Goal: Task Accomplishment & Management: Complete application form

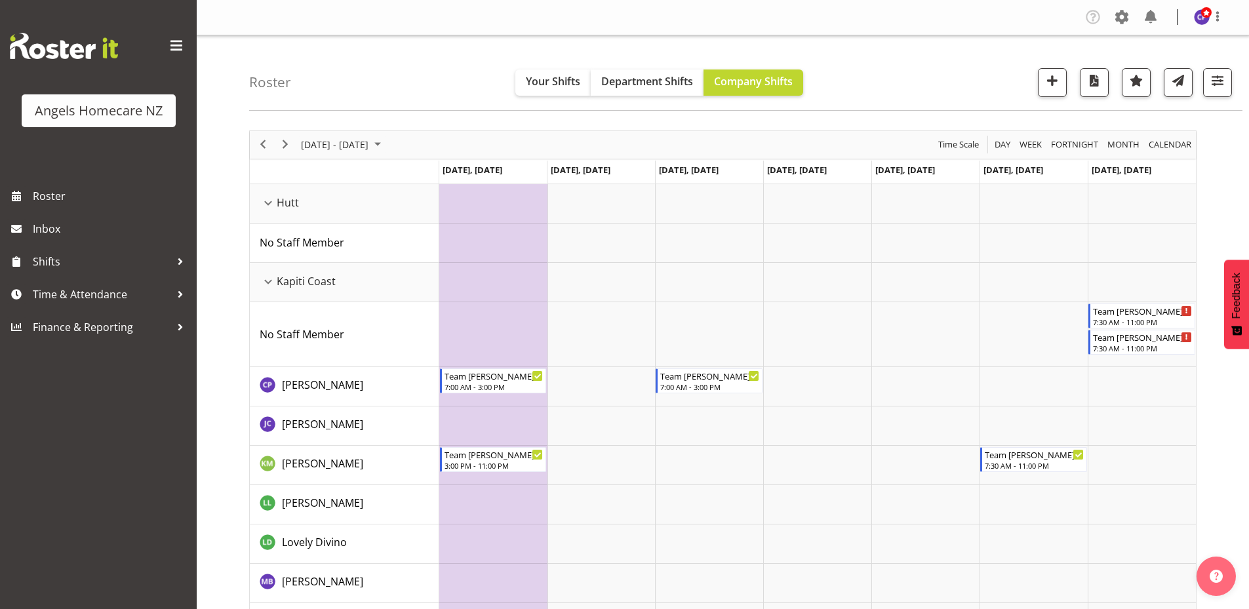
scroll to position [36, 0]
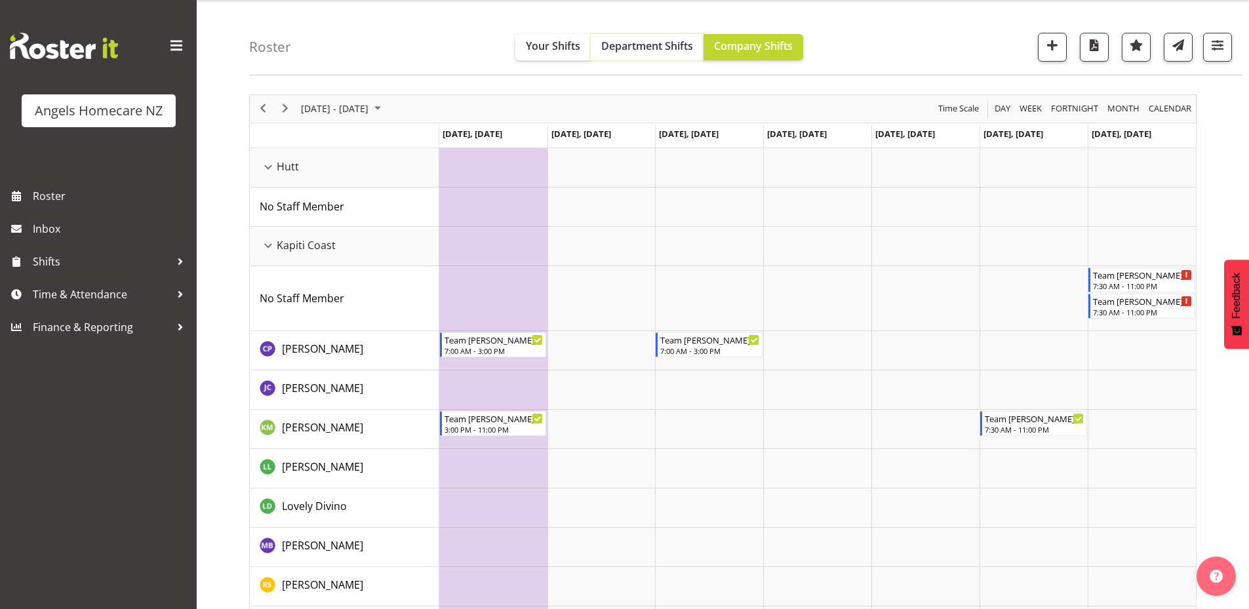
click at [630, 47] on span "Department Shifts" at bounding box center [647, 46] width 92 height 14
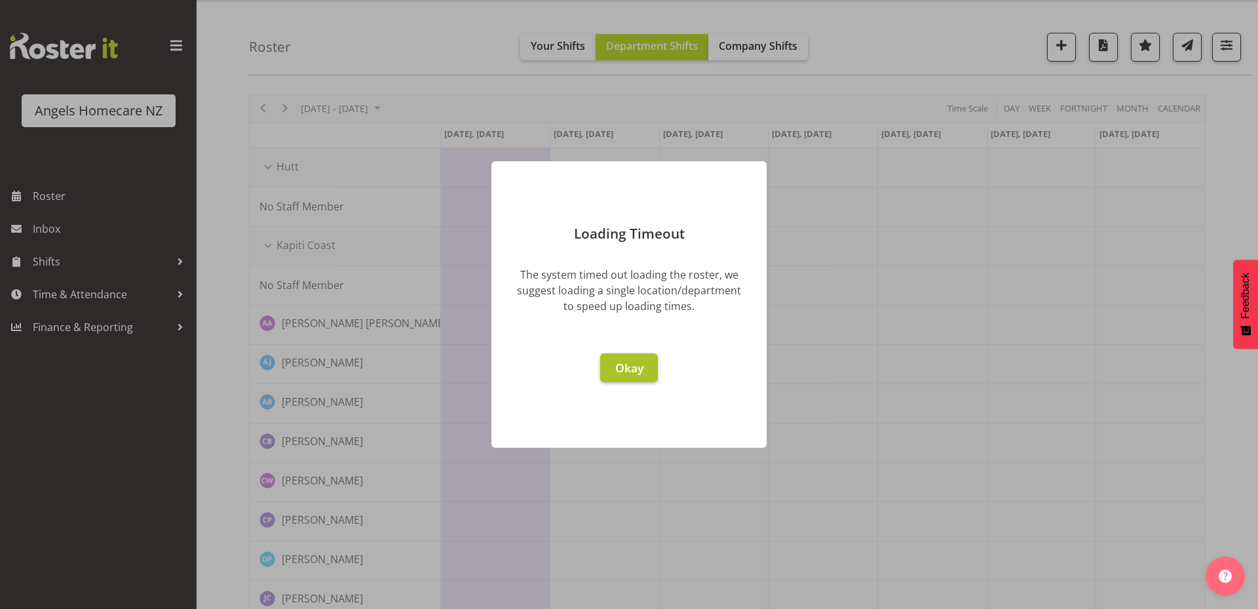
click at [636, 372] on span "Okay" at bounding box center [629, 368] width 28 height 16
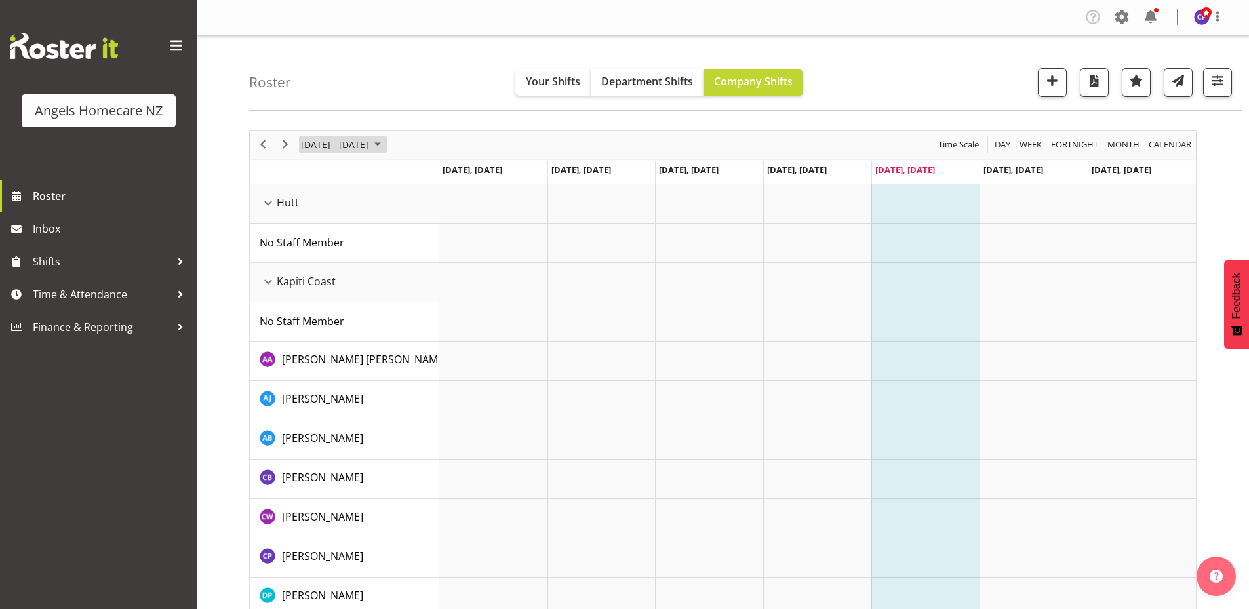
click at [385, 146] on span "September 2025" at bounding box center [378, 144] width 16 height 16
click at [315, 288] on span "22" at bounding box center [315, 290] width 20 height 20
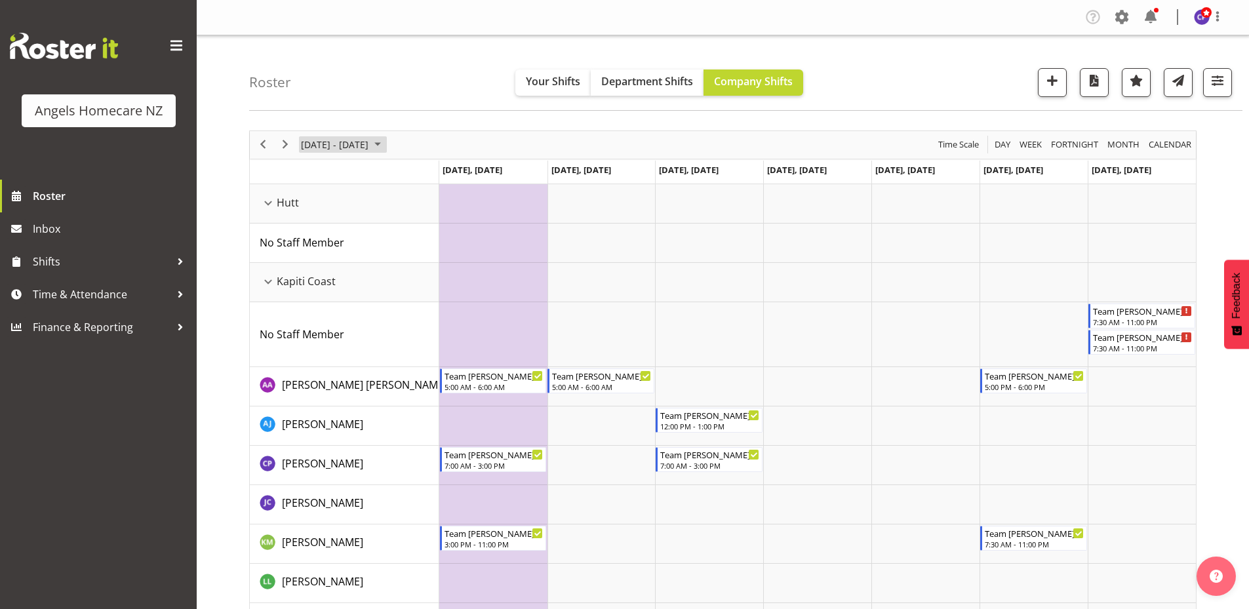
click at [385, 149] on span "September 2025" at bounding box center [378, 144] width 16 height 16
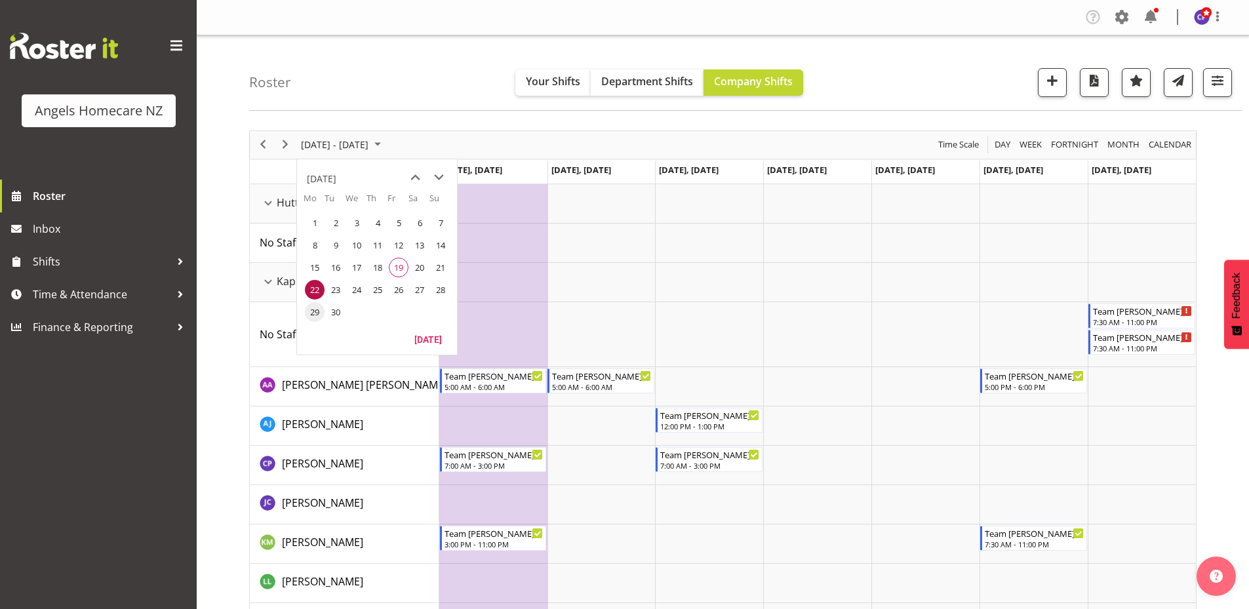
click at [317, 313] on span "29" at bounding box center [315, 312] width 20 height 20
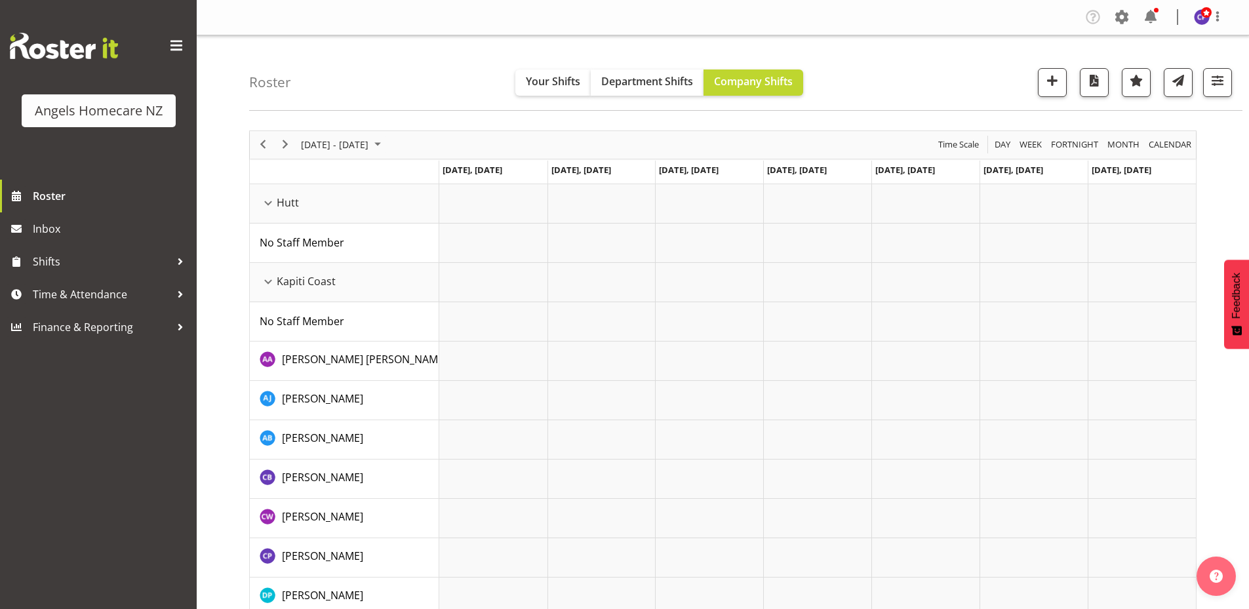
click at [45, 406] on div "Angels Homecare NZ Roster Inbox Shifts Time & Attendance Finance & Reporting" at bounding box center [98, 304] width 197 height 609
click at [178, 299] on div at bounding box center [180, 294] width 20 height 20
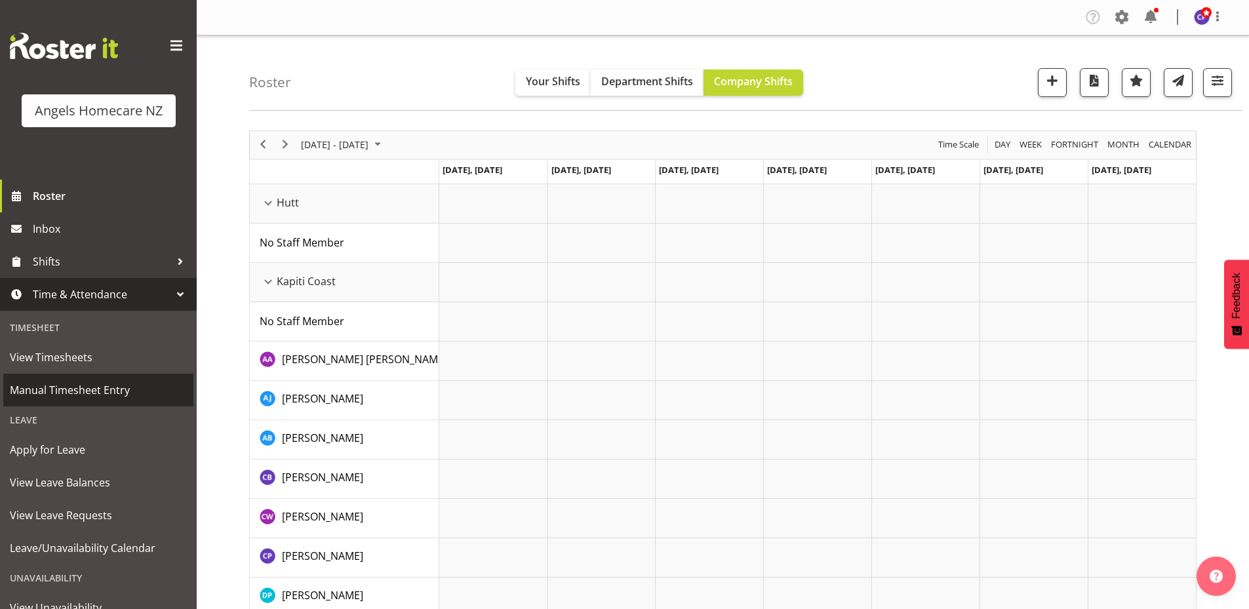
click at [81, 389] on span "Manual Timesheet Entry" at bounding box center [98, 390] width 177 height 20
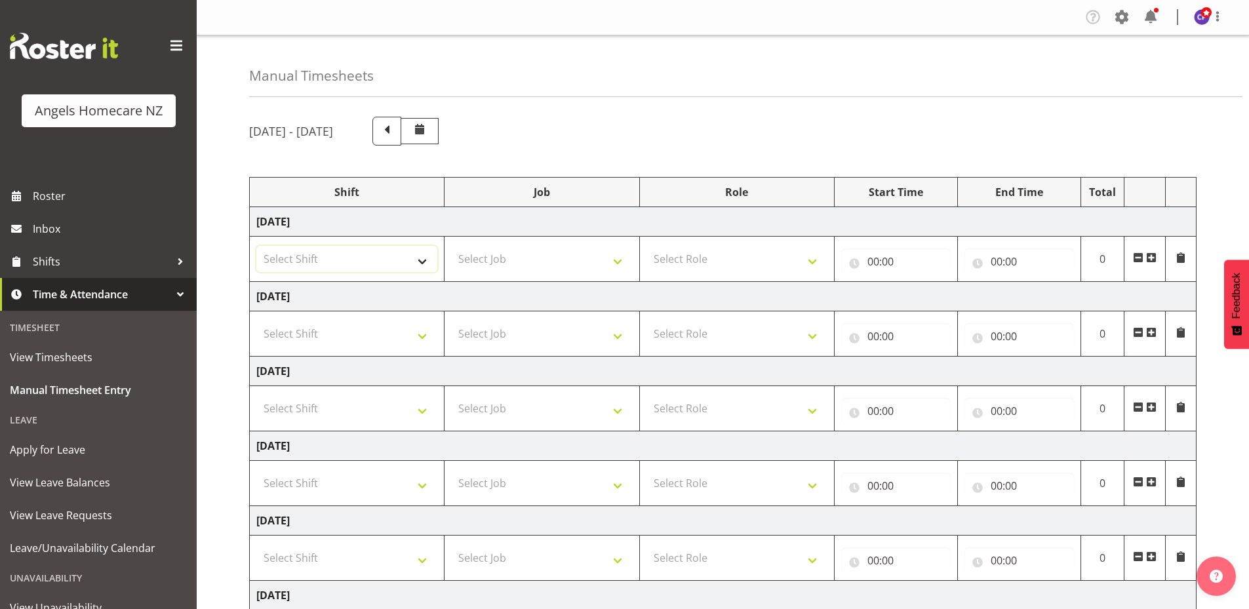
click at [418, 262] on select "Select Shift Team Celia Team Kerry Team Mary" at bounding box center [346, 259] width 181 height 26
select select "82316"
click at [256, 246] on select "Select Shift Team Celia Team Kerry Team Mary" at bounding box center [346, 259] width 181 height 26
click at [612, 257] on select "Select Job Personal Cares" at bounding box center [541, 259] width 181 height 26
select select "10686"
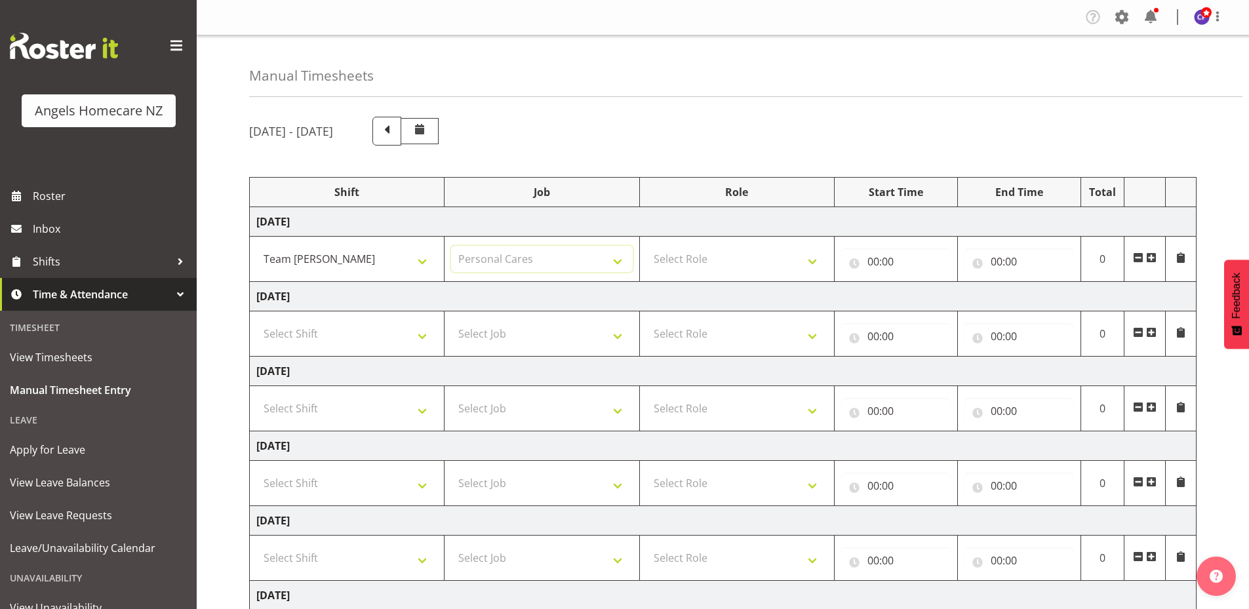
click at [451, 246] on select "Select Job Personal Cares" at bounding box center [541, 259] width 181 height 26
click at [797, 262] on select "Select Role Community Support Worker" at bounding box center [736, 259] width 181 height 26
select select "1572"
click at [646, 246] on select "Select Role Community Support Worker" at bounding box center [736, 259] width 181 height 26
click at [876, 258] on input "00:00" at bounding box center [895, 261] width 109 height 26
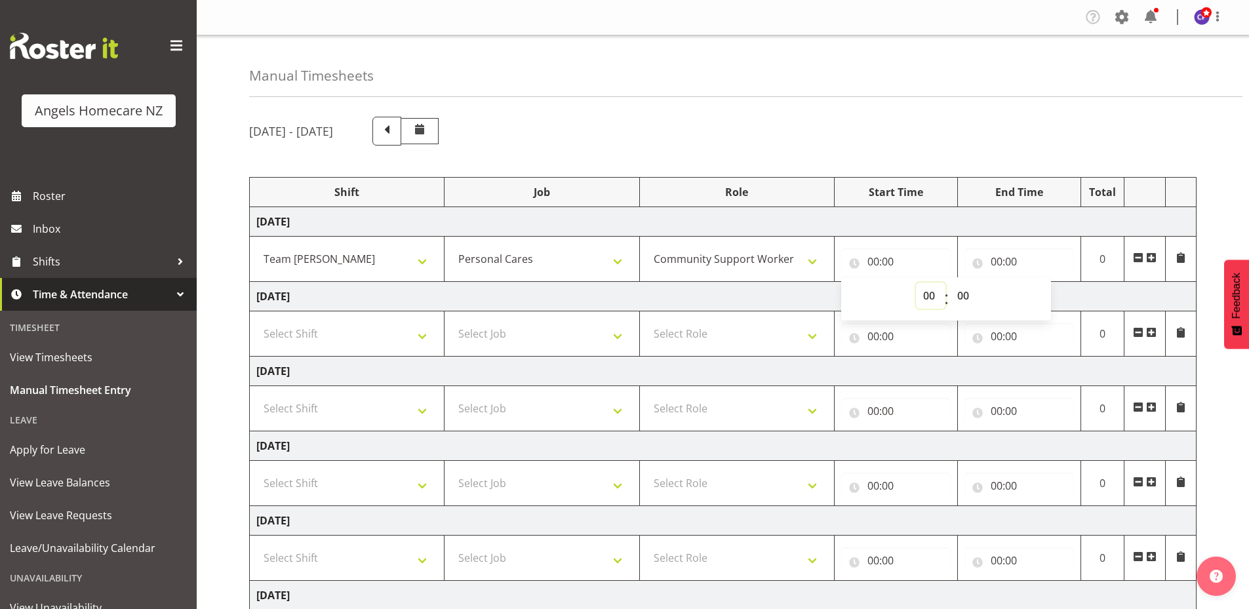
click at [924, 297] on select "00 01 02 03 04 05 06 07 08 09 10 11 12 13 14 15 16 17 18 19 20 21 22 23" at bounding box center [930, 295] width 29 height 26
select select "12"
click at [916, 282] on select "00 01 02 03 04 05 06 07 08 09 10 11 12 13 14 15 16 17 18 19 20 21 22 23" at bounding box center [930, 295] width 29 height 26
type input "12:00"
click at [1005, 262] on input "00:00" at bounding box center [1018, 261] width 109 height 26
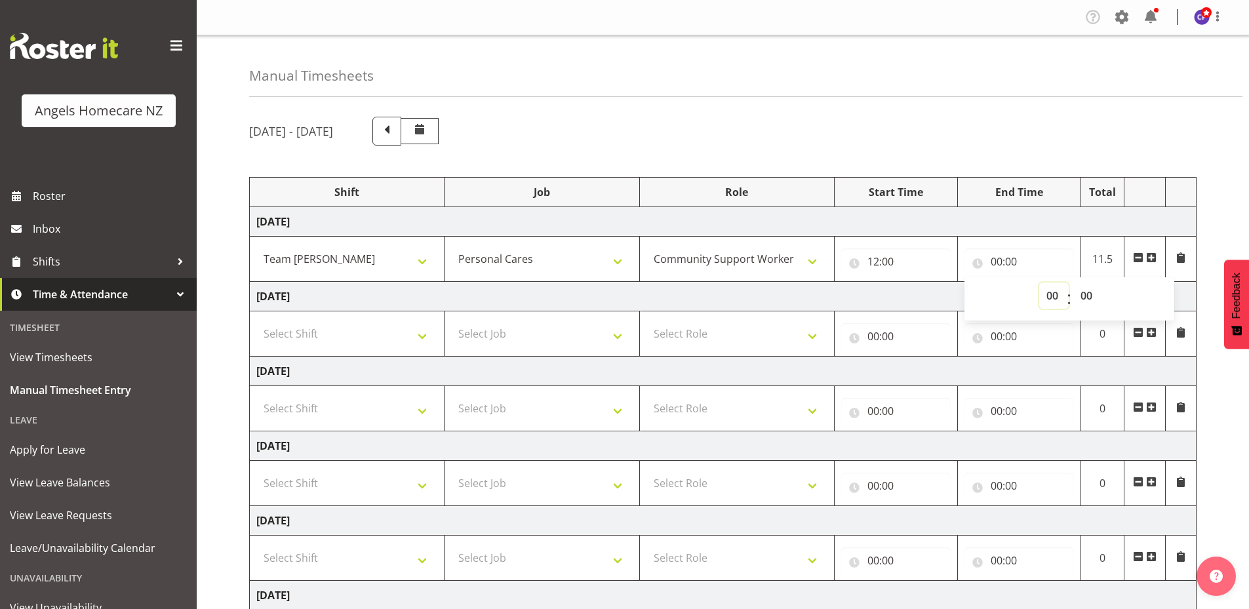
click at [1049, 299] on select "00 01 02 03 04 05 06 07 08 09 10 11 12 13 14 15 16 17 18 19 20 21 22 23" at bounding box center [1053, 295] width 29 height 26
select select "13"
click at [1039, 282] on select "00 01 02 03 04 05 06 07 08 09 10 11 12 13 14 15 16 17 18 19 20 21 22 23" at bounding box center [1053, 295] width 29 height 26
type input "13:00"
click at [973, 102] on div "Manual Timesheets September 15th - September 21st 2025 Shift Job Role Start Tim…" at bounding box center [723, 419] width 1052 height 768
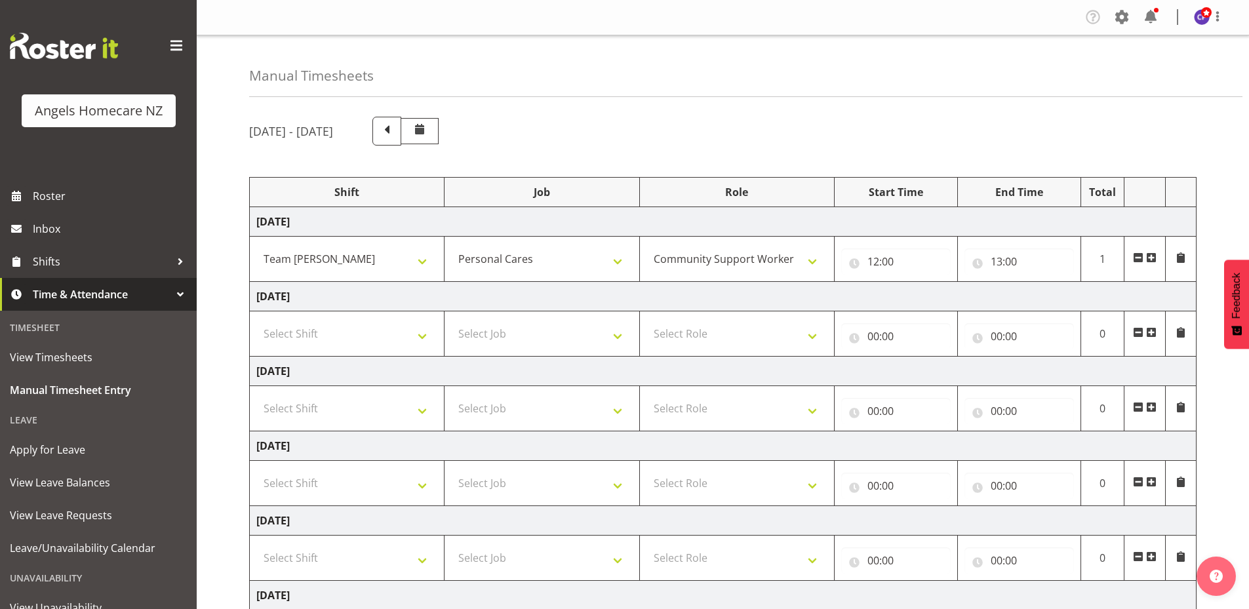
click at [1154, 258] on span at bounding box center [1151, 257] width 10 height 10
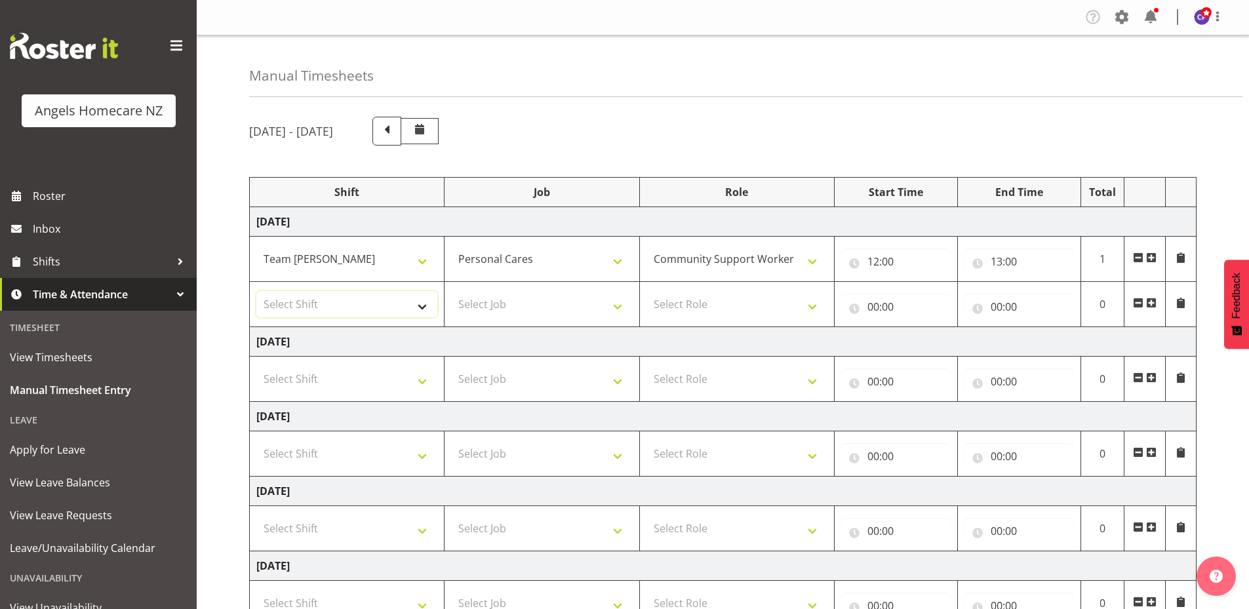
click at [424, 310] on select "Select Shift Team Celia Team Kerry Team Mary" at bounding box center [346, 304] width 181 height 26
select select "82277"
click at [256, 291] on select "Select Shift Team Celia Team Kerry Team Mary" at bounding box center [346, 304] width 181 height 26
click at [598, 309] on select "Select Job Personal Cares" at bounding box center [541, 304] width 181 height 26
select select "10686"
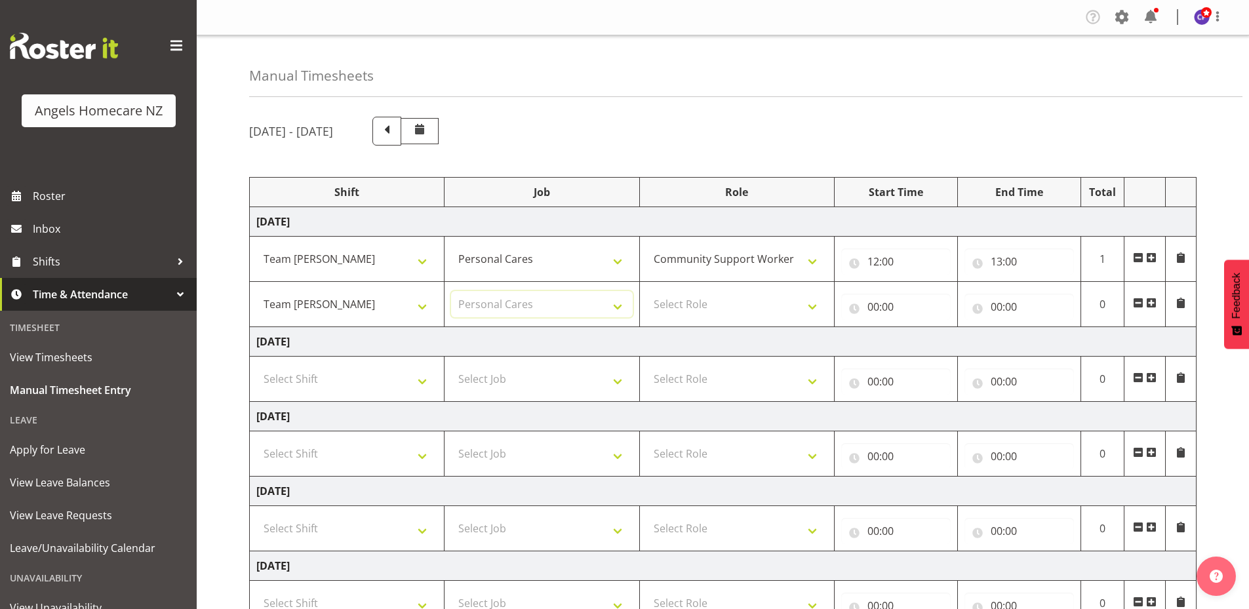
click at [451, 291] on select "Select Job Personal Cares" at bounding box center [541, 304] width 181 height 26
click at [817, 306] on select "Select Role Community Support Worker" at bounding box center [736, 304] width 181 height 26
select select "1572"
click at [646, 291] on select "Select Role Community Support Worker" at bounding box center [736, 304] width 181 height 26
click at [95, 350] on span "View Timesheets" at bounding box center [98, 357] width 177 height 20
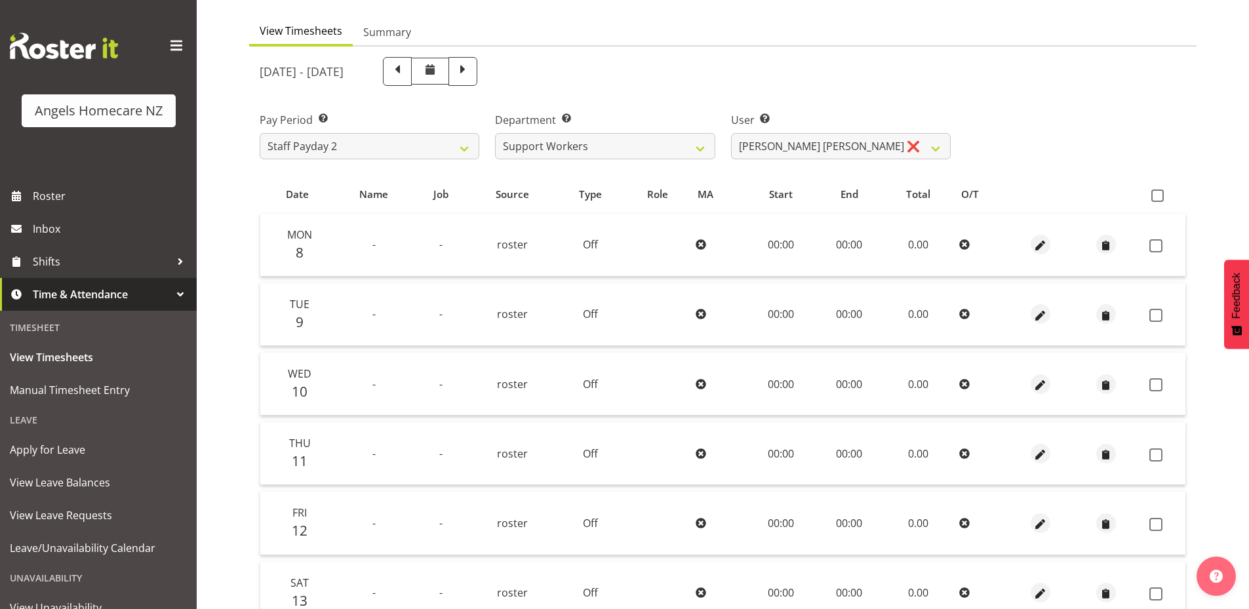
scroll to position [131, 0]
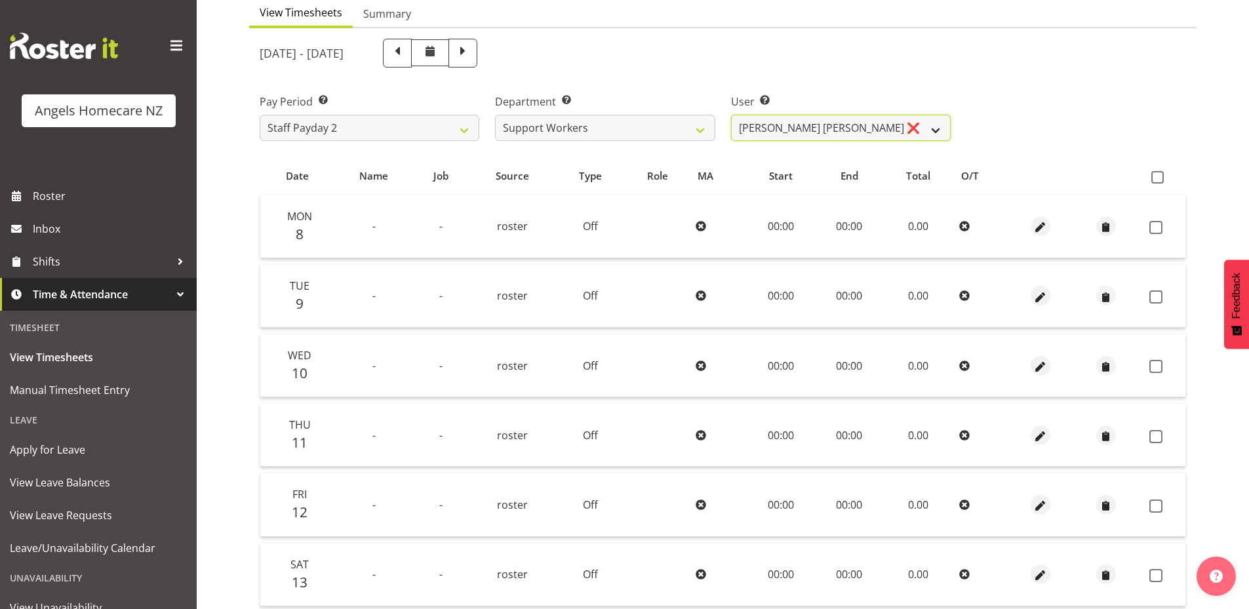
click at [939, 126] on select "[PERSON_NAME] [PERSON_NAME] ❌ [PERSON_NAME] ❌ [PERSON_NAME] ❌ [PERSON_NAME] ❌ […" at bounding box center [841, 128] width 220 height 26
click at [731, 115] on select "[PERSON_NAME] [PERSON_NAME] ❌ [PERSON_NAME] ❌ [PERSON_NAME] ❌ [PERSON_NAME] ❌ […" at bounding box center [841, 128] width 220 height 26
click at [765, 100] on span at bounding box center [765, 100] width 10 height 10
click at [1078, 110] on div "Pay Period Select which pay period you would like to view. Staff Payday 2 Staff…" at bounding box center [723, 111] width 942 height 73
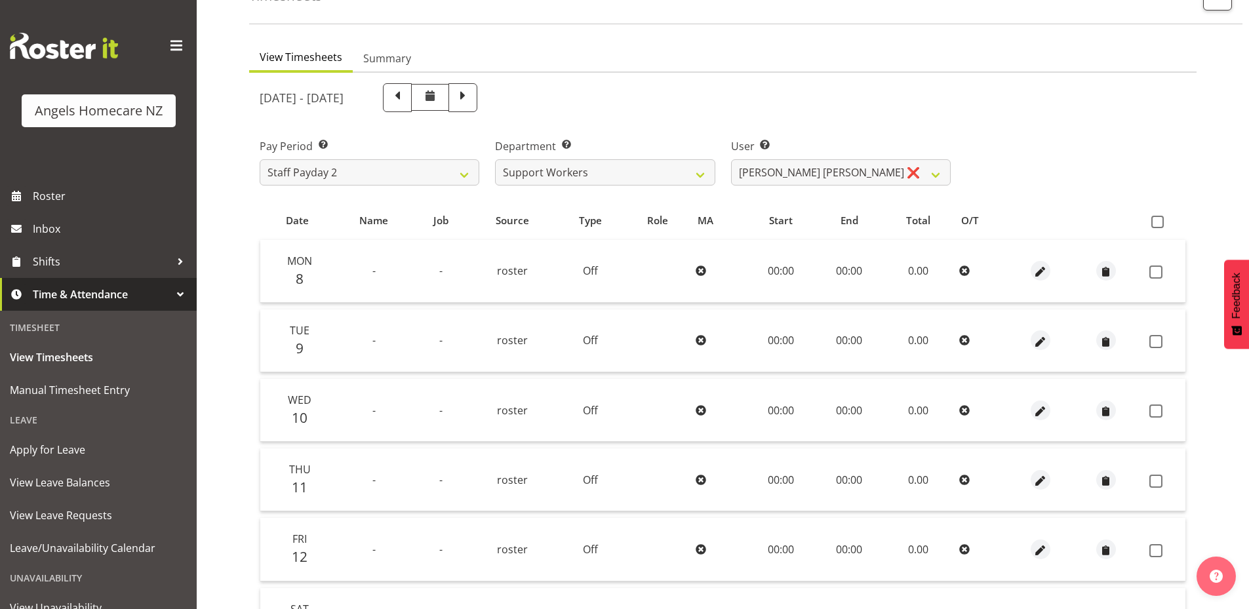
scroll to position [41, 0]
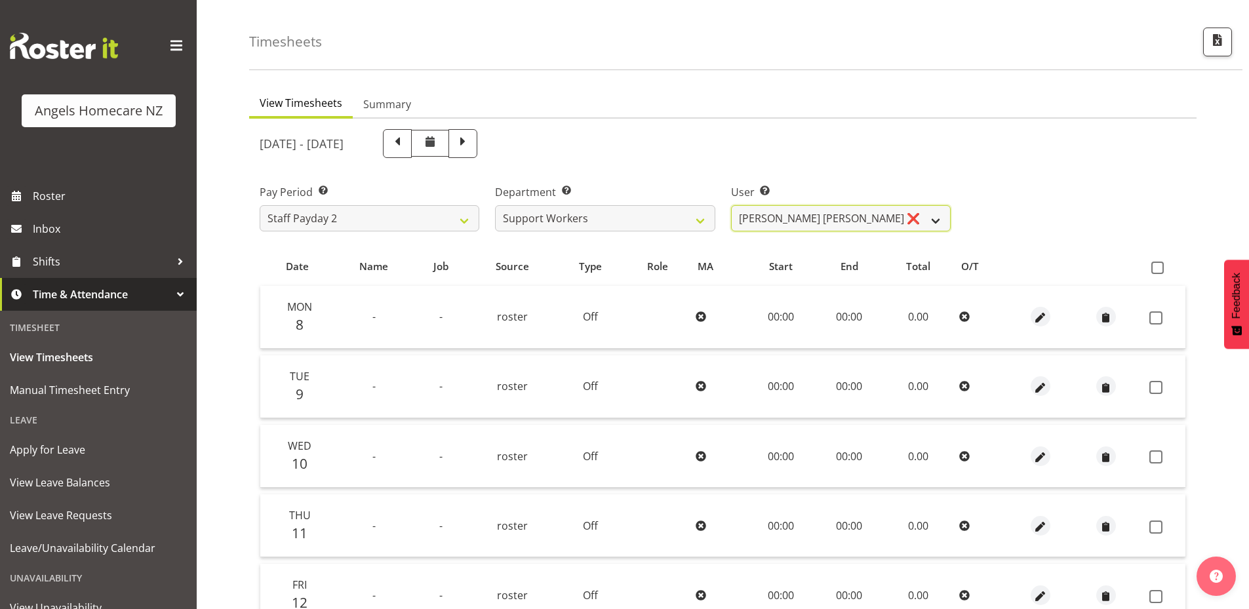
click at [846, 218] on select "Alyssa Ashley Basco ❌ Amanda Jane Lavington ❌ Analin Basco ❌ Caryl Bautista ❌ C…" at bounding box center [841, 218] width 220 height 26
click at [904, 157] on div "[DATE] - [DATE]" at bounding box center [605, 143] width 691 height 29
click at [938, 210] on select "Alyssa Ashley Basco ❌ Amanda Jane Lavington ❌ Analin Basco ❌ Caryl Bautista ❌ C…" at bounding box center [841, 218] width 220 height 26
click at [896, 141] on div "[DATE] - [DATE]" at bounding box center [605, 143] width 691 height 29
click at [57, 199] on span "Roster" at bounding box center [111, 196] width 157 height 20
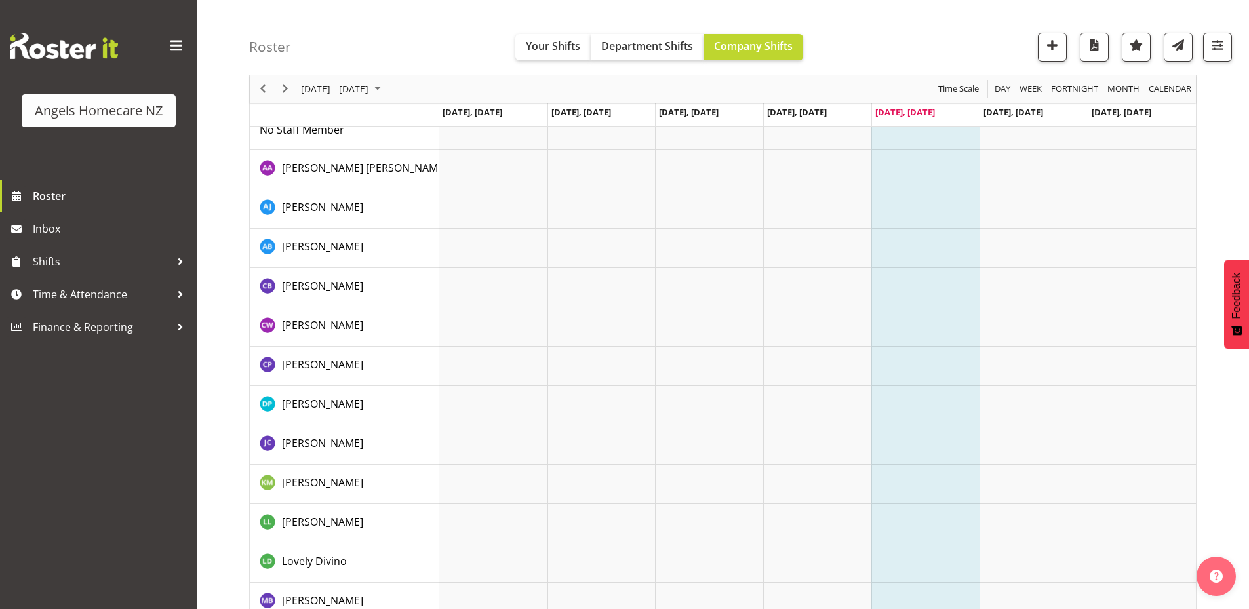
scroll to position [197, 0]
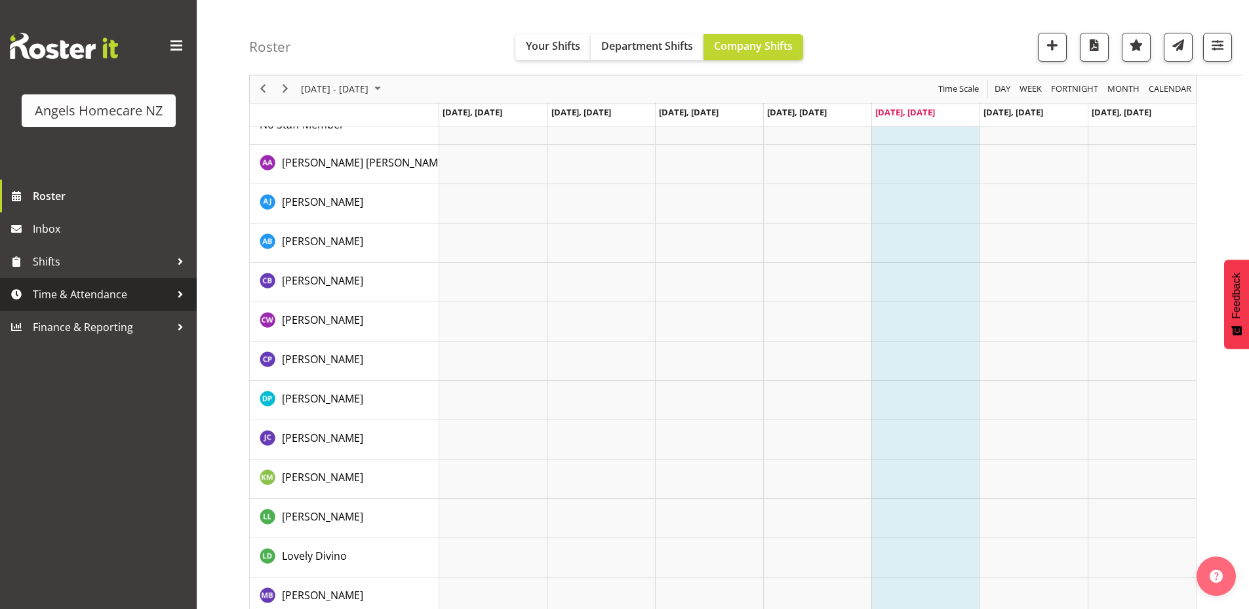
click at [172, 294] on div at bounding box center [180, 294] width 20 height 20
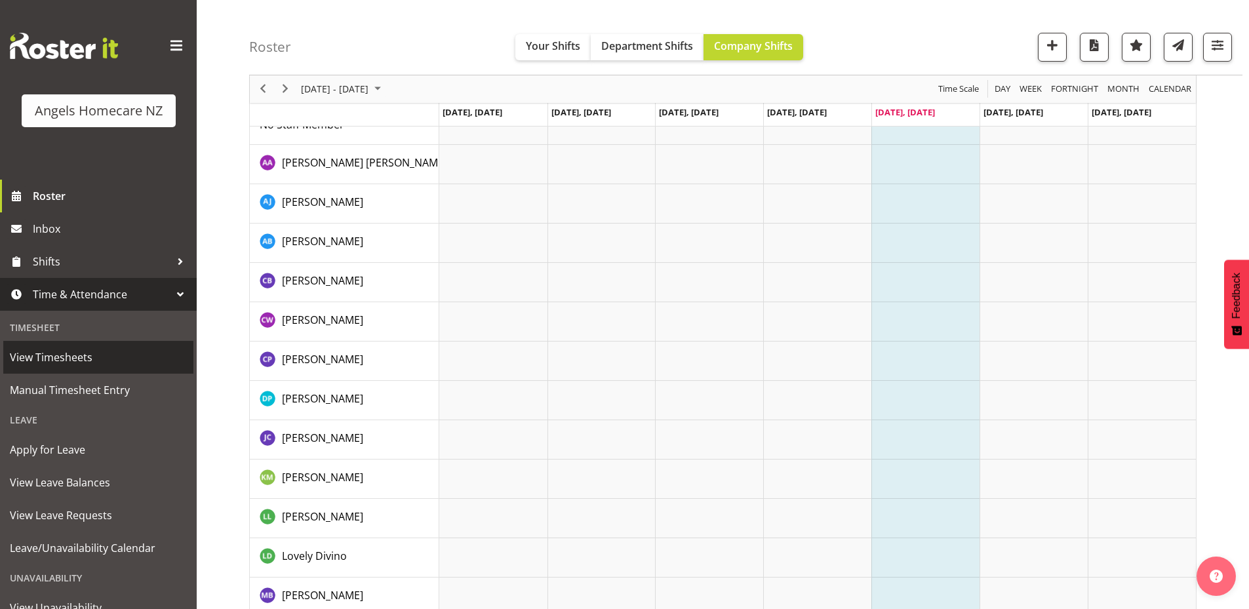
click at [144, 349] on span "View Timesheets" at bounding box center [98, 357] width 177 height 20
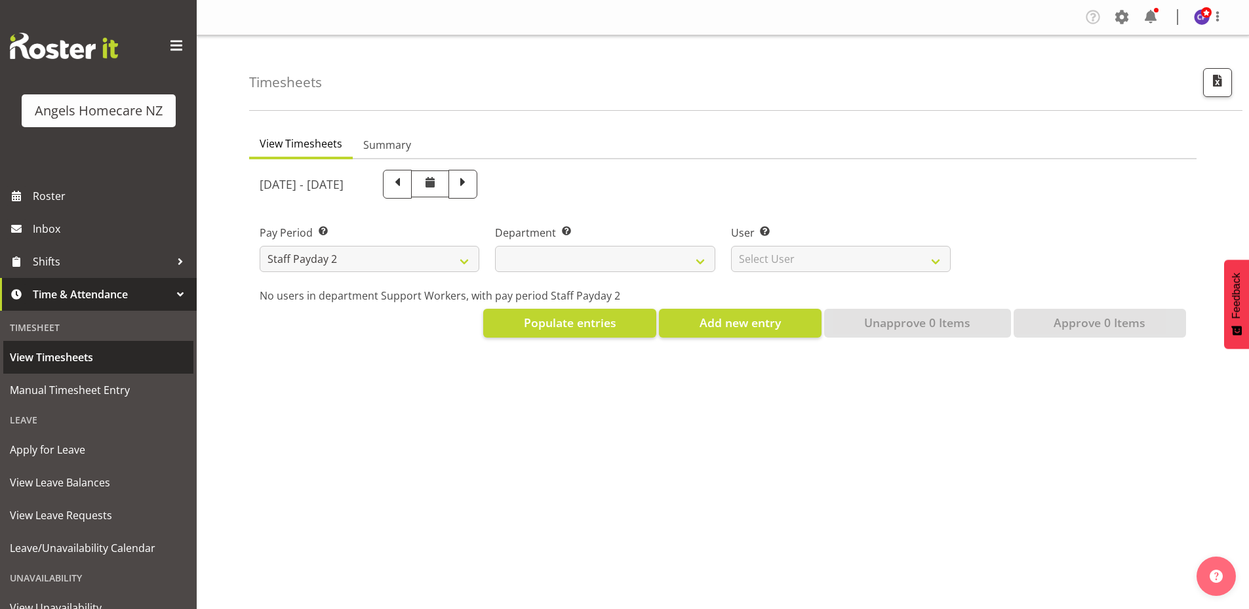
select select
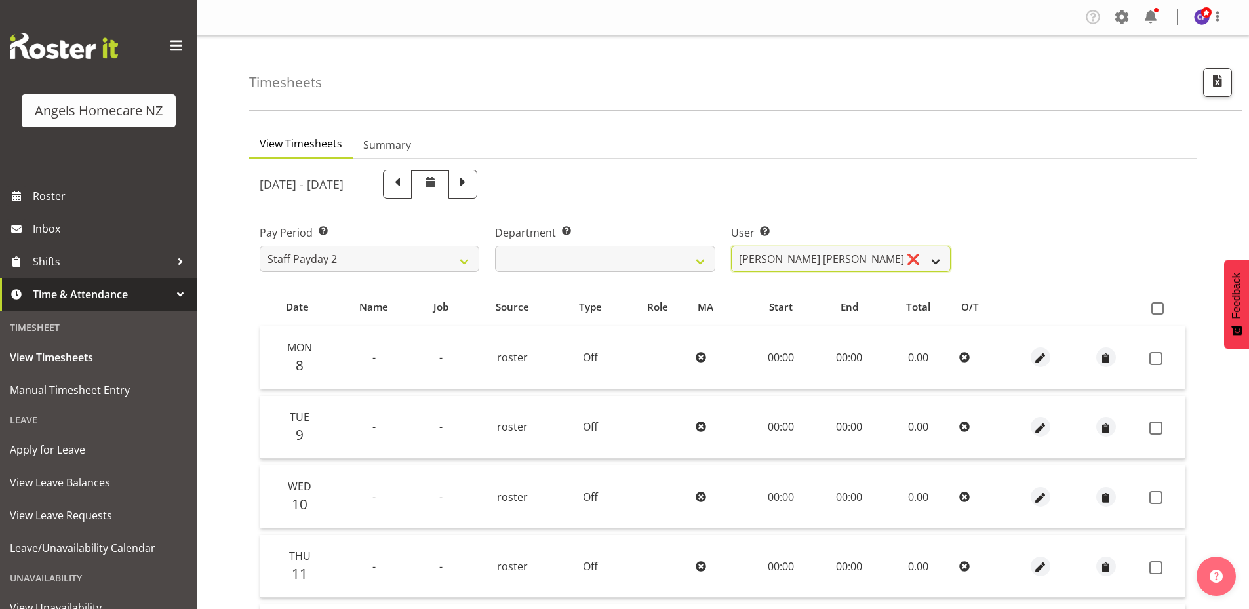
click at [935, 260] on select "[PERSON_NAME] [PERSON_NAME] ❌ [PERSON_NAME] ❌ [PERSON_NAME] ❌ [PERSON_NAME] ❌ […" at bounding box center [841, 259] width 220 height 26
click at [731, 246] on select "[PERSON_NAME] [PERSON_NAME] ❌ [PERSON_NAME] ❌ [PERSON_NAME] ❌ [PERSON_NAME] ❌ […" at bounding box center [841, 259] width 220 height 26
click at [931, 263] on select "[PERSON_NAME] [PERSON_NAME] ❌ [PERSON_NAME] ❌ [PERSON_NAME] ❌ [PERSON_NAME] ❌ […" at bounding box center [841, 259] width 220 height 26
select select "11939"
click at [731, 246] on select "[PERSON_NAME] [PERSON_NAME] ❌ [PERSON_NAME] ❌ [PERSON_NAME] ❌ [PERSON_NAME] ❌ […" at bounding box center [841, 259] width 220 height 26
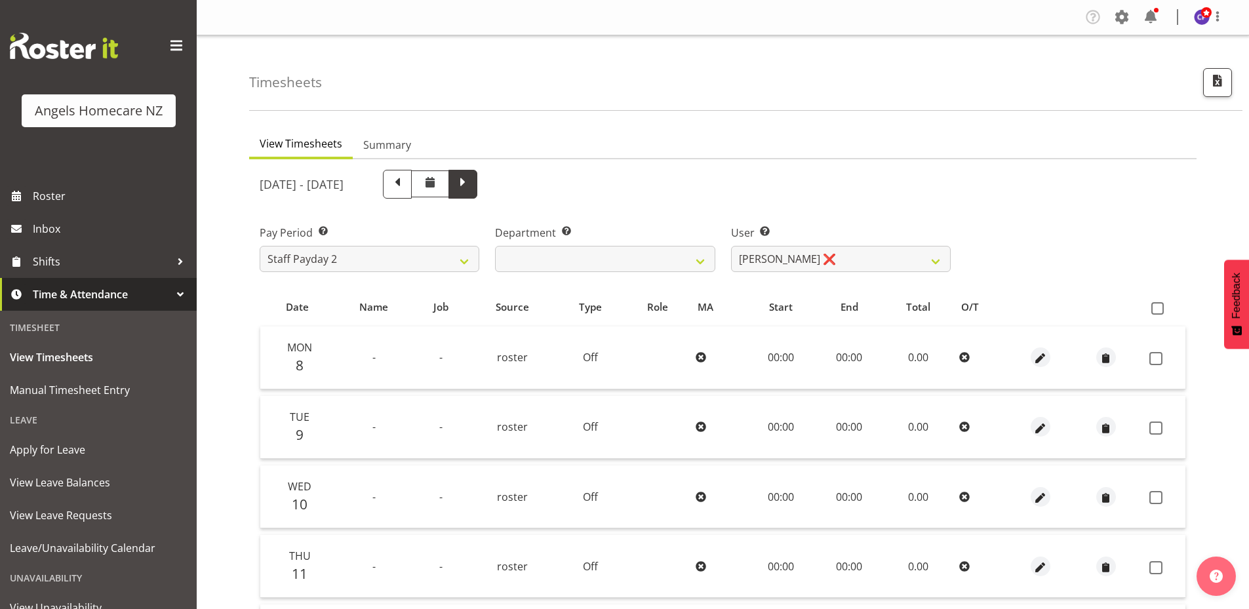
click at [477, 193] on span at bounding box center [462, 184] width 29 height 29
select select
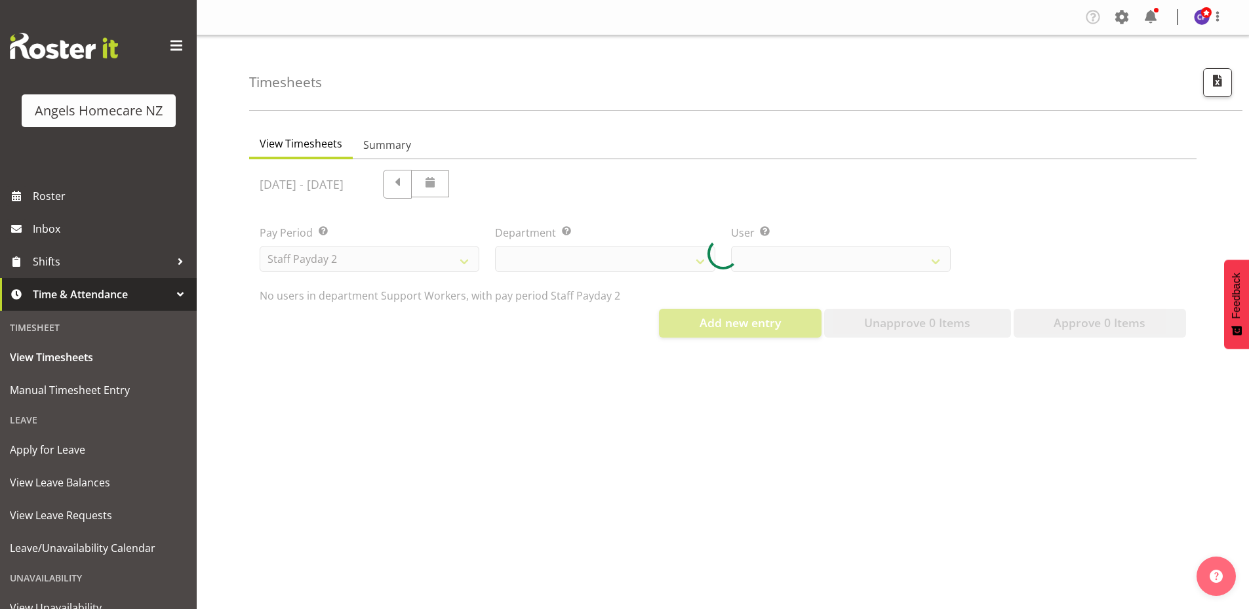
select select "11939"
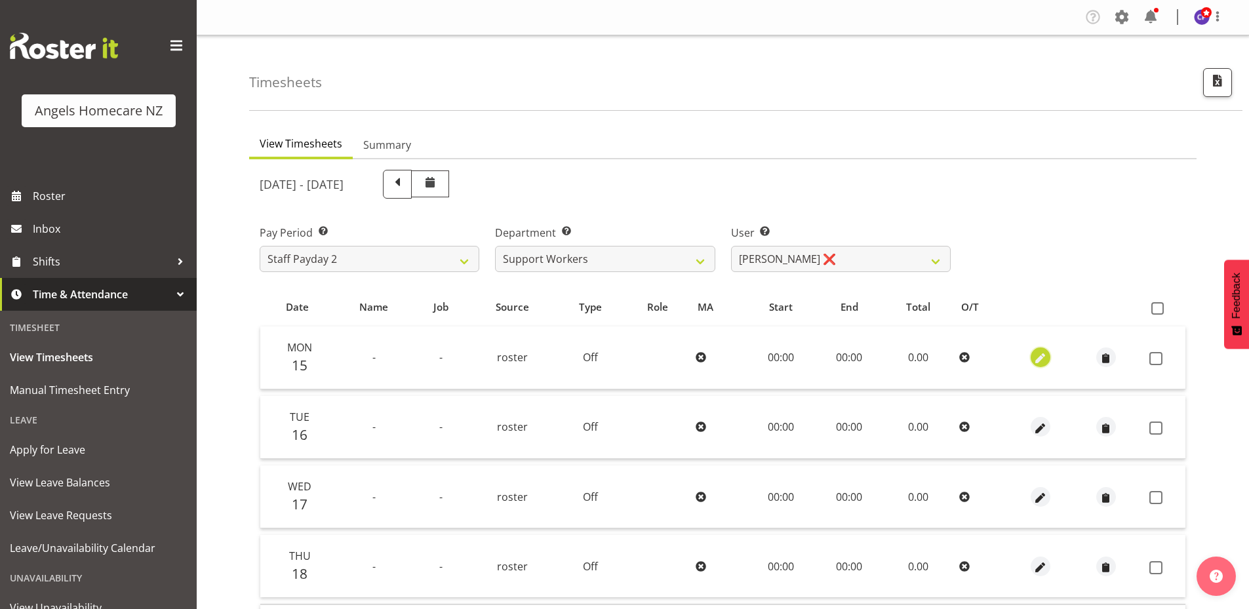
click at [1031, 358] on button "button" at bounding box center [1040, 357] width 20 height 20
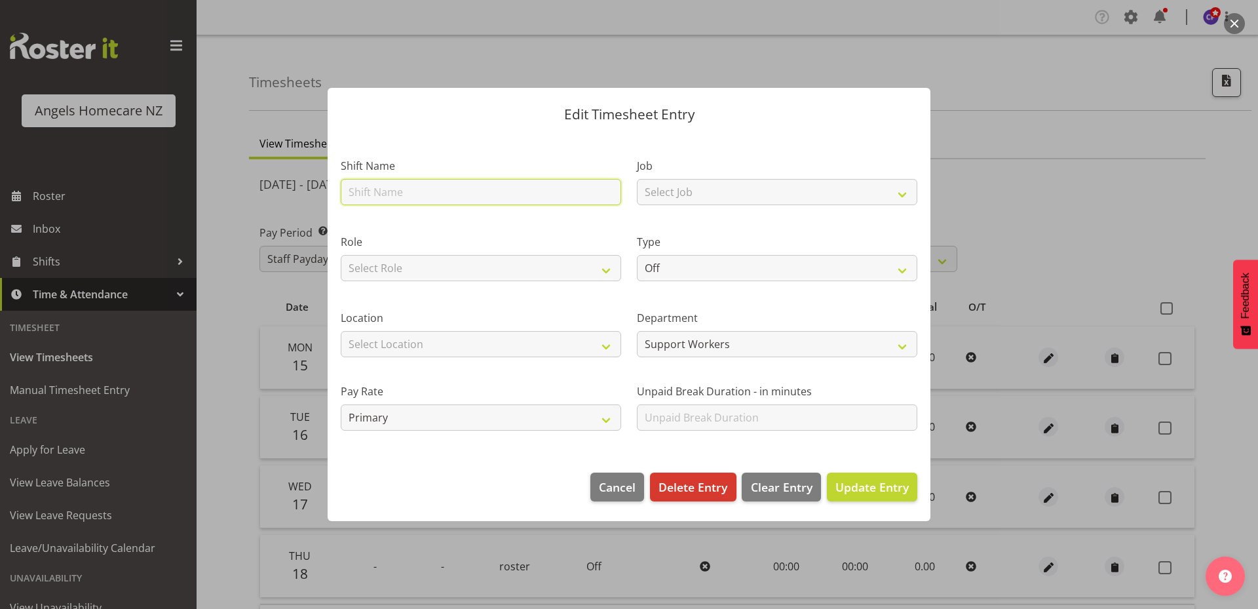
click at [514, 191] on input "text" at bounding box center [481, 192] width 281 height 26
click at [537, 47] on div at bounding box center [629, 304] width 1258 height 609
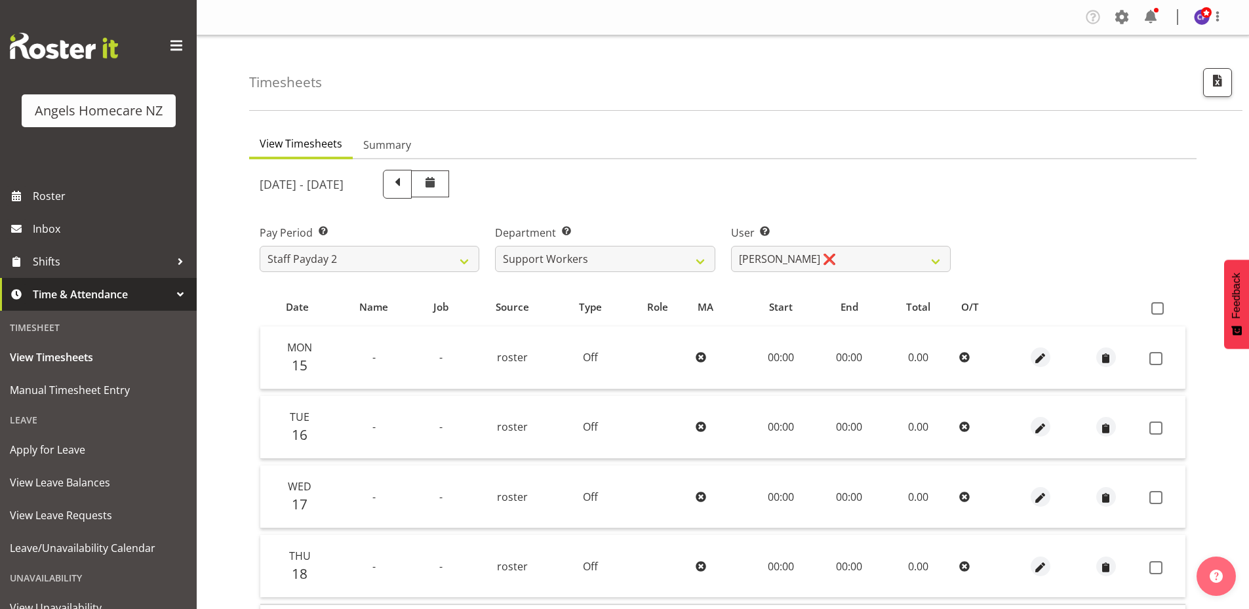
click at [778, 355] on td "00:00" at bounding box center [781, 357] width 70 height 63
click at [778, 357] on td "00:00" at bounding box center [781, 357] width 70 height 63
click at [1156, 359] on span at bounding box center [1155, 358] width 13 height 13
checkbox input "true"
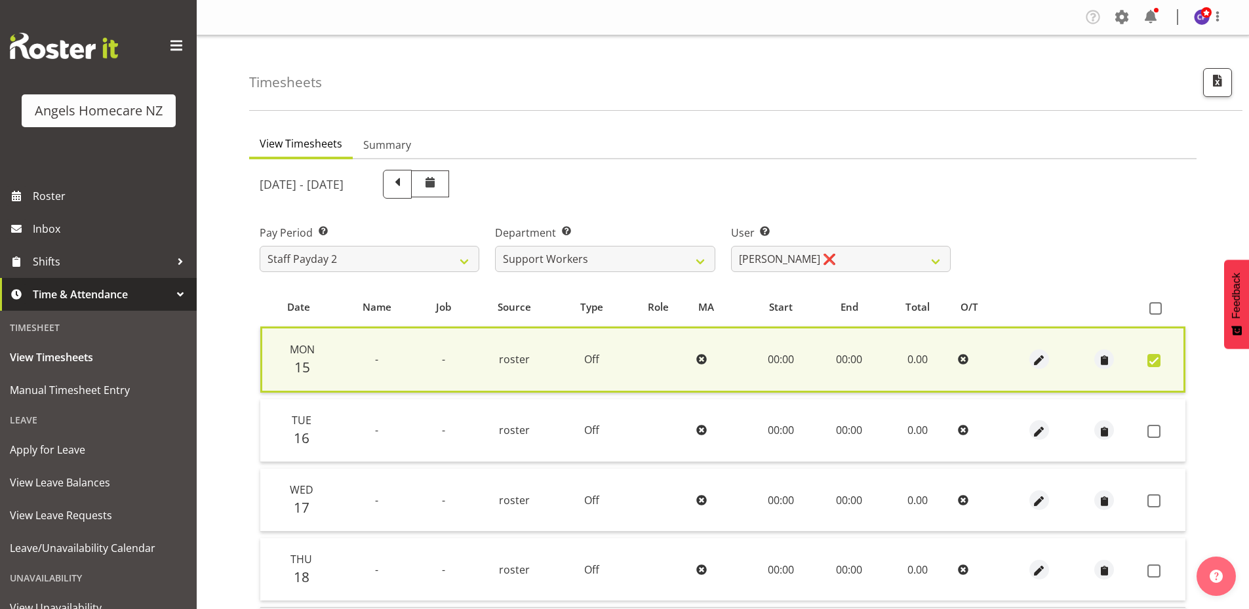
click at [783, 359] on td "00:00" at bounding box center [780, 359] width 69 height 66
click at [1043, 362] on span "button" at bounding box center [1039, 360] width 15 height 15
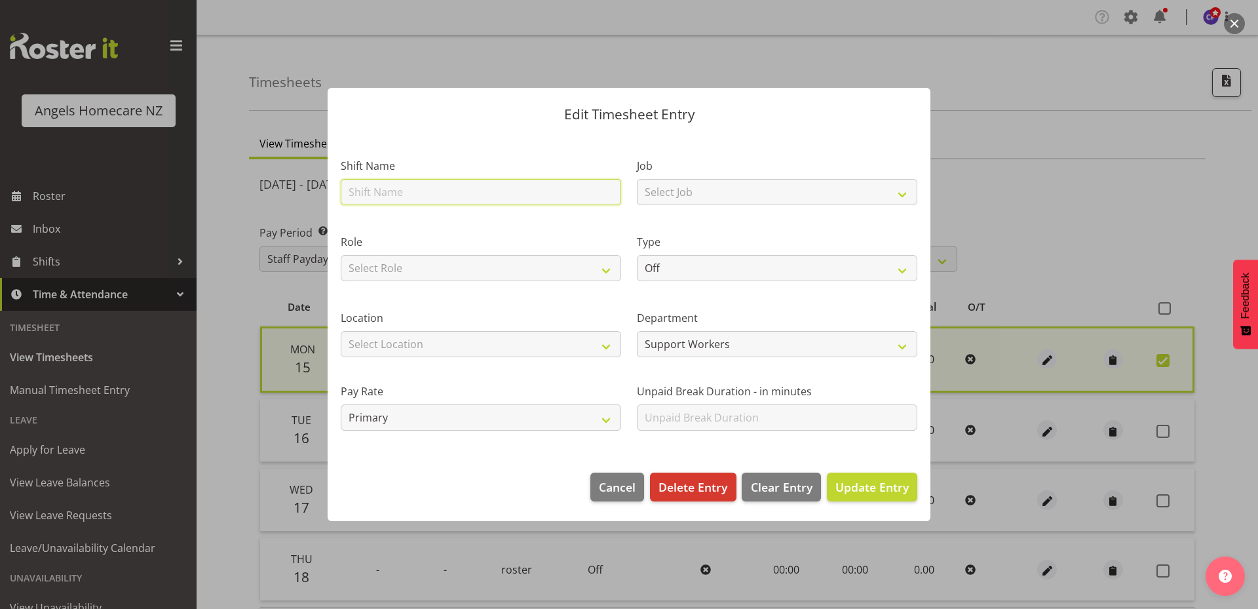
click at [515, 191] on input "text" at bounding box center [481, 192] width 281 height 26
type input "Team Mary"
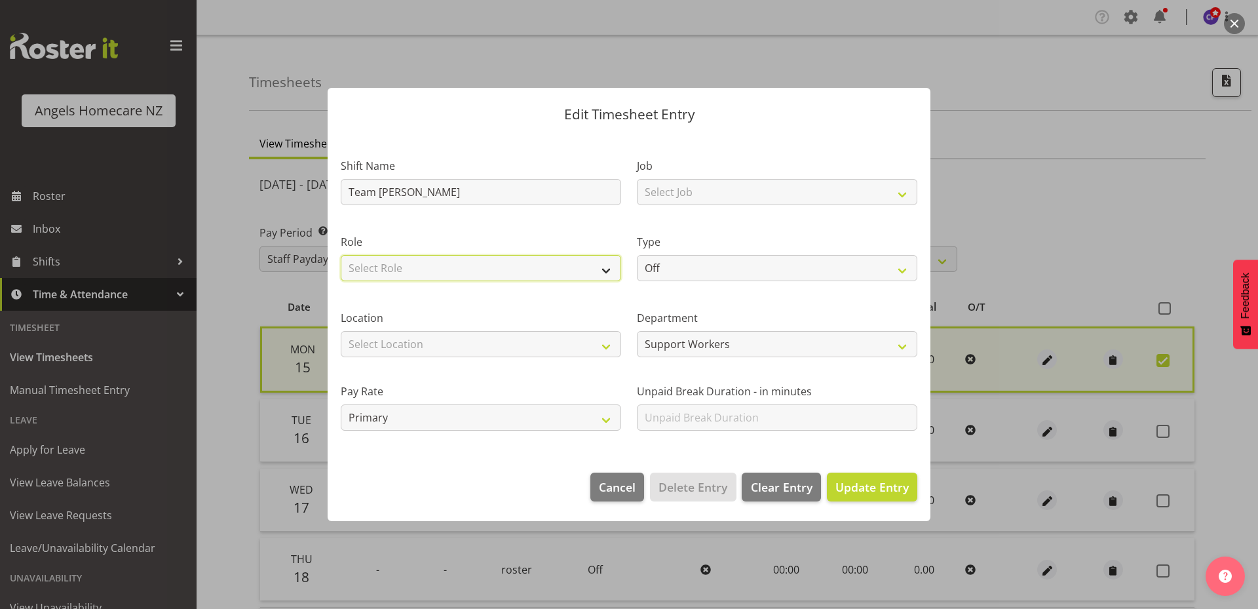
click at [520, 273] on select "Select Role Community Support Worker" at bounding box center [481, 268] width 281 height 26
select select "1572"
click at [341, 255] on select "Select Role Community Support Worker" at bounding box center [481, 268] width 281 height 26
click at [522, 340] on select "Select Location Hutt Kapiti Coast Paraparaumu Te Horo Waikanae Wellington" at bounding box center [481, 344] width 281 height 26
select select "1284"
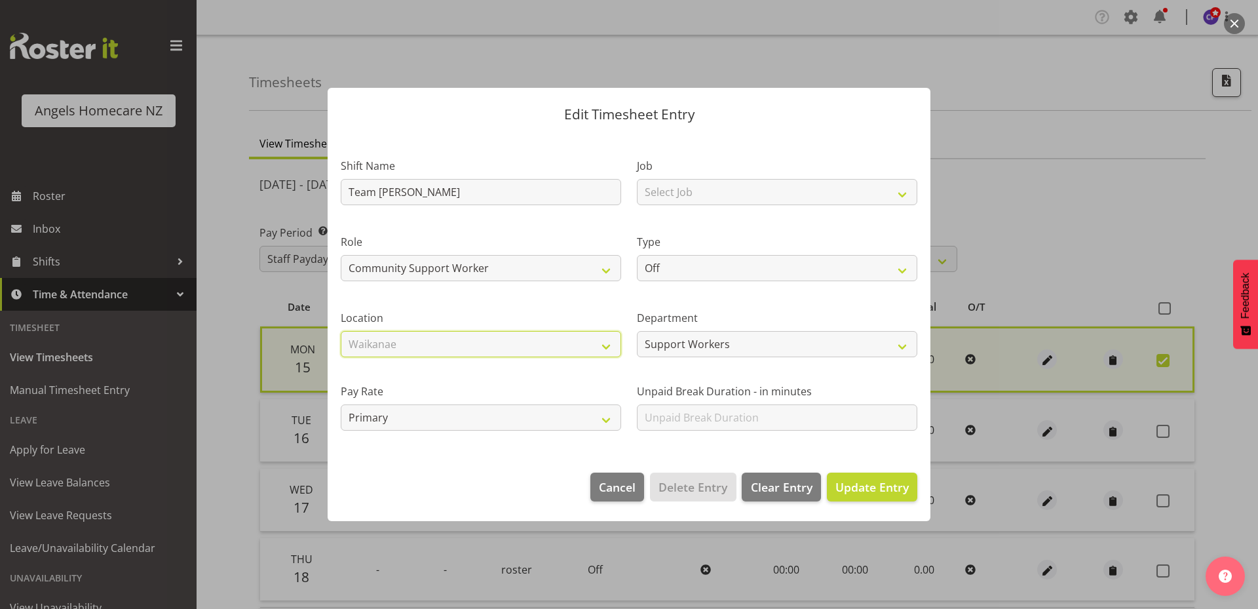
click at [341, 331] on select "Select Location Hutt Kapiti Coast Paraparaumu Te Horo Waikanae Wellington" at bounding box center [481, 344] width 281 height 26
click at [699, 191] on select "Select Job Personal Cares" at bounding box center [777, 192] width 281 height 26
select select "10686"
click at [637, 179] on select "Select Job Personal Cares" at bounding box center [777, 192] width 281 height 26
click at [700, 274] on select "Off Standard Public Holiday Public Holiday (Worked) Day In Lieu Annual Leave Si…" at bounding box center [777, 268] width 281 height 26
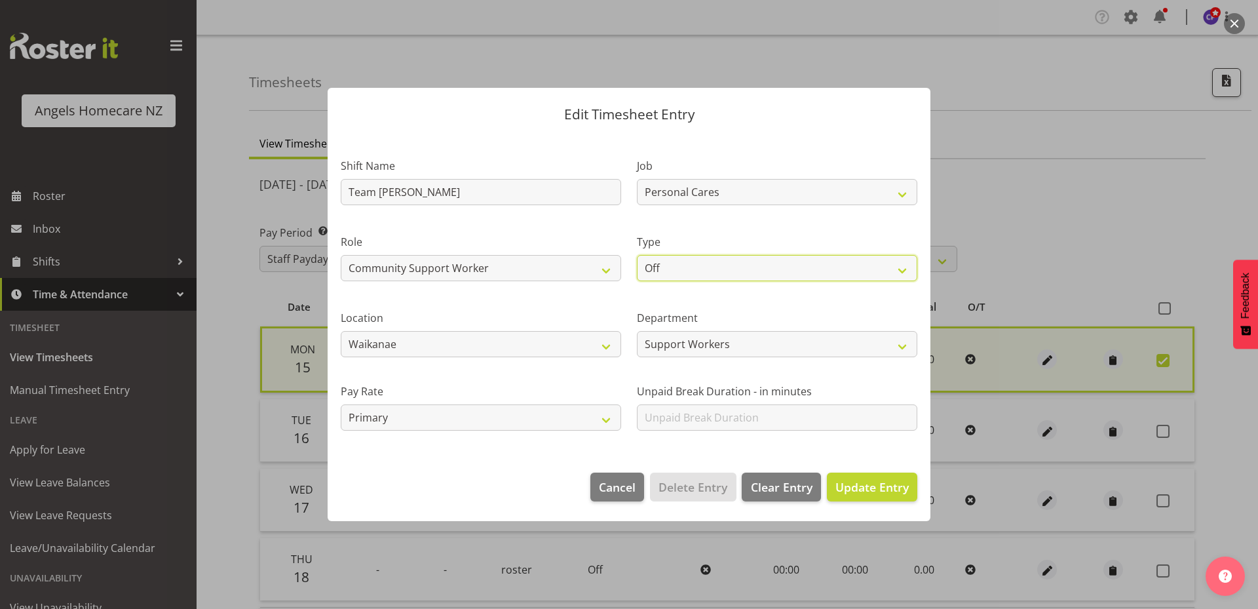
select select "Standard"
click at [637, 255] on select "Off Standard Public Holiday Public Holiday (Worked) Day In Lieu Annual Leave Si…" at bounding box center [777, 268] width 281 height 26
select select "8"
select select "2025"
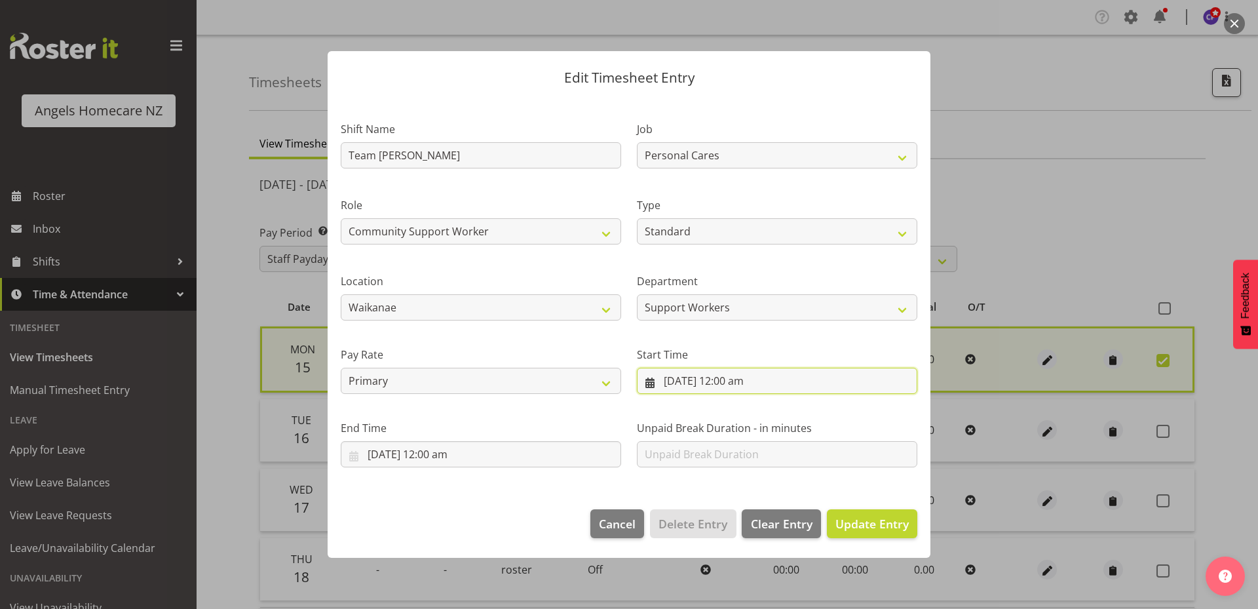
click at [752, 383] on input "15/09/2025, 12:00 am" at bounding box center [777, 381] width 281 height 26
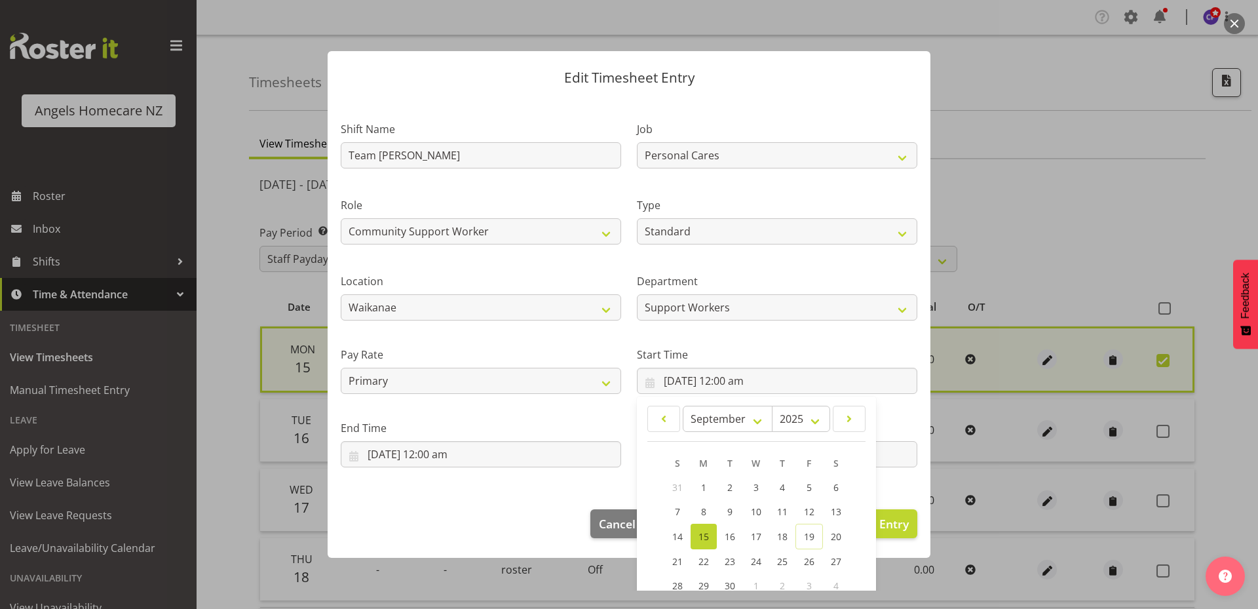
click at [702, 539] on span "15" at bounding box center [704, 536] width 10 height 12
click at [796, 339] on div "Start Time 15/09/2025, 12:00 am January February March April May June July Augu…" at bounding box center [777, 364] width 296 height 73
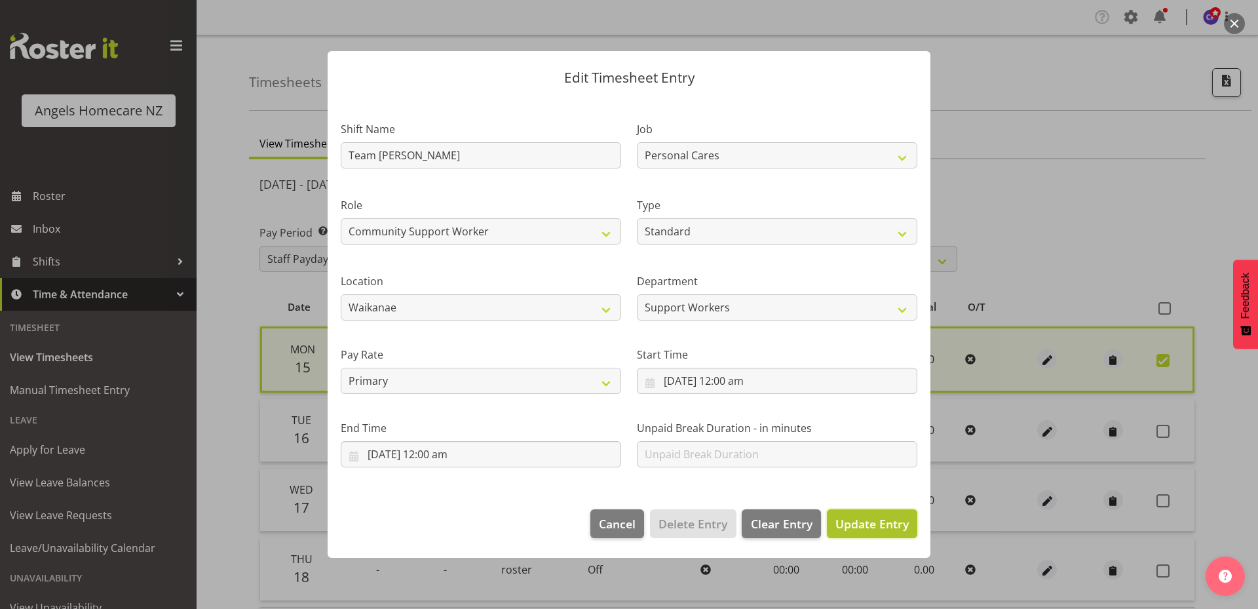
click at [861, 522] on span "Update Entry" at bounding box center [872, 524] width 73 height 16
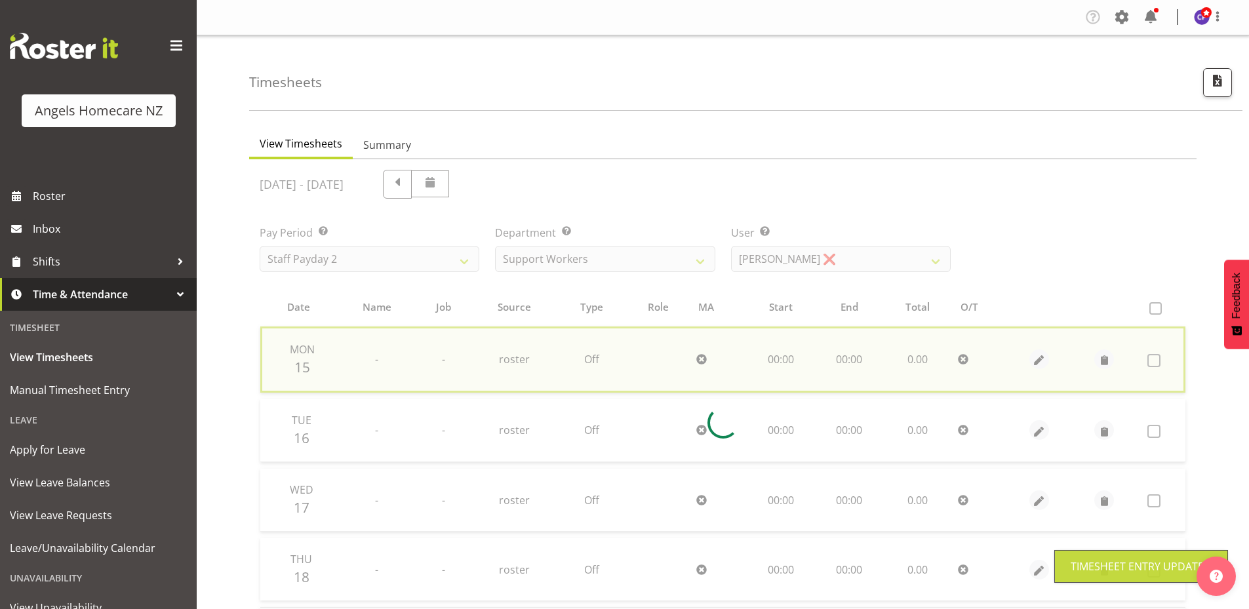
checkbox input "false"
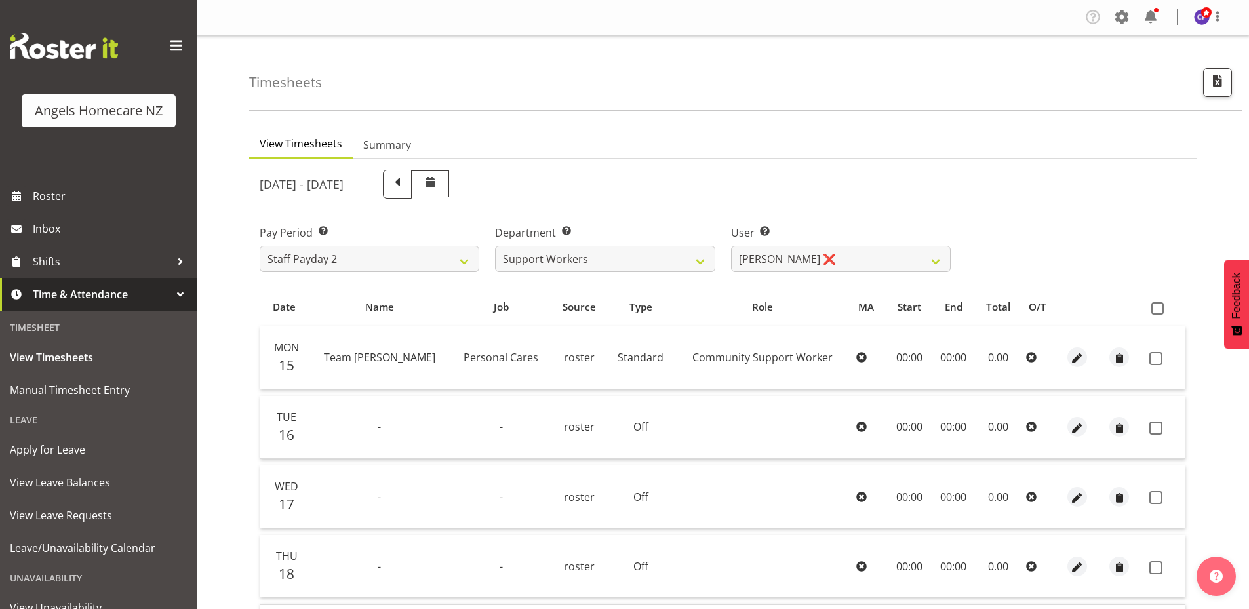
click at [893, 359] on td "00:00" at bounding box center [909, 357] width 45 height 63
click at [903, 358] on td "00:00" at bounding box center [909, 357] width 45 height 63
click at [1073, 358] on span "button" at bounding box center [1077, 358] width 15 height 15
select select "Standard"
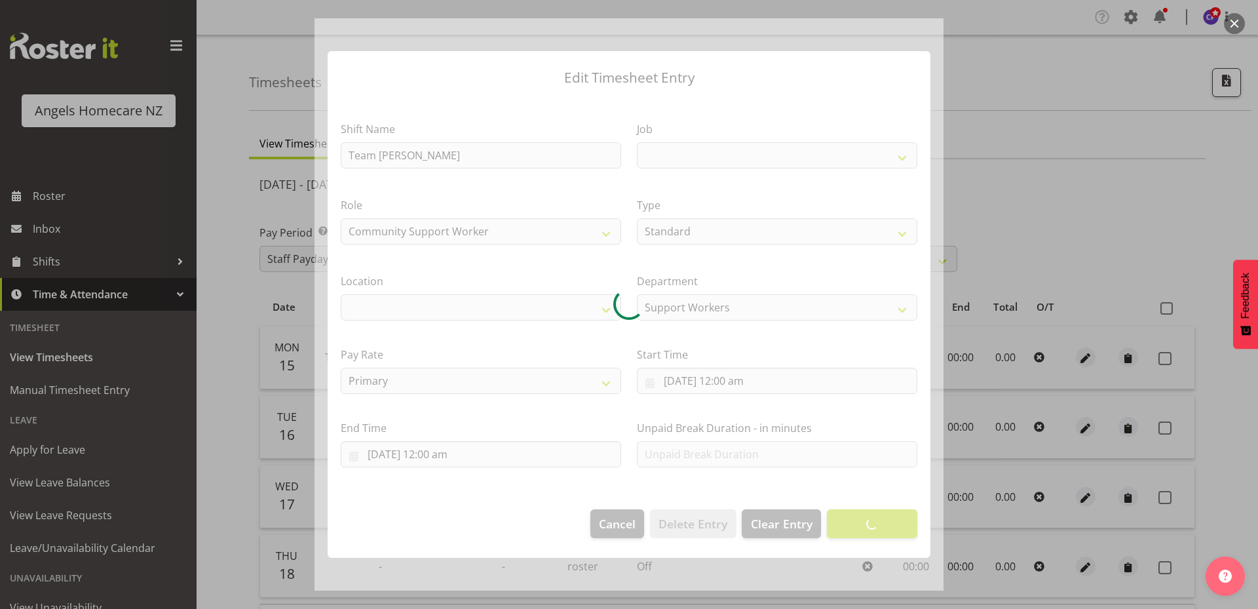
select select "1284"
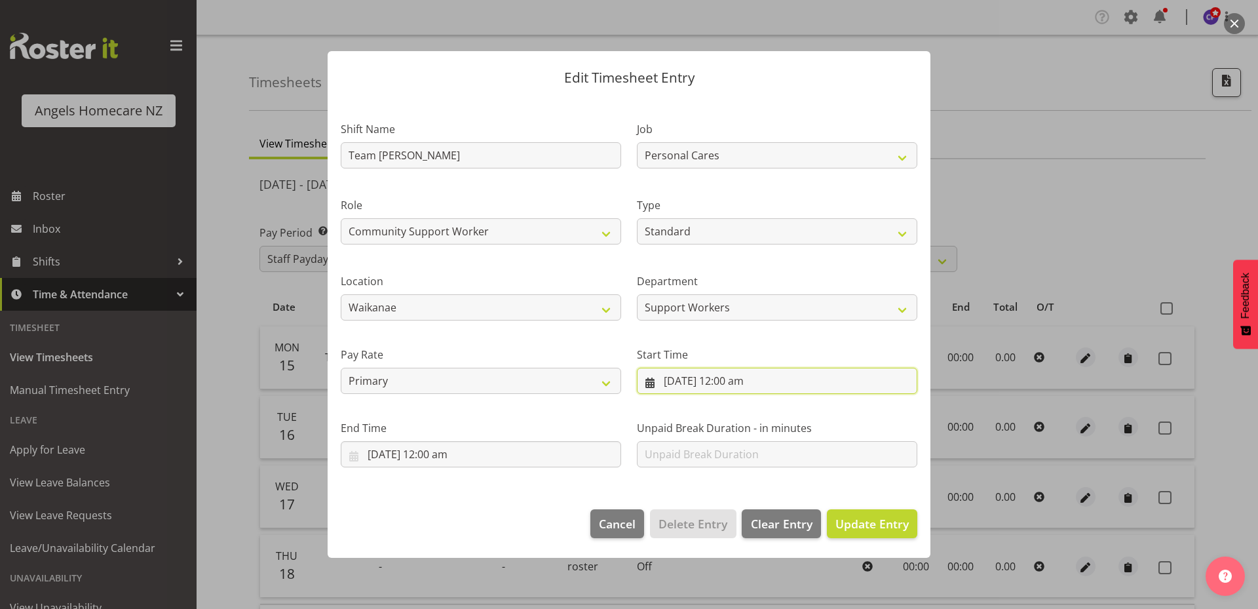
click at [644, 381] on input "15/09/2025, 12:00 am" at bounding box center [777, 381] width 281 height 26
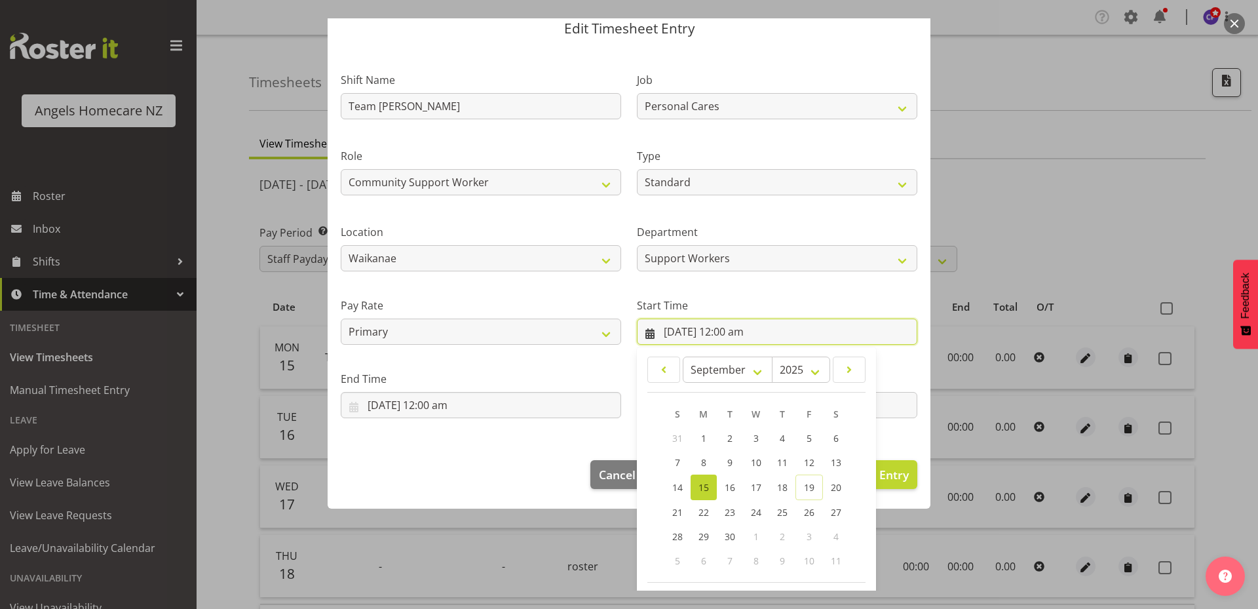
scroll to position [103, 0]
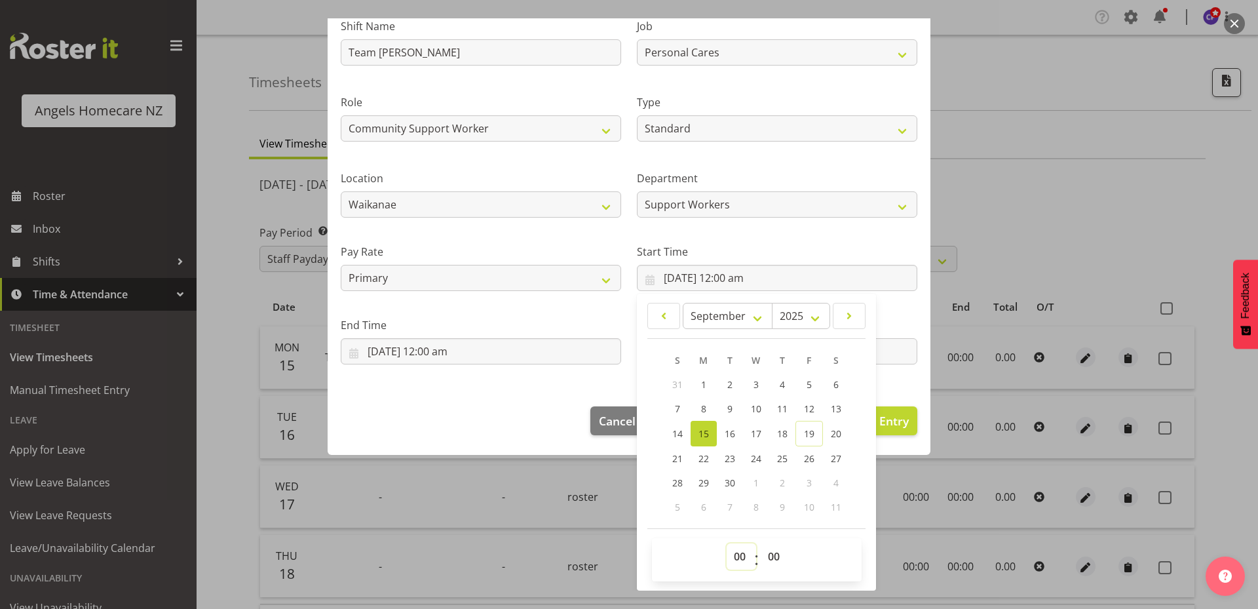
click at [739, 553] on select "00 01 02 03 04 05 06 07 08 09 10 11 12 13 14 15 16 17 18 19 20 21 22 23" at bounding box center [741, 556] width 29 height 26
select select "12"
click at [727, 543] on select "00 01 02 03 04 05 06 07 08 09 10 11 12 13 14 15 16 17 18 19 20 21 22 23" at bounding box center [741, 556] width 29 height 26
type input "15/09/2025, 12:00 pm"
click at [878, 515] on div "Edit Timesheet Entry Shift Name Team Mary Job Personal Cares Role Community Sup…" at bounding box center [629, 304] width 629 height 572
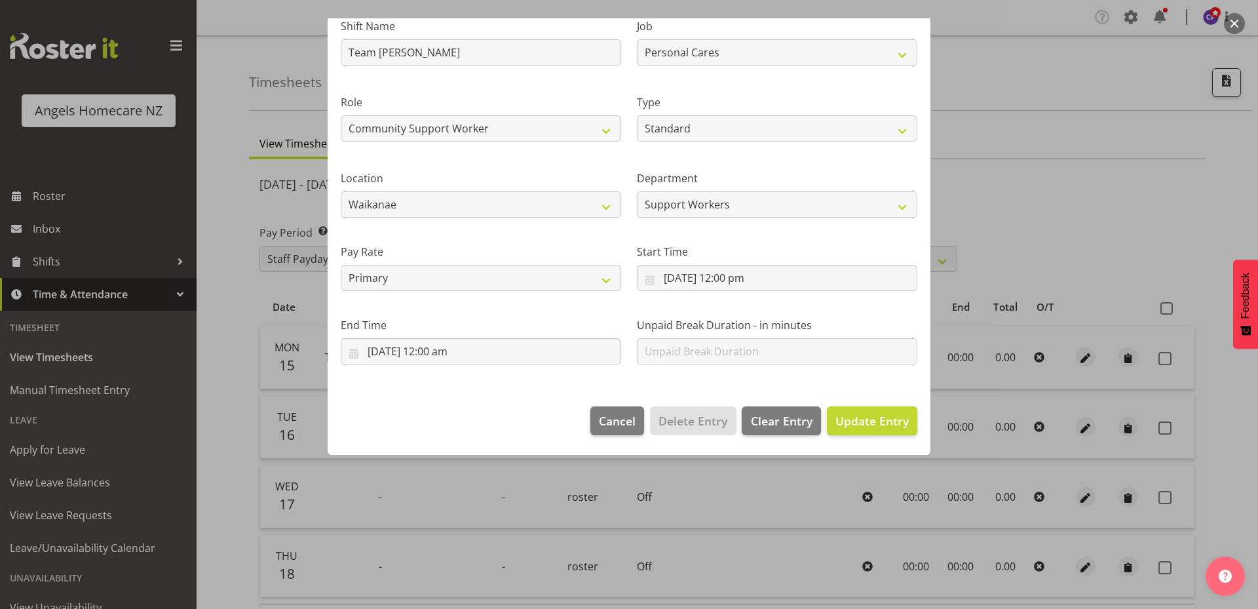
scroll to position [0, 0]
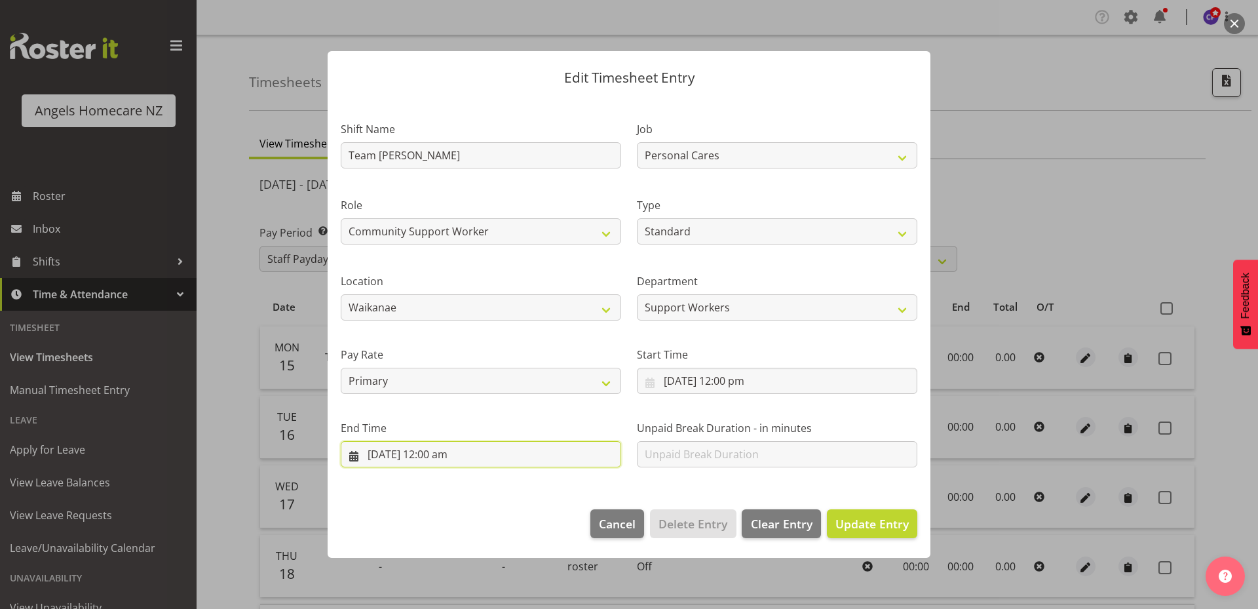
click at [431, 453] on input "15/09/2025, 12:00 am" at bounding box center [481, 454] width 281 height 26
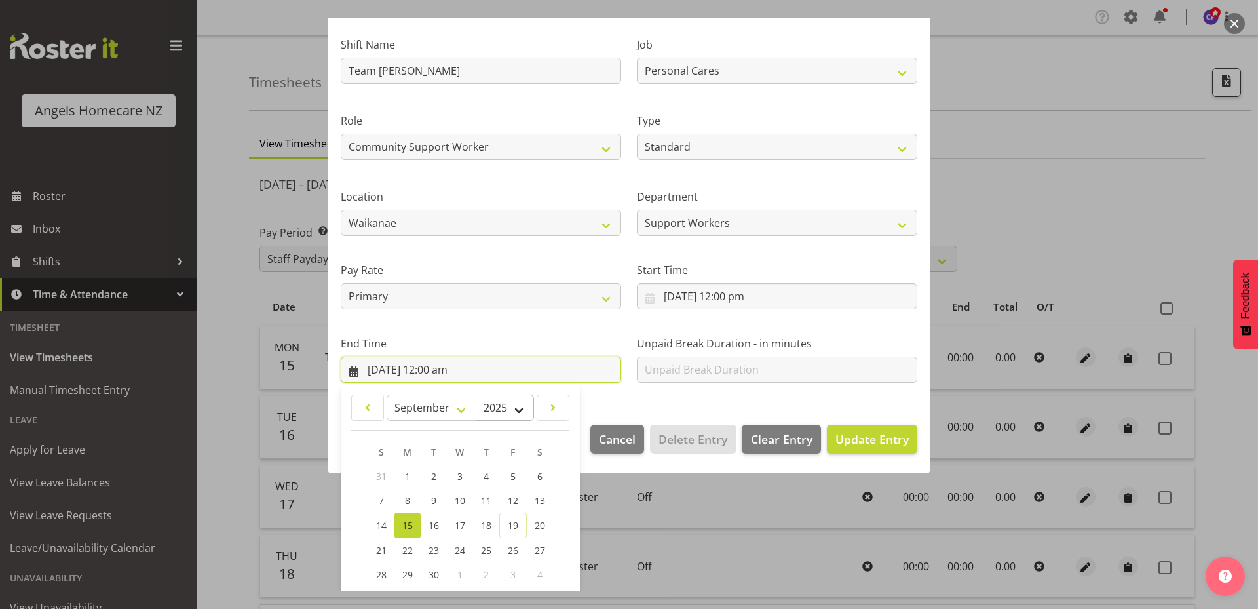
scroll to position [176, 0]
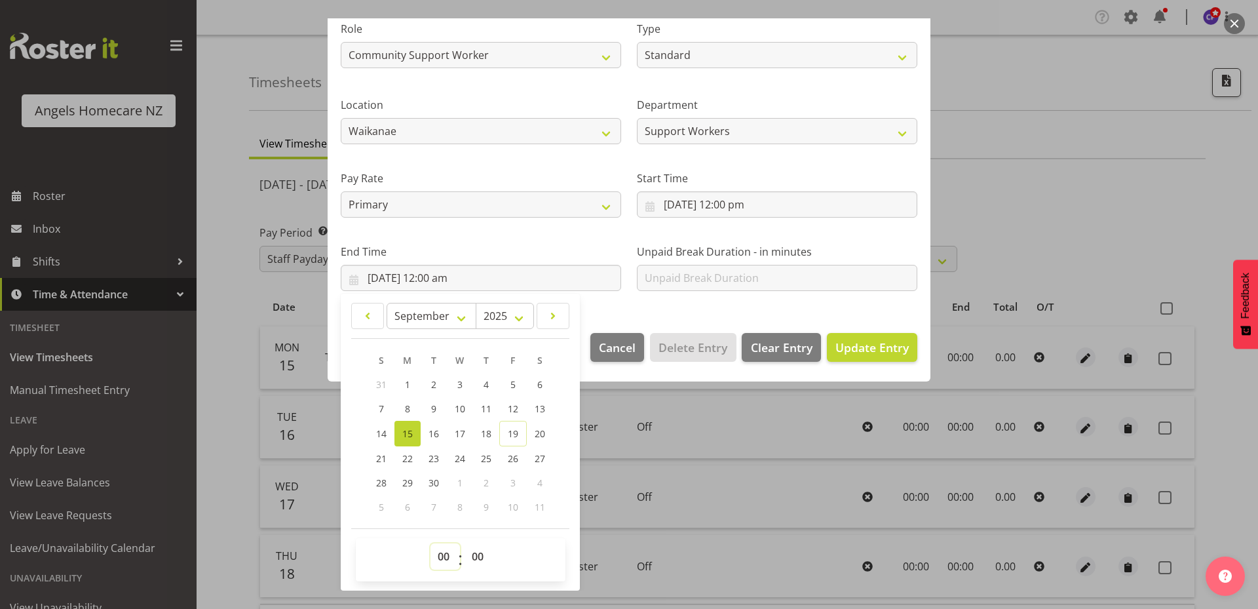
click at [446, 558] on select "00 01 02 03 04 05 06 07 08 09 10 11 12 13 14 15 16 17 18 19 20 21 22 23" at bounding box center [445, 556] width 29 height 26
select select "13"
click at [431, 543] on select "00 01 02 03 04 05 06 07 08 09 10 11 12 13 14 15 16 17 18 19 20 21 22 23" at bounding box center [445, 556] width 29 height 26
type input "15/09/2025, 1:00 pm"
click at [638, 492] on div "Edit Timesheet Entry Shift Name Team Mary Job Personal Cares Role Community Sup…" at bounding box center [629, 304] width 629 height 572
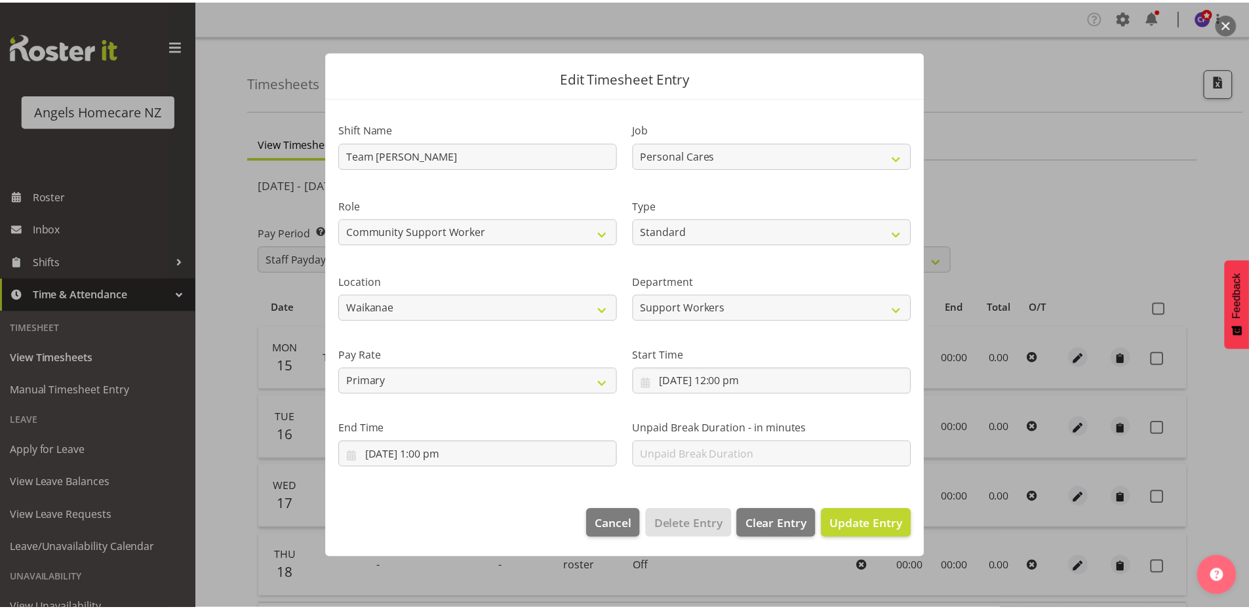
scroll to position [0, 0]
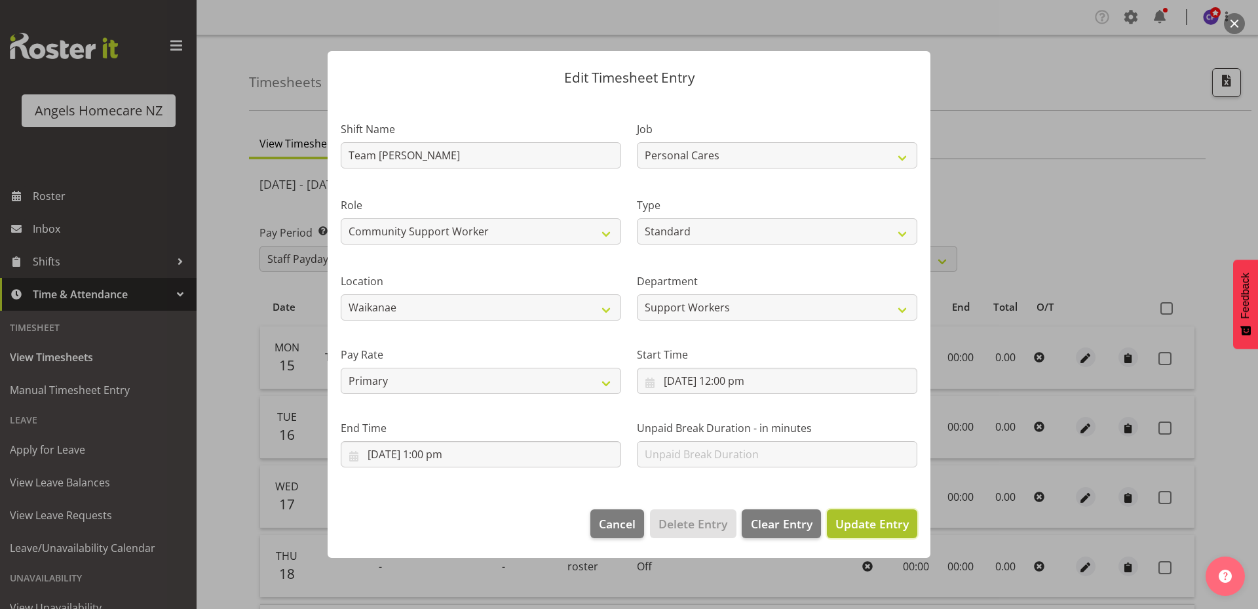
click at [858, 526] on span "Update Entry" at bounding box center [872, 524] width 73 height 16
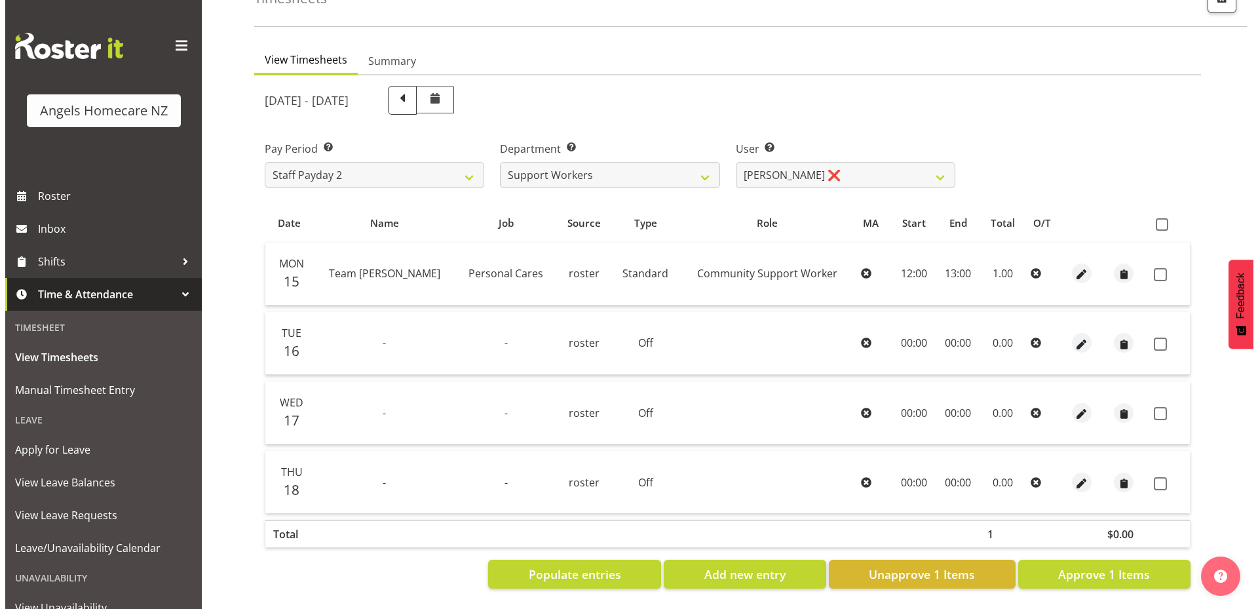
scroll to position [94, 0]
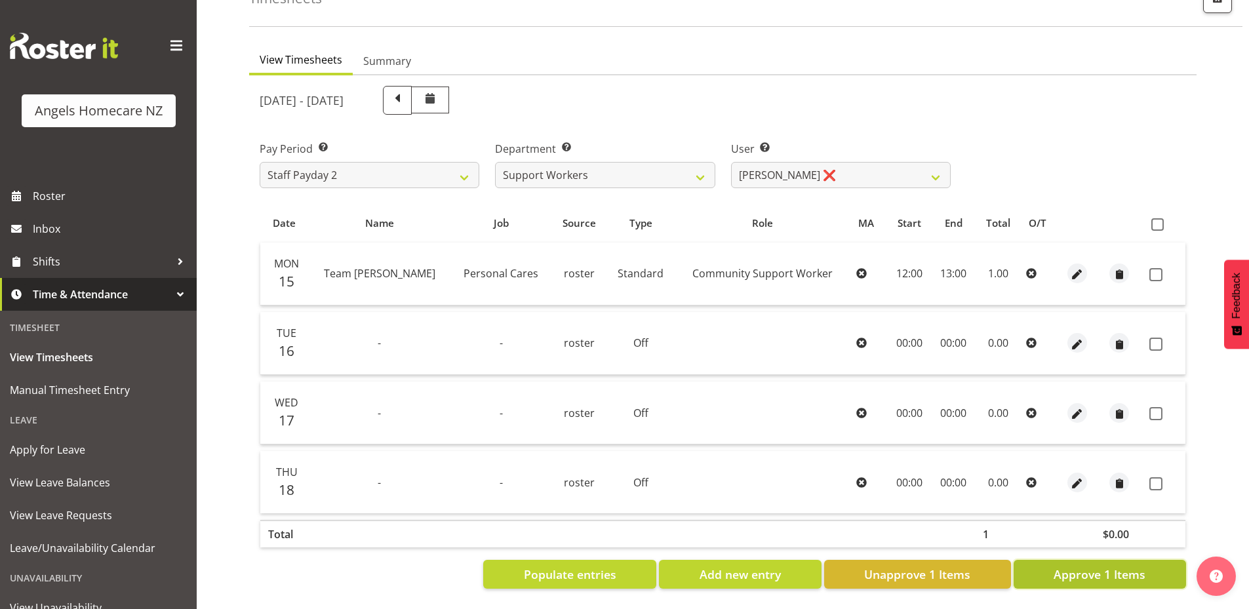
click at [1080, 570] on span "Approve 1 Items" at bounding box center [1099, 574] width 92 height 17
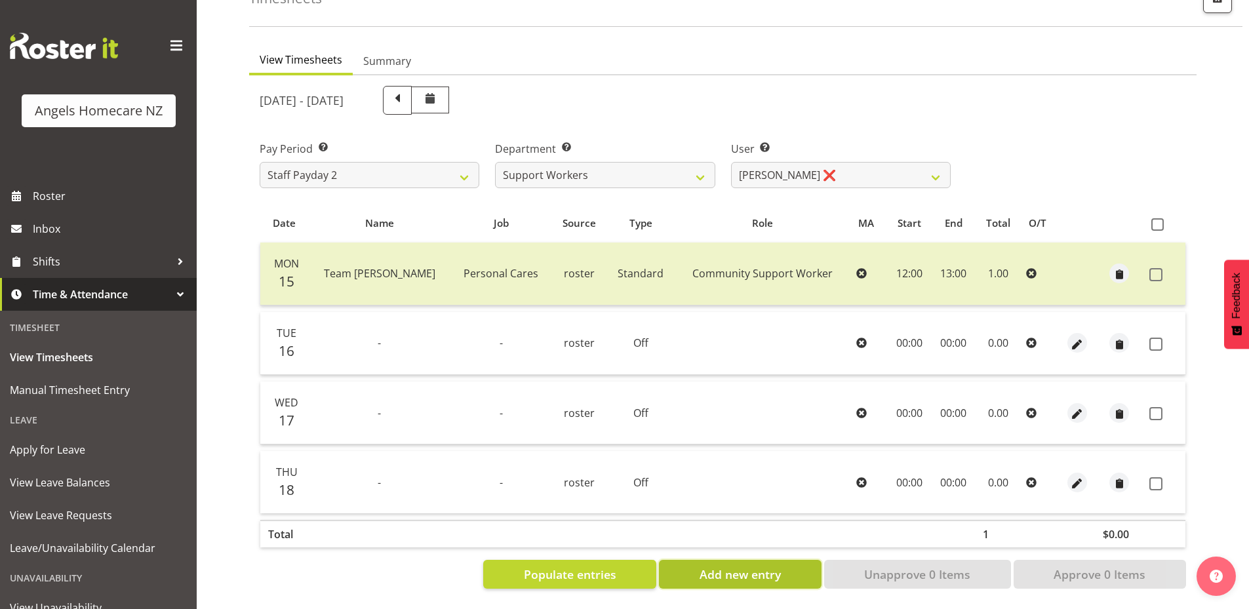
click at [772, 568] on span "Add new entry" at bounding box center [739, 574] width 81 height 17
select select
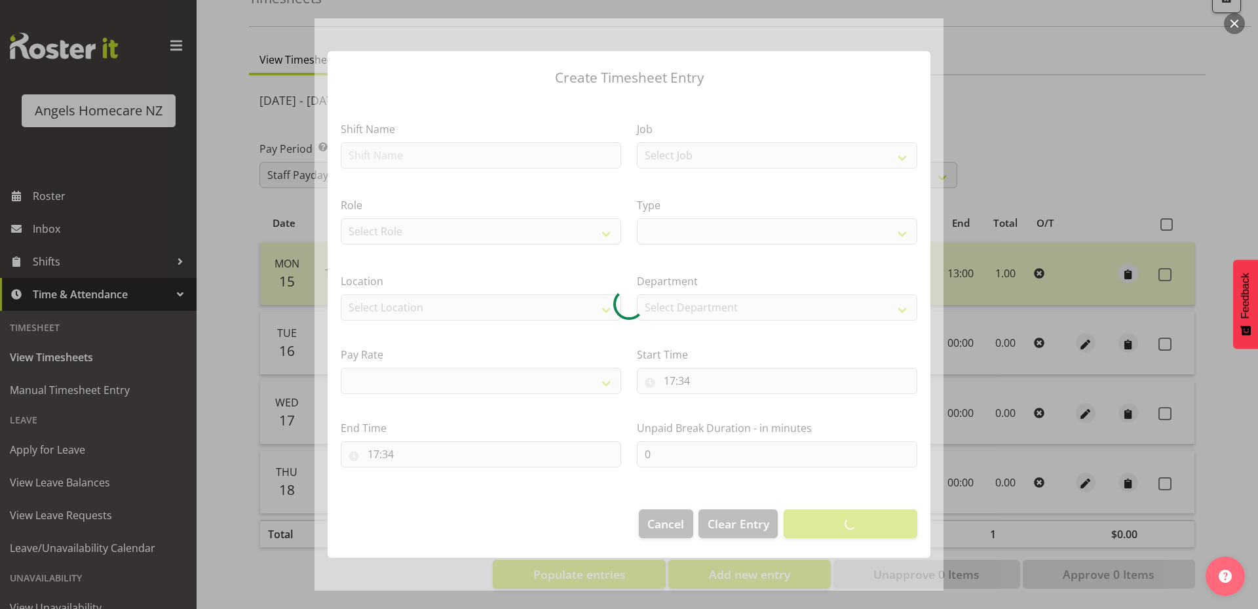
select select
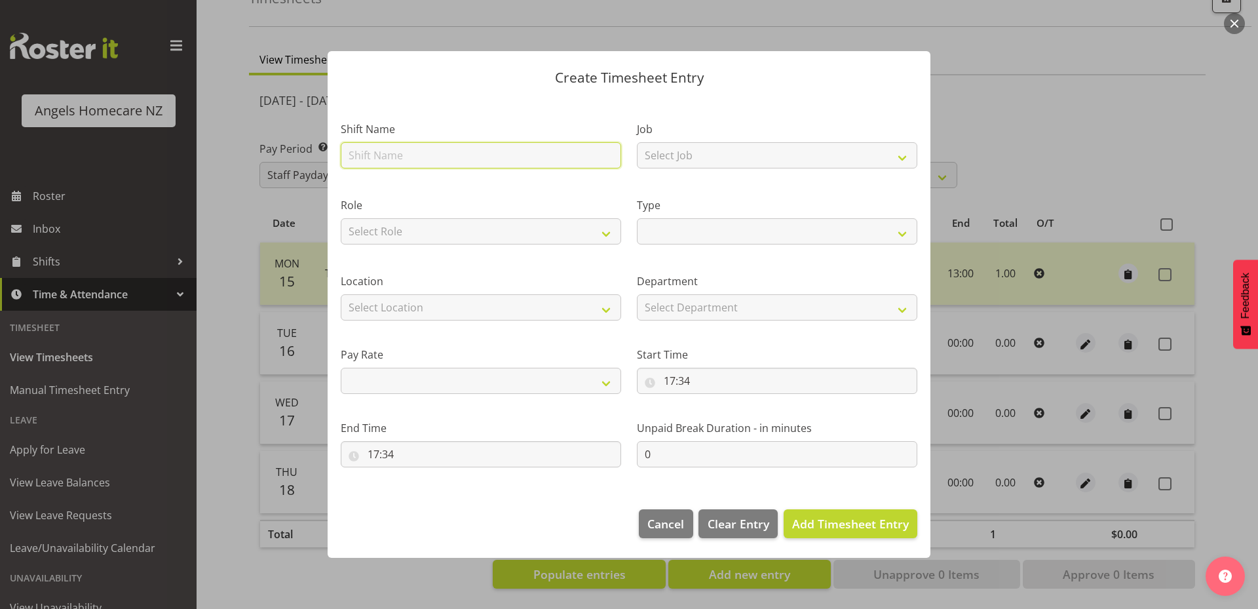
click at [492, 159] on input "text" at bounding box center [481, 155] width 281 height 26
type input "T"
select select
type input "Te"
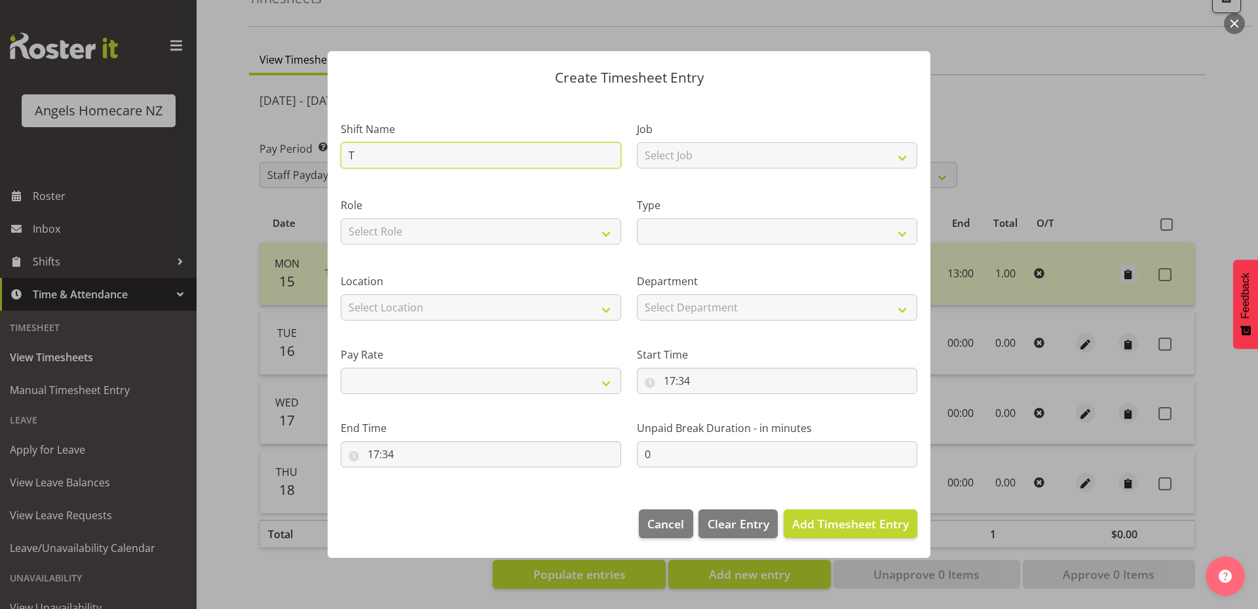
select select
type input "Tea"
select select
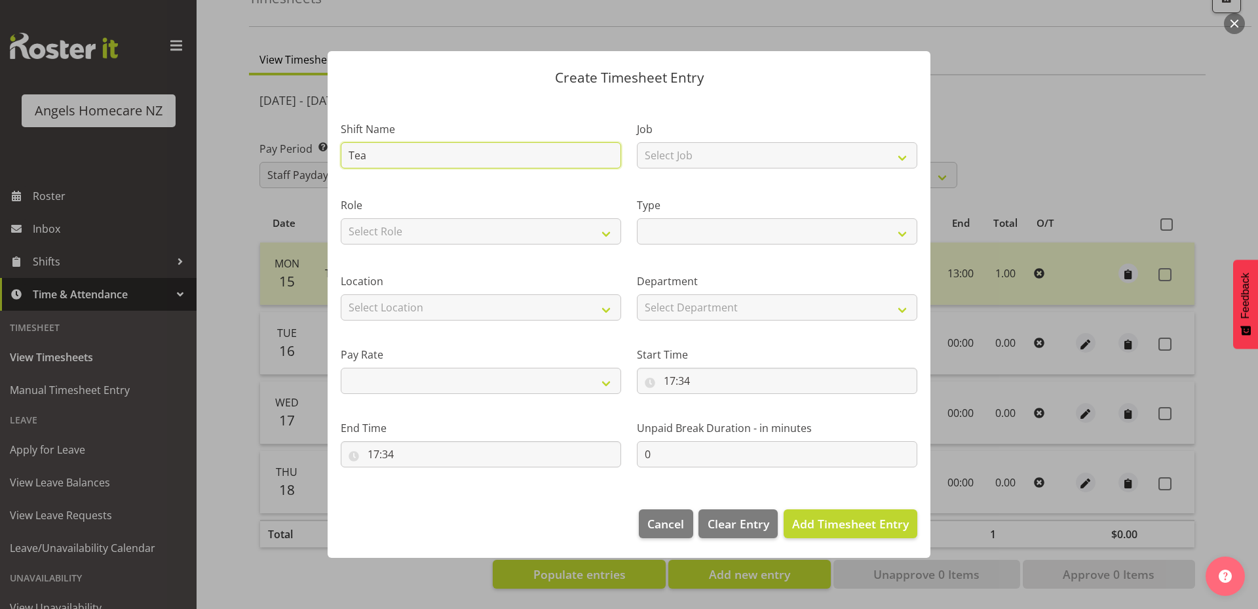
type input "Team"
select select
type input "Team"
select select
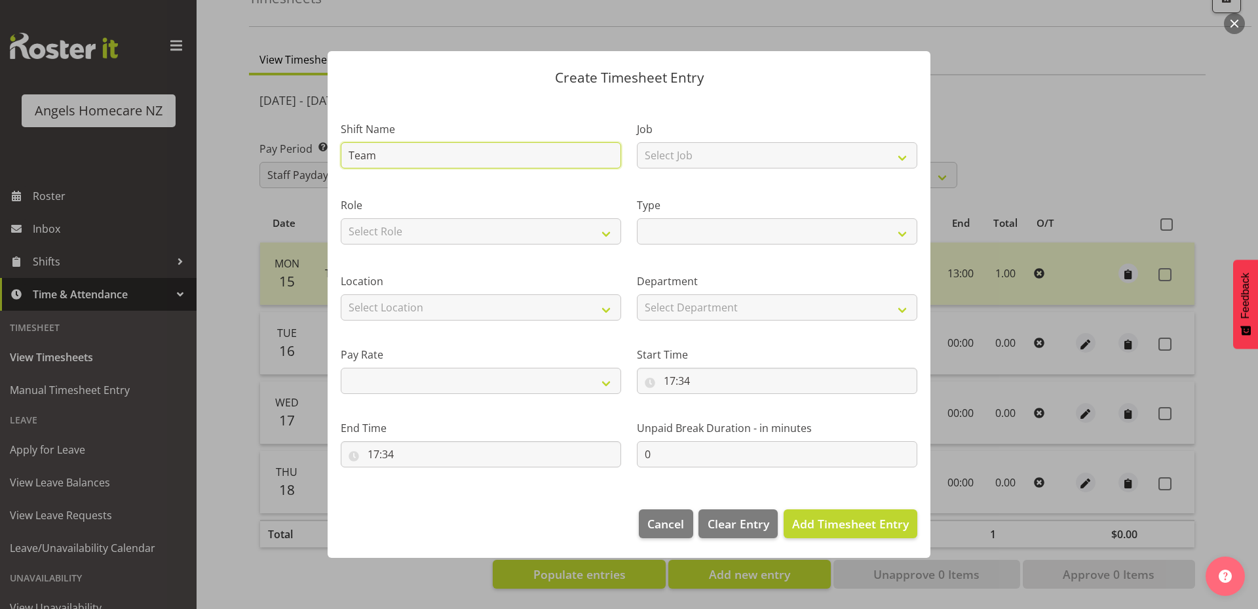
select select
type input "Team K"
select select
type input "Team Ke"
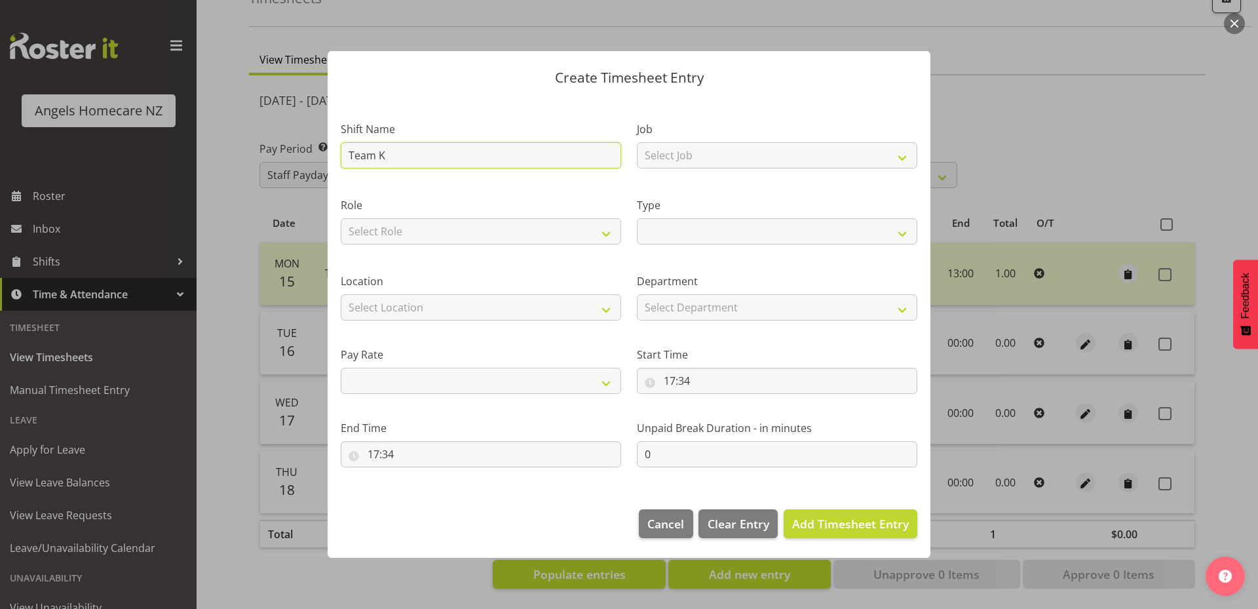
select select
type input "Team Ker"
select select
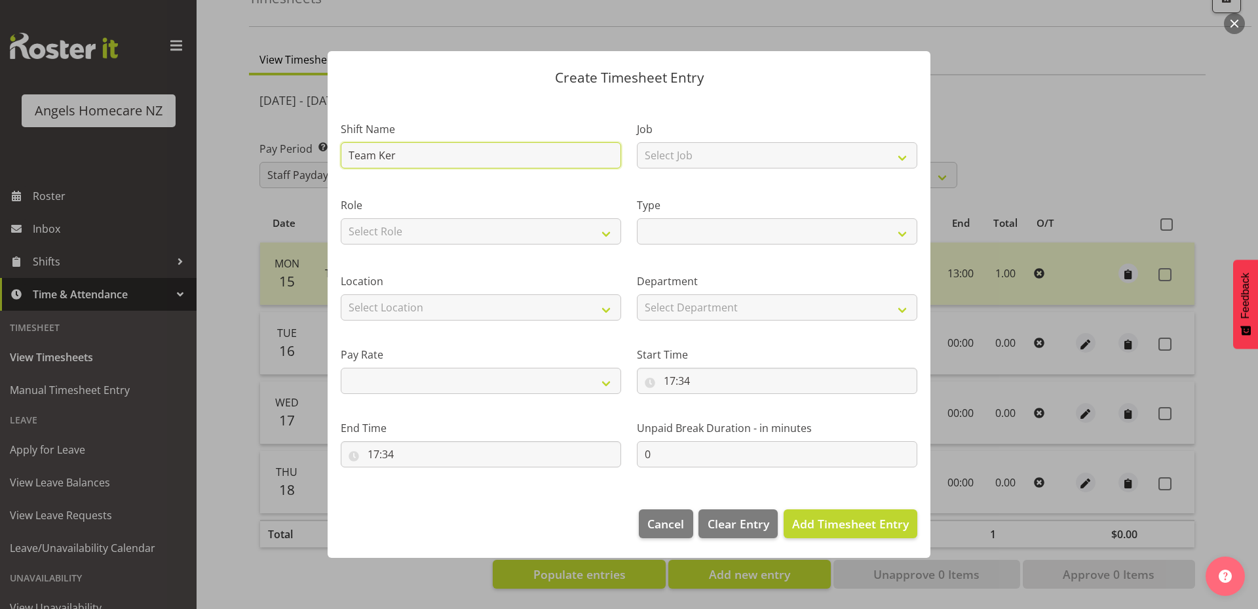
type input "Team Kerr"
select select
type input "Team [PERSON_NAME]"
select select
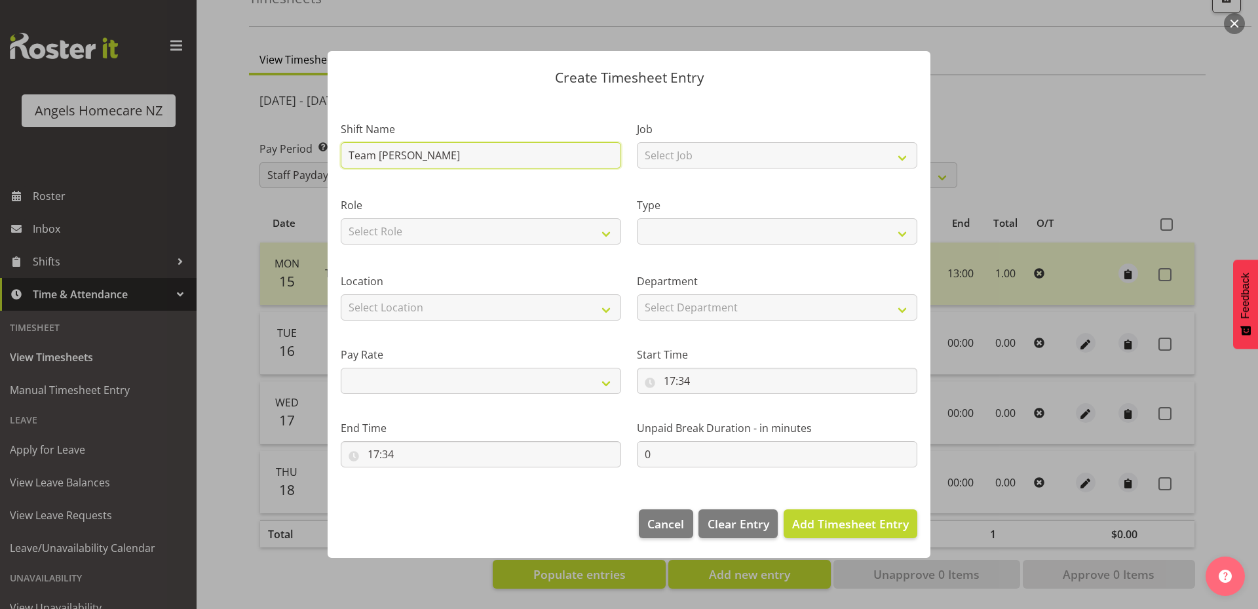
select select
click at [497, 157] on input "Team [PERSON_NAME]" at bounding box center [481, 155] width 281 height 26
type input "Team [PERSON_NAME]"
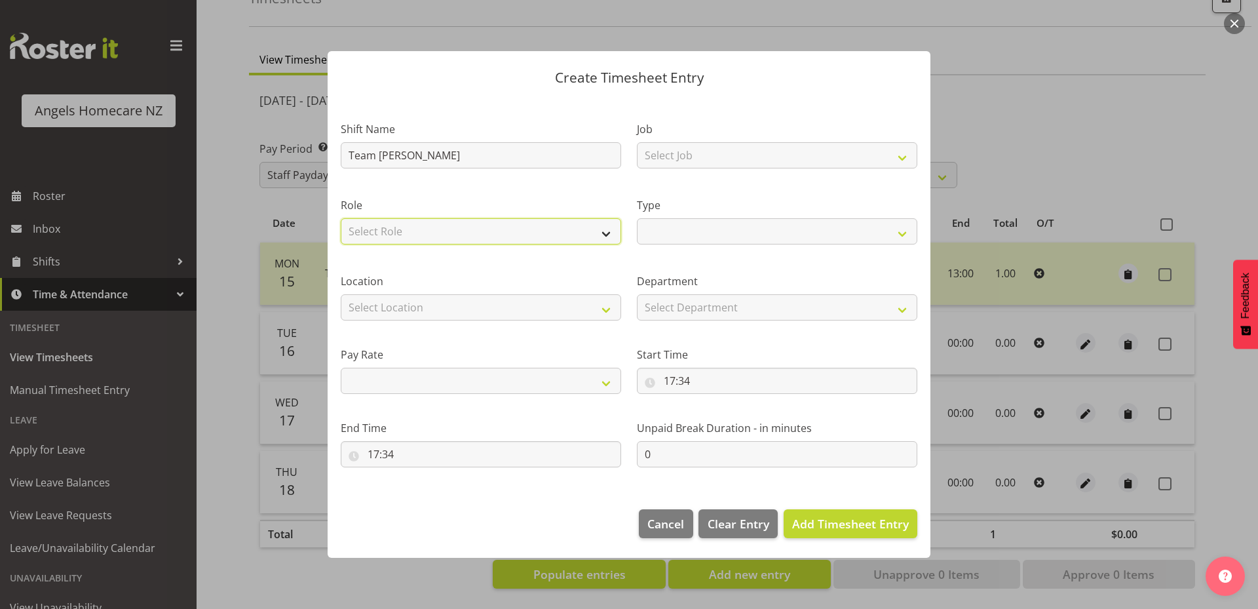
click at [500, 241] on select "Select Role Community Support Worker" at bounding box center [481, 231] width 281 height 26
select select "1572"
click at [341, 218] on select "Select Role Community Support Worker" at bounding box center [481, 231] width 281 height 26
select select
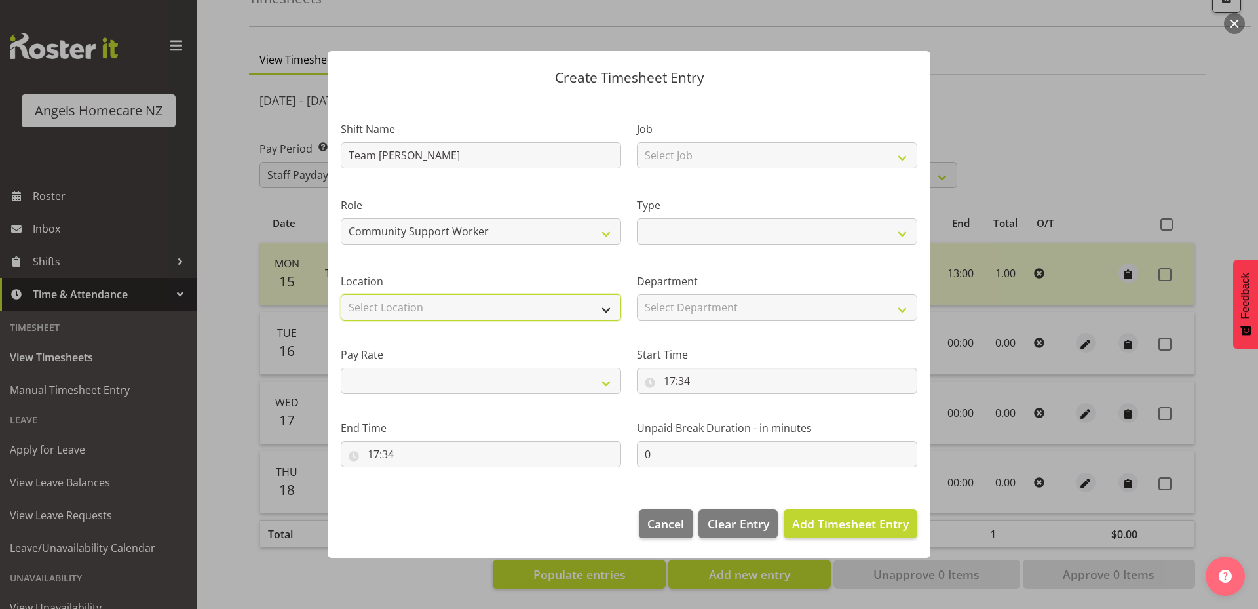
click at [498, 302] on select "Select Location Hutt Kapiti Coast Paraparaumu Te Horo Waikanae Wellington" at bounding box center [481, 307] width 281 height 26
select select "1285"
click at [341, 294] on select "Select Location Hutt Kapiti Coast Paraparaumu Te Horo Waikanae Wellington" at bounding box center [481, 307] width 281 height 26
select select
click at [497, 386] on select "Primary Secondary Tertiary Fourth Fifth" at bounding box center [481, 381] width 281 height 26
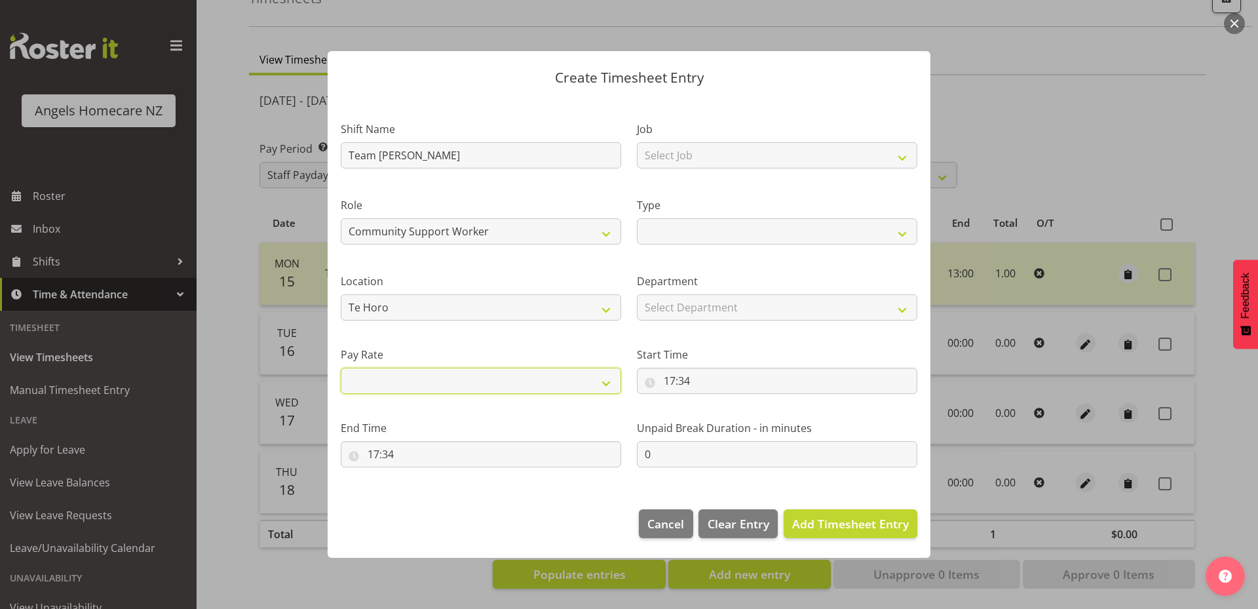
select select "primary"
click at [341, 368] on select "Primary Secondary Tertiary Fourth Fifth" at bounding box center [481, 381] width 281 height 26
select select
click at [686, 159] on select "Select Job Personal Cares" at bounding box center [777, 155] width 281 height 26
select select "10686"
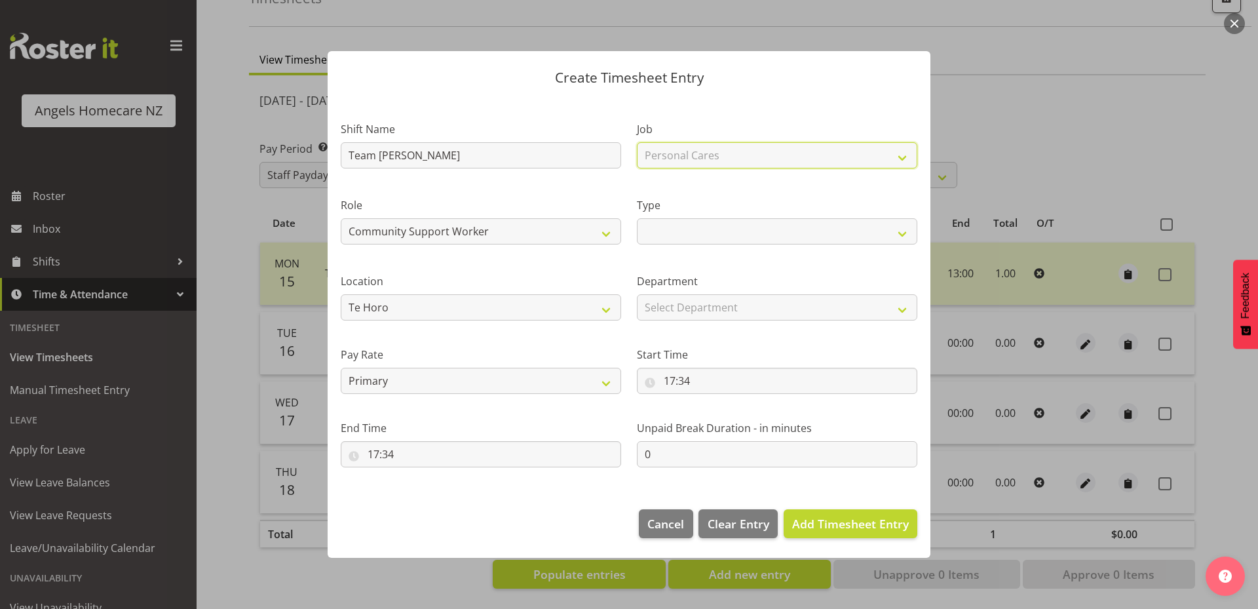
click at [637, 142] on select "Select Job Personal Cares" at bounding box center [777, 155] width 281 height 26
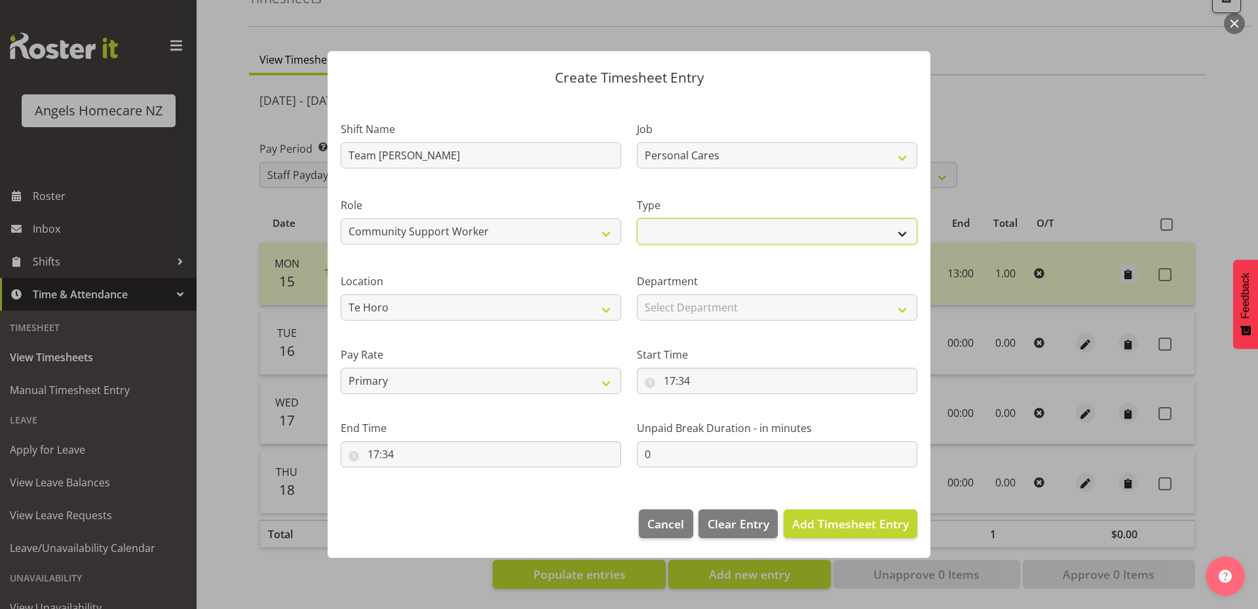
click at [701, 226] on select "Off Standard Public Holiday Public Holiday (Worked) Day In Lieu Annual Leave Si…" at bounding box center [777, 231] width 281 height 26
select select "Standard"
click at [637, 218] on select "Off Standard Public Holiday Public Holiday (Worked) Day In Lieu Annual Leave Si…" at bounding box center [777, 231] width 281 height 26
click at [701, 304] on select "Select Department Support Workers" at bounding box center [777, 307] width 281 height 26
select select "928"
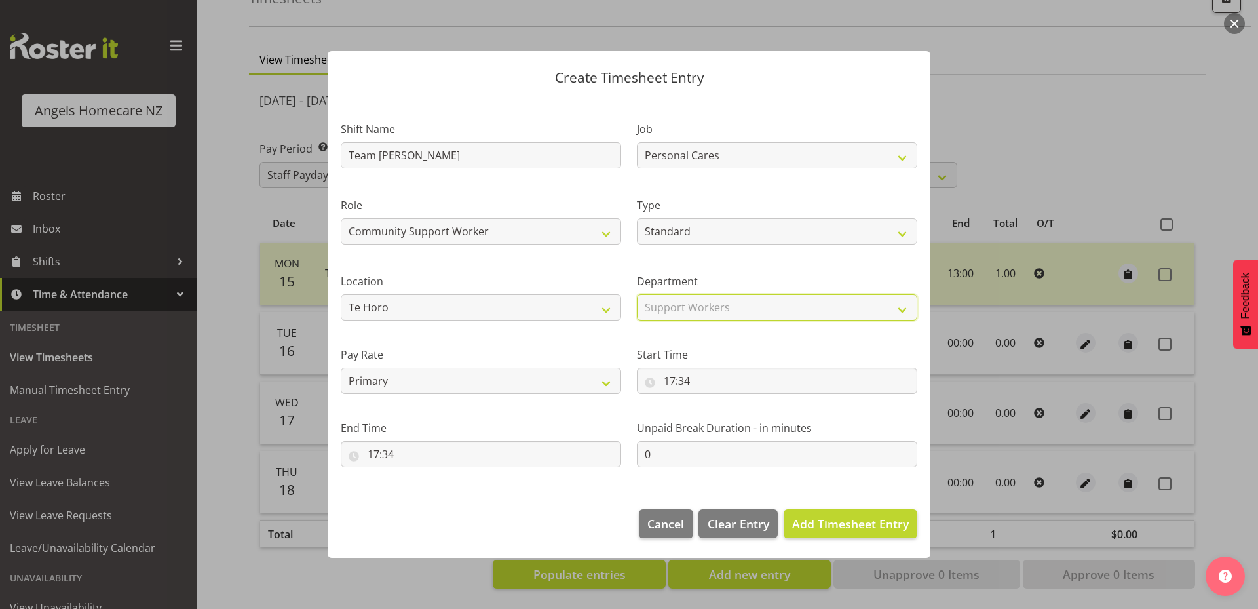
click at [637, 294] on select "Select Department Support Workers" at bounding box center [777, 307] width 281 height 26
click at [666, 381] on input "17:34" at bounding box center [777, 381] width 281 height 26
click at [726, 412] on select "00 01 02 03 04 05 06 07 08 09 10 11 12 13 14 15 16 17 18 19 20 21 22 23" at bounding box center [726, 415] width 29 height 26
select select "7"
click at [712, 402] on select "00 01 02 03 04 05 06 07 08 09 10 11 12 13 14 15 16 17 18 19 20 21 22 23" at bounding box center [726, 415] width 29 height 26
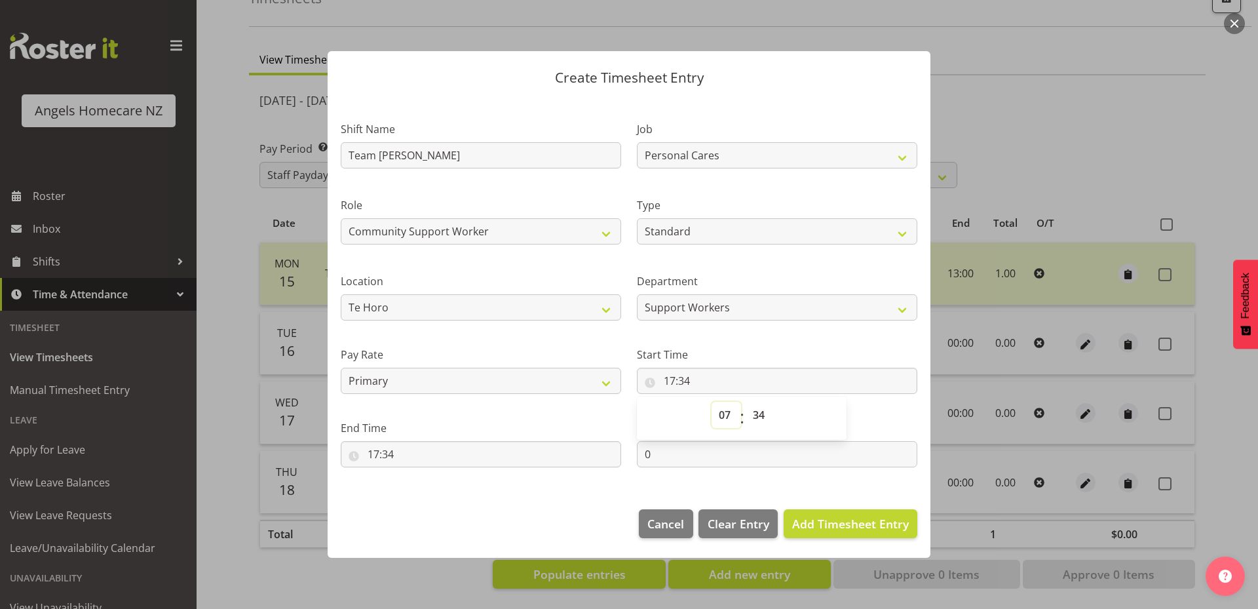
type input "07:34"
click at [761, 415] on select "00 01 02 03 04 05 06 07 08 09 10 11 12 13 14 15 16 17 18 19 20 21 22 23 24 25 2…" at bounding box center [760, 415] width 29 height 26
select select "0"
click at [746, 402] on select "00 01 02 03 04 05 06 07 08 09 10 11 12 13 14 15 16 17 18 19 20 21 22 23 24 25 2…" at bounding box center [760, 415] width 29 height 26
type input "07:00"
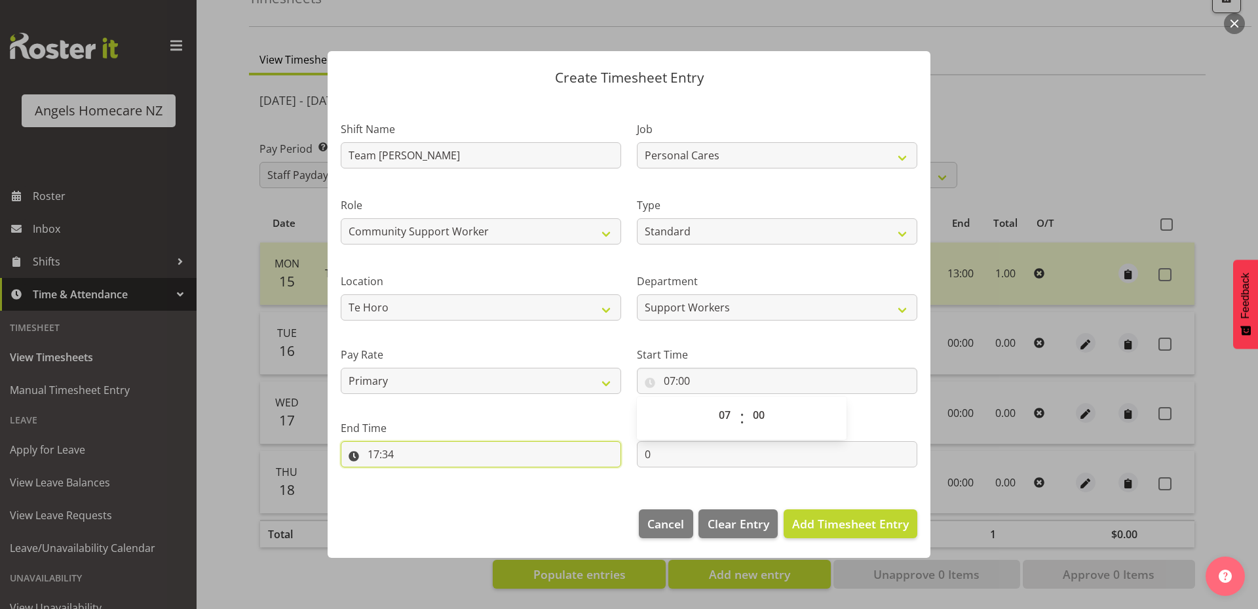
click at [392, 448] on input "17:34" at bounding box center [481, 454] width 281 height 26
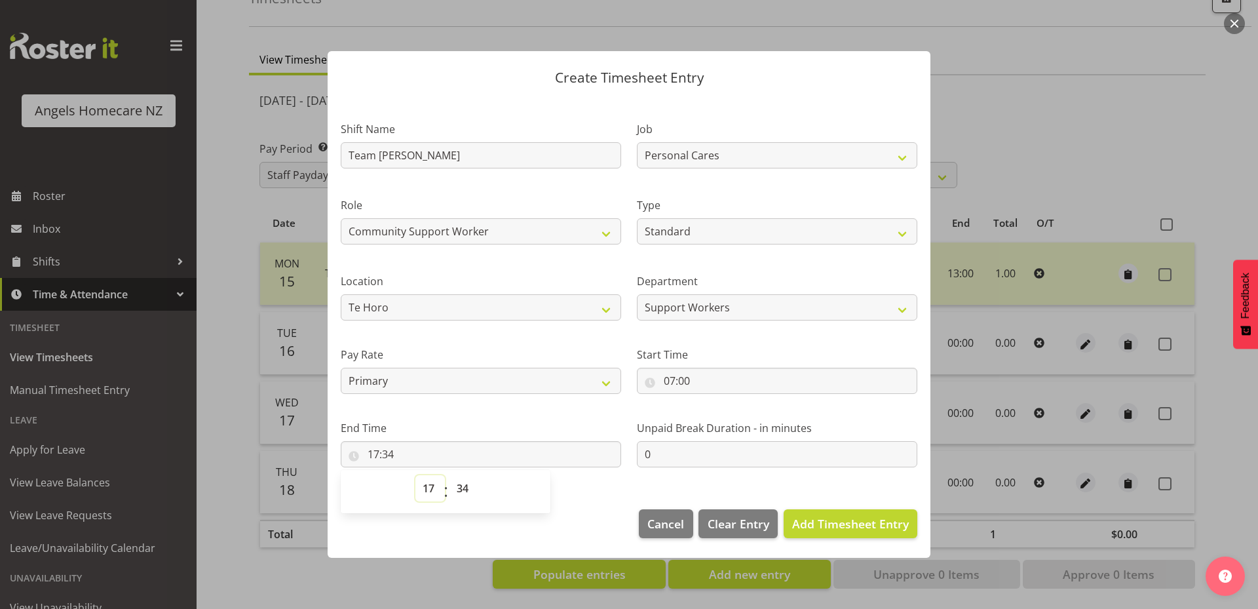
click at [425, 494] on select "00 01 02 03 04 05 06 07 08 09 10 11 12 13 14 15 16 17 18 19 20 21 22 23" at bounding box center [430, 488] width 29 height 26
select select "23"
click at [416, 475] on select "00 01 02 03 04 05 06 07 08 09 10 11 12 13 14 15 16 17 18 19 20 21 22 23" at bounding box center [430, 488] width 29 height 26
type input "23:34"
click at [469, 491] on select "00 01 02 03 04 05 06 07 08 09 10 11 12 13 14 15 16 17 18 19 20 21 22 23 24 25 2…" at bounding box center [464, 488] width 29 height 26
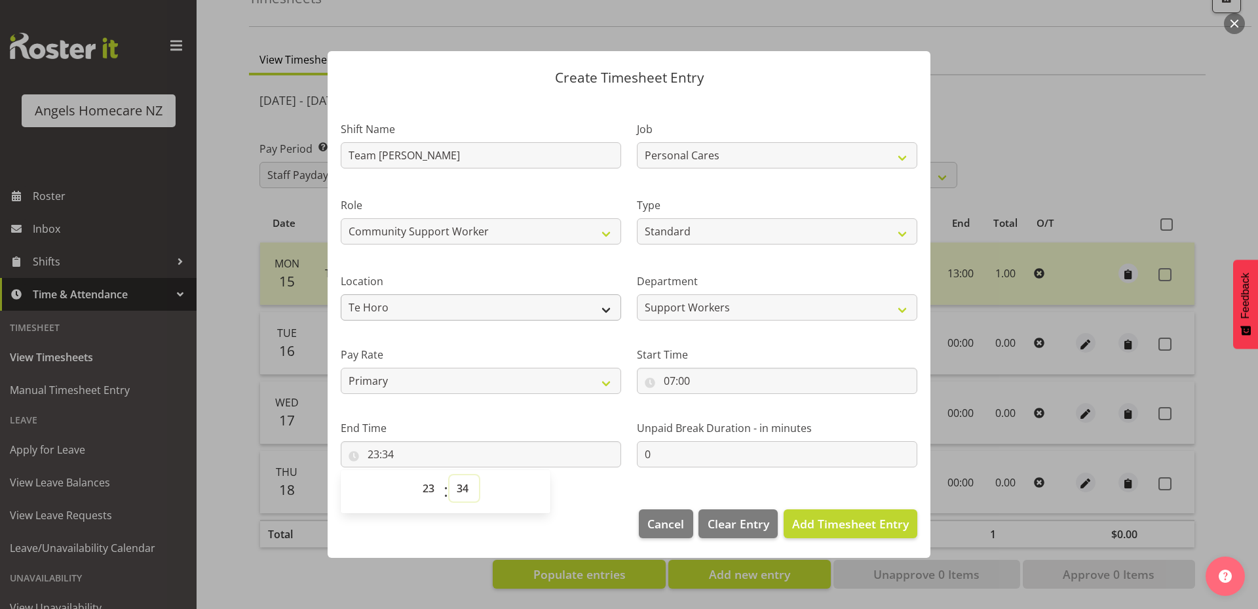
select select "0"
click at [450, 475] on select "00 01 02 03 04 05 06 07 08 09 10 11 12 13 14 15 16 17 18 19 20 21 22 23 24 25 2…" at bounding box center [464, 488] width 29 height 26
type input "23:00"
click at [817, 528] on span "Add Timesheet Entry" at bounding box center [850, 524] width 117 height 16
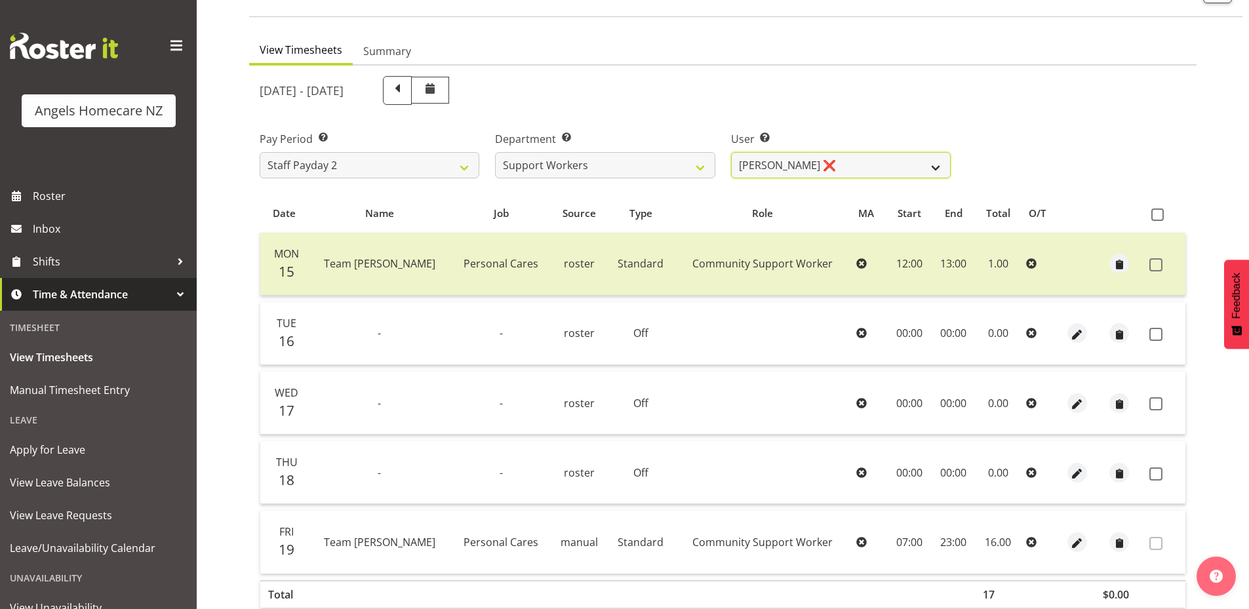
click at [943, 169] on select "Alyssa Ashley Basco ❌ Amanda Jane Lavington ❌ Analin Basco ❌ Caryl Bautista ❌ C…" at bounding box center [841, 165] width 220 height 26
select select "11943"
click at [731, 152] on select "Alyssa Ashley Basco ❌ Amanda Jane Lavington ❌ Analin Basco ❌ Caryl Bautista ❌ C…" at bounding box center [841, 165] width 220 height 26
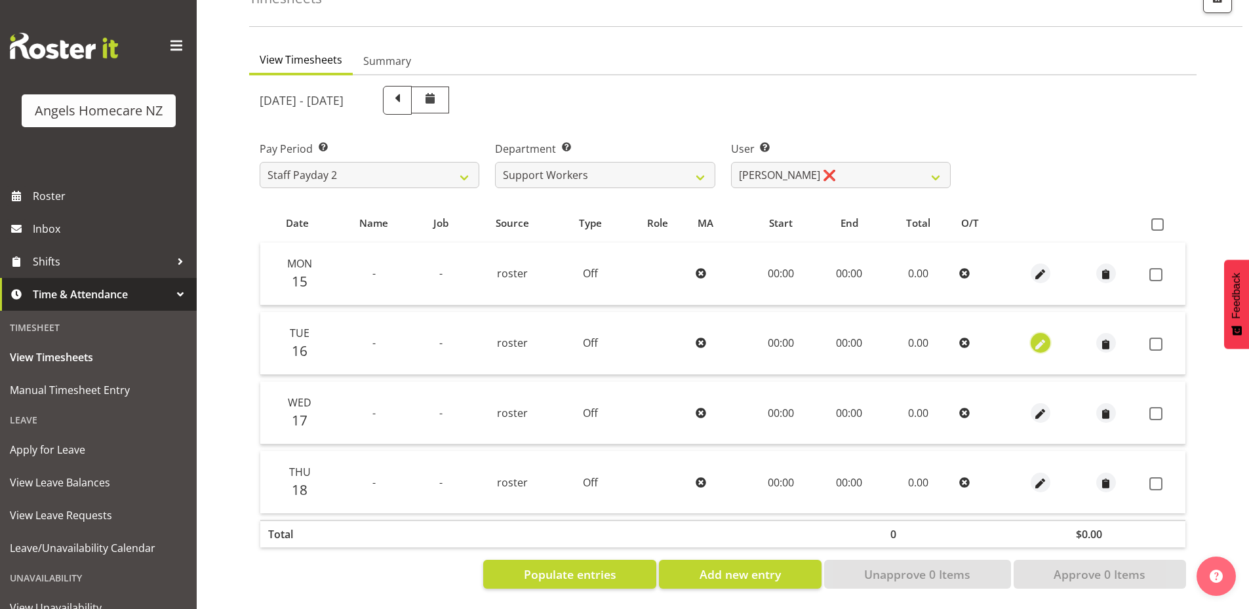
click at [1037, 337] on span "button" at bounding box center [1040, 344] width 15 height 15
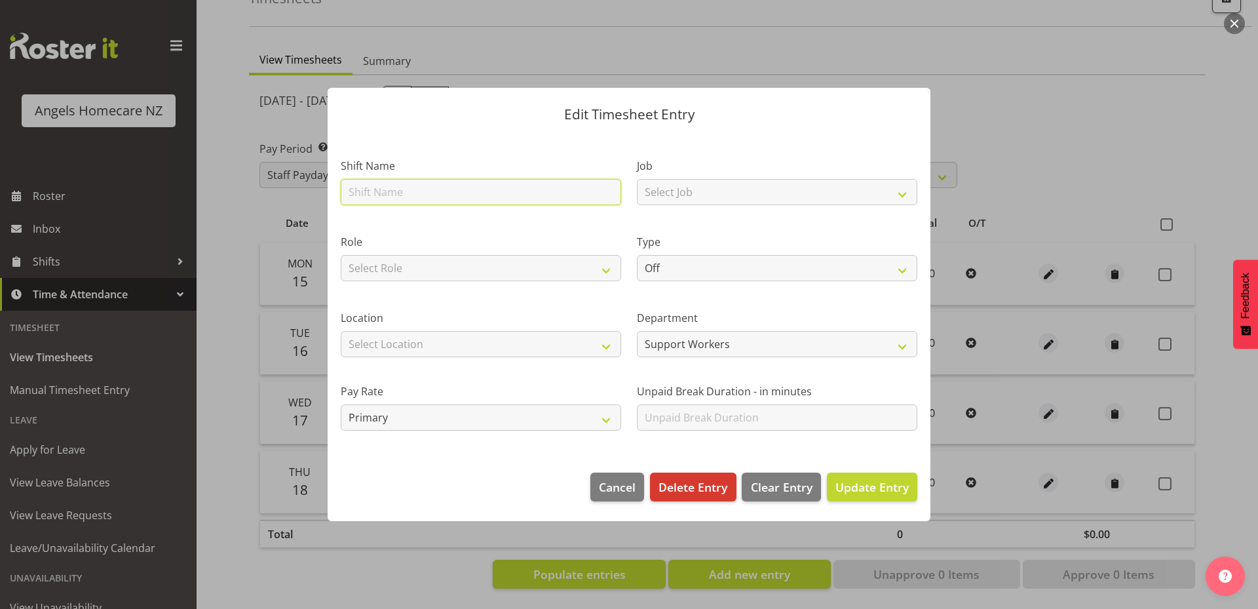
click at [482, 195] on input "text" at bounding box center [481, 192] width 281 height 26
type input "Team [PERSON_NAME]"
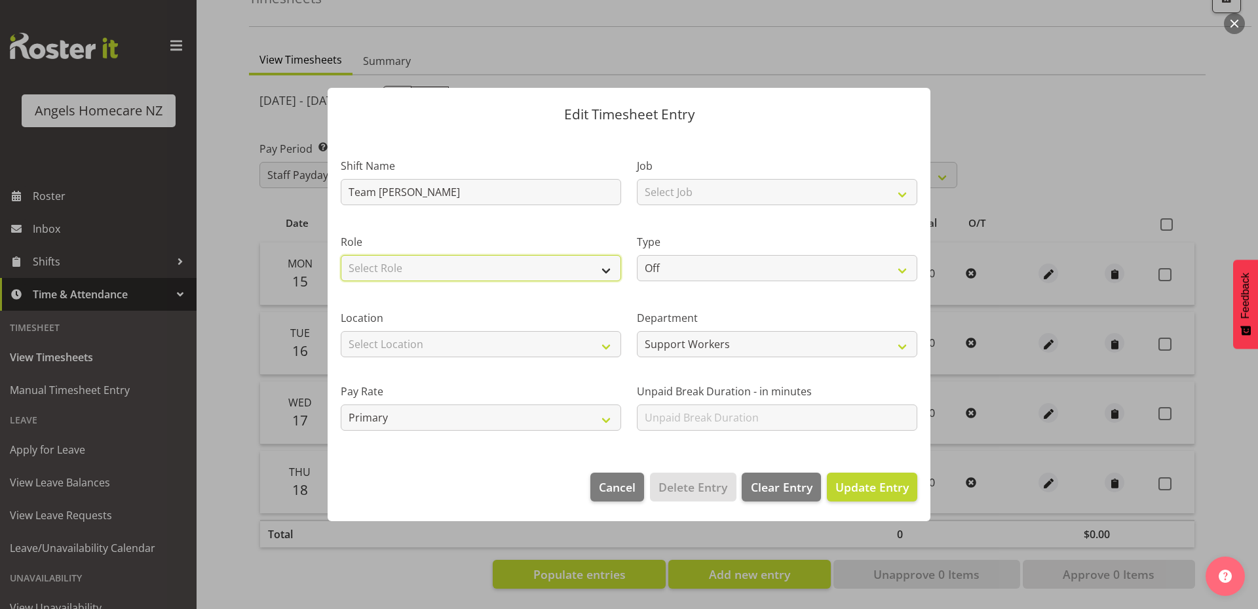
click at [424, 267] on select "Select Role Community Support Worker" at bounding box center [481, 268] width 281 height 26
select select "1572"
click at [341, 255] on select "Select Role Community Support Worker" at bounding box center [481, 268] width 281 height 26
click at [424, 341] on select "Select Location Hutt Kapiti Coast Paraparaumu Te Horo Waikanae Wellington" at bounding box center [481, 344] width 281 height 26
select select "1285"
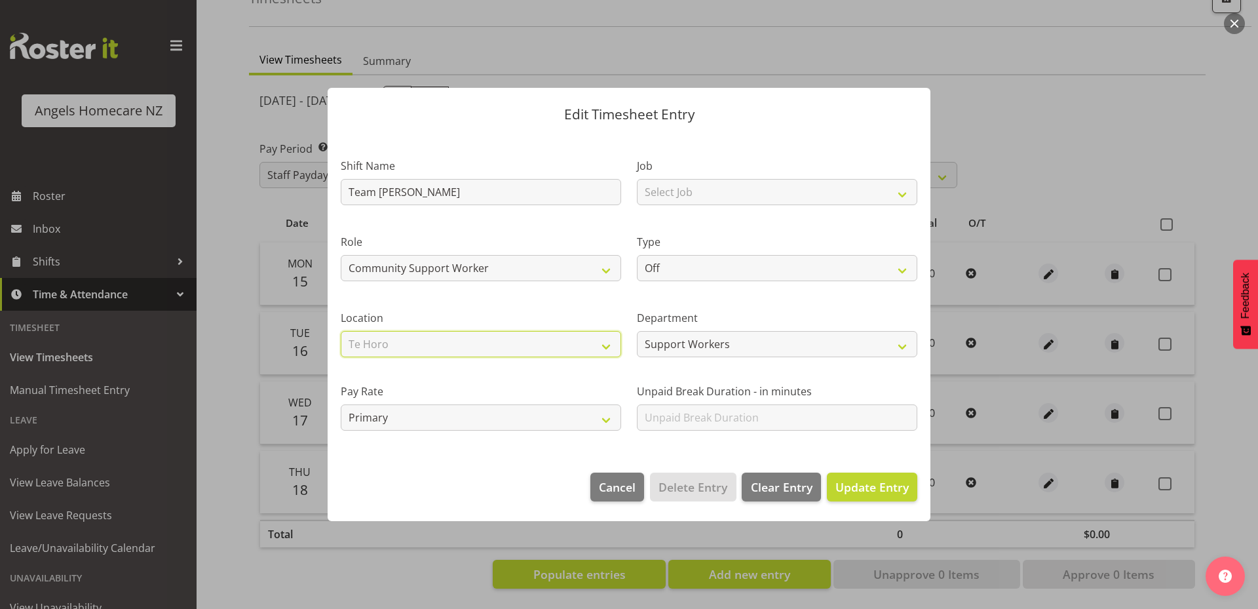
click at [341, 331] on select "Select Location Hutt Kapiti Coast Paraparaumu Te Horo Waikanae Wellington" at bounding box center [481, 344] width 281 height 26
click at [786, 187] on select "Select Job Personal Cares" at bounding box center [777, 192] width 281 height 26
select select "10686"
click at [637, 179] on select "Select Job Personal Cares" at bounding box center [777, 192] width 281 height 26
click at [766, 266] on select "Off Standard Public Holiday Public Holiday (Worked) Day In Lieu Annual Leave Si…" at bounding box center [777, 268] width 281 height 26
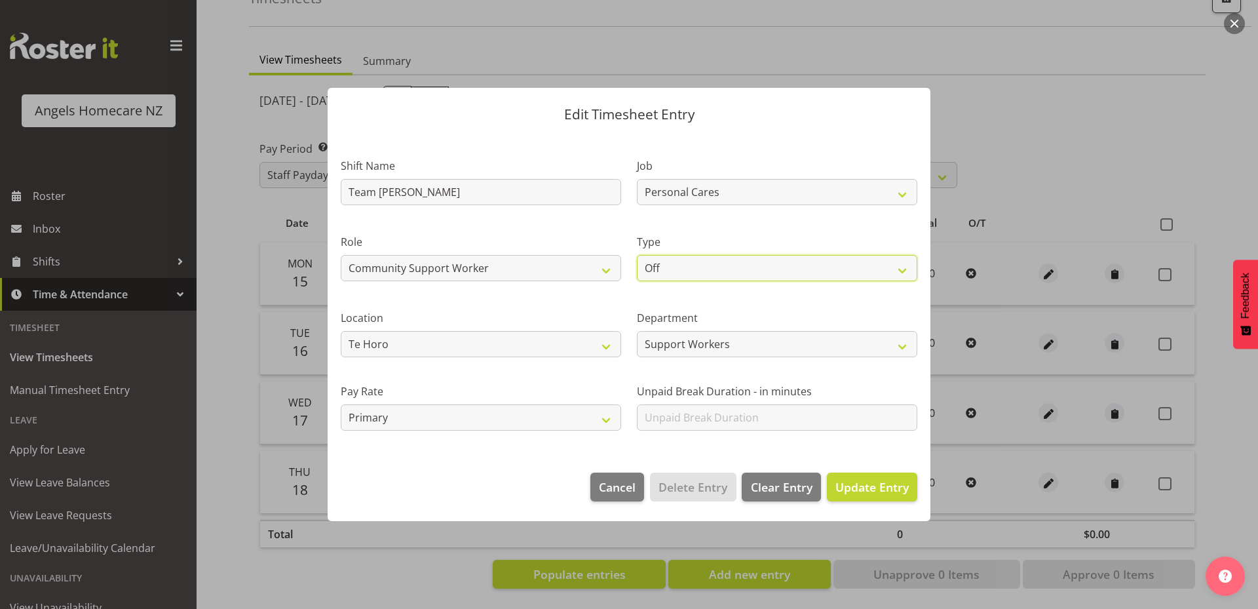
select select "Standard"
click at [637, 255] on select "Off Standard Public Holiday Public Holiday (Worked) Day In Lieu Annual Leave Si…" at bounding box center [777, 268] width 281 height 26
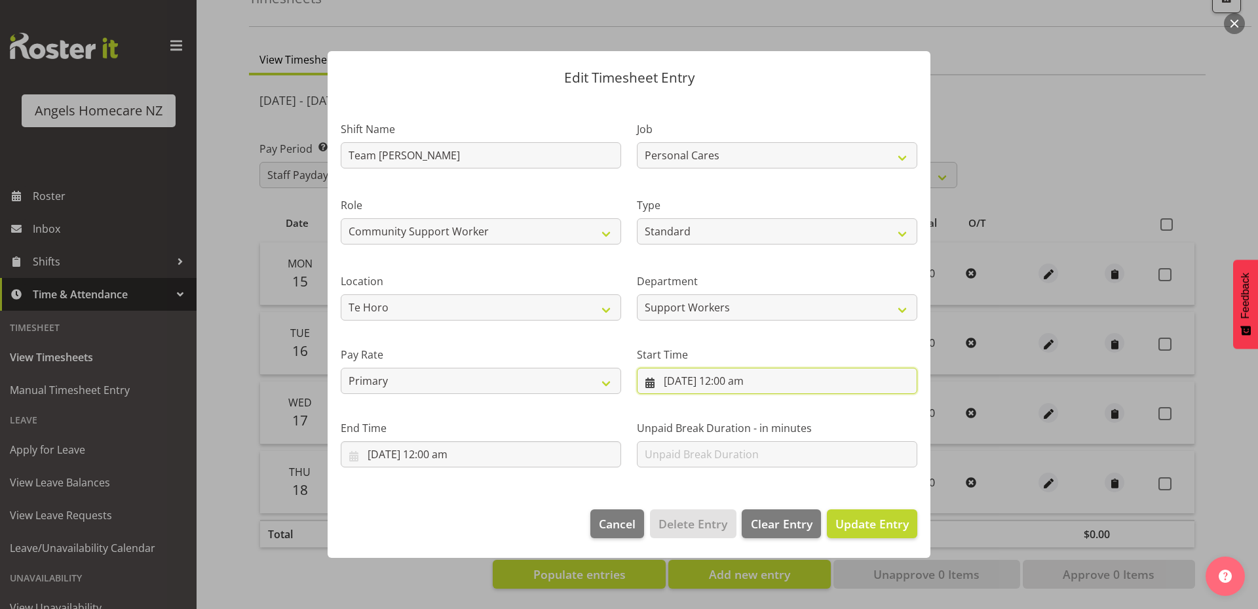
click at [747, 380] on input "16/09/2025, 12:00 am" at bounding box center [777, 381] width 281 height 26
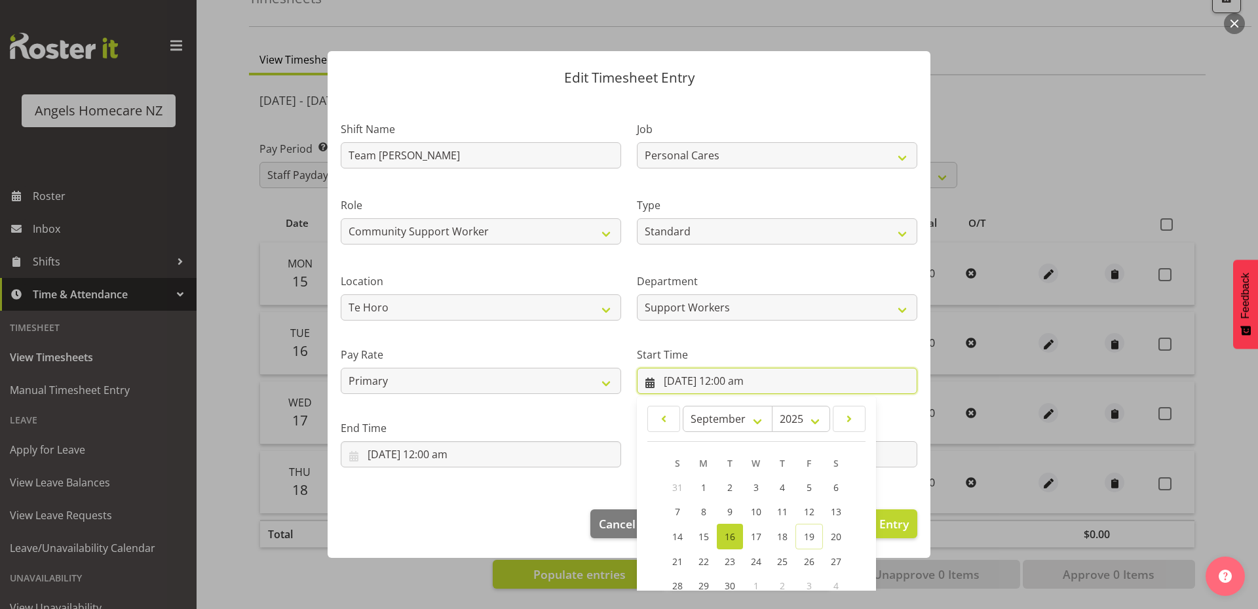
click at [640, 383] on input "16/09/2025, 12:00 am" at bounding box center [777, 381] width 281 height 26
click at [737, 379] on input "16/09/2025, 12:00 am" at bounding box center [777, 381] width 281 height 26
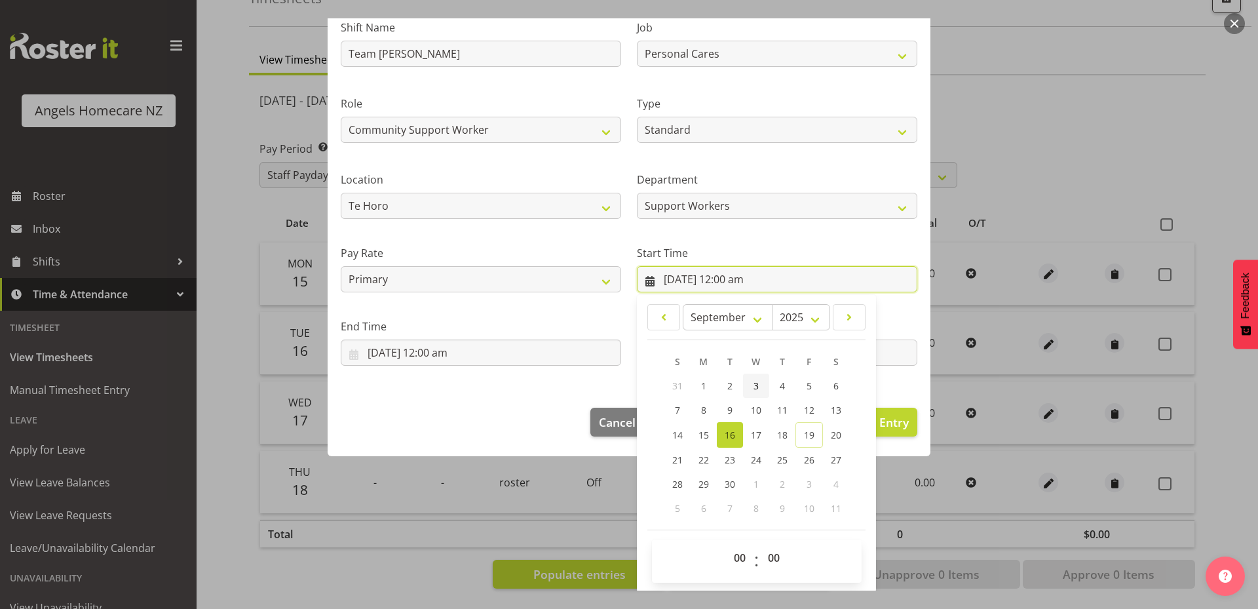
scroll to position [103, 0]
click at [737, 556] on select "00 01 02 03 04 05 06 07 08 09 10 11 12 13 14 15 16 17 18 19 20 21 22 23" at bounding box center [741, 556] width 29 height 26
select select "23"
click at [727, 543] on select "00 01 02 03 04 05 06 07 08 09 10 11 12 13 14 15 16 17 18 19 20 21 22 23" at bounding box center [741, 556] width 29 height 26
type input "16/09/2025, 11:00 pm"
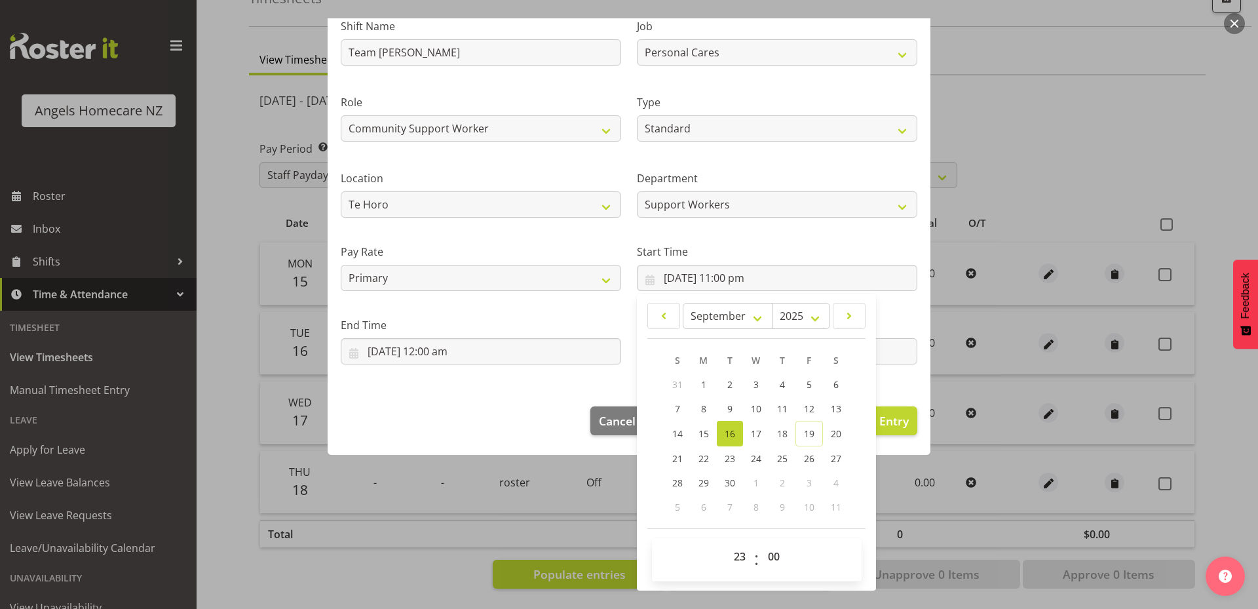
click at [903, 598] on div at bounding box center [629, 304] width 1258 height 609
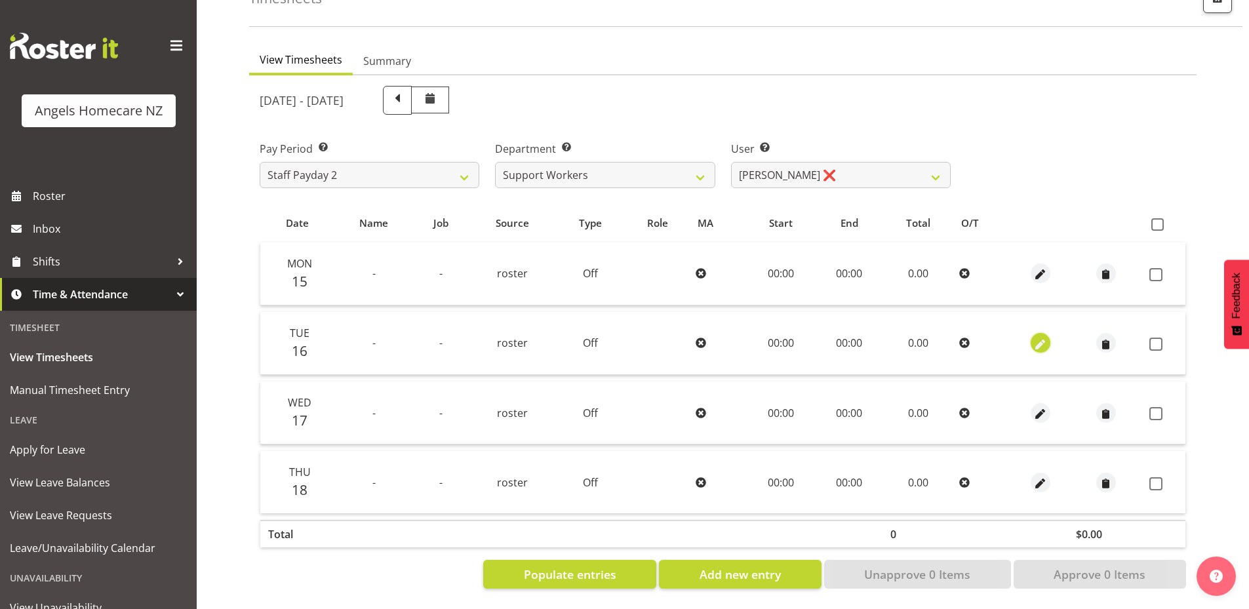
click at [1042, 337] on span "button" at bounding box center [1040, 344] width 15 height 15
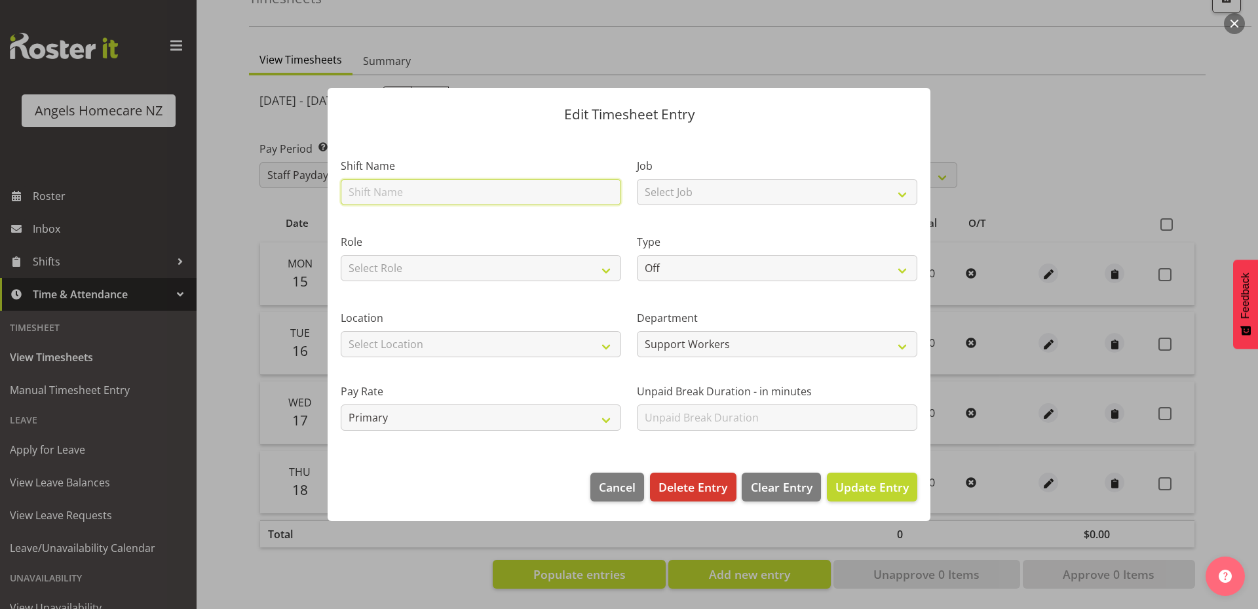
click at [527, 195] on input "text" at bounding box center [481, 192] width 281 height 26
type input "Team [PERSON_NAME]"
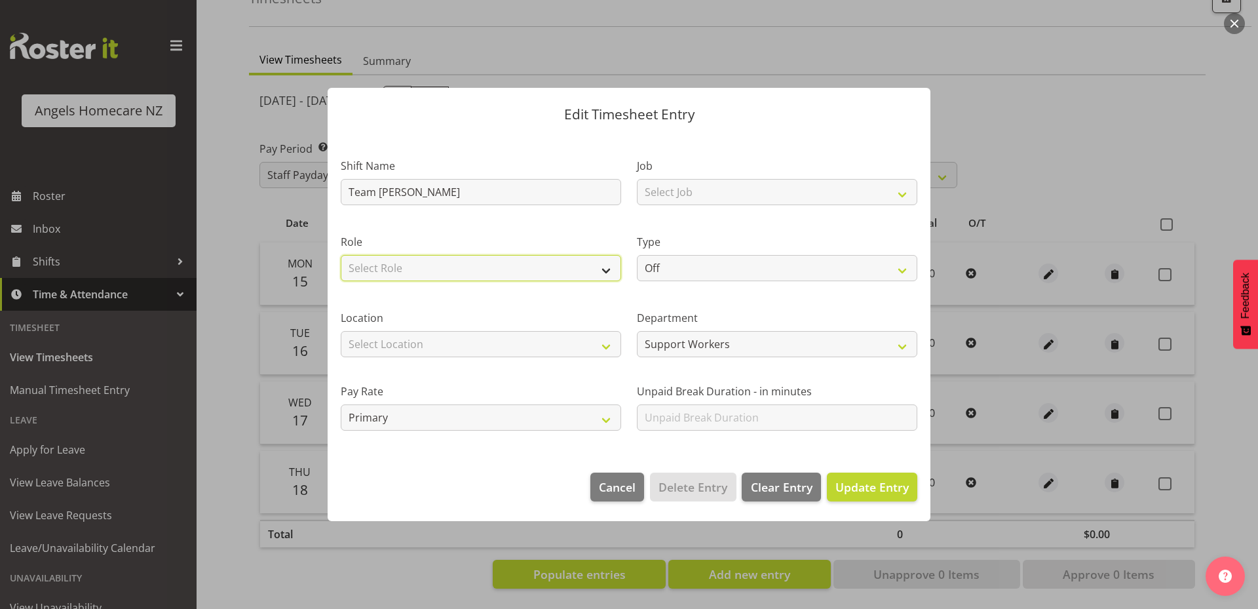
click at [473, 260] on select "Select Role Community Support Worker" at bounding box center [481, 268] width 281 height 26
select select "1572"
click at [341, 255] on select "Select Role Community Support Worker" at bounding box center [481, 268] width 281 height 26
click at [482, 349] on select "Select Location Hutt Kapiti Coast Paraparaumu Te Horo Waikanae Wellington" at bounding box center [481, 344] width 281 height 26
select select "1285"
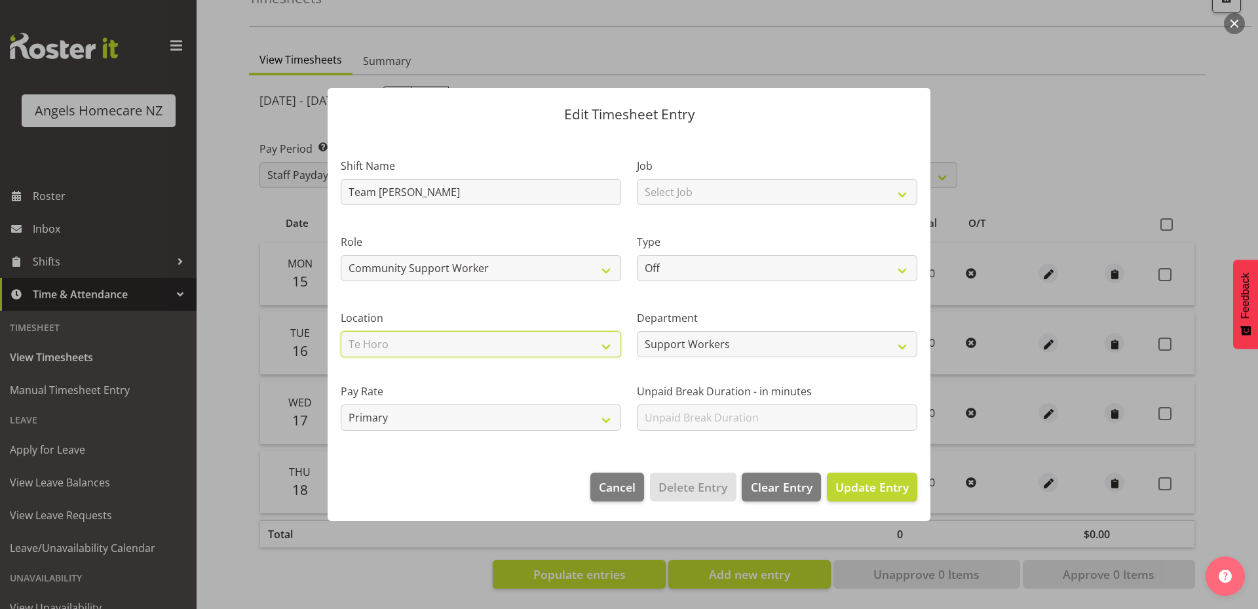
click at [341, 331] on select "Select Location Hutt Kapiti Coast Paraparaumu Te Horo Waikanae Wellington" at bounding box center [481, 344] width 281 height 26
click at [703, 198] on select "Select Job Personal Cares" at bounding box center [777, 192] width 281 height 26
select select "10686"
click at [637, 179] on select "Select Job Personal Cares" at bounding box center [777, 192] width 281 height 26
click at [707, 261] on select "Off Standard Public Holiday Public Holiday (Worked) Day In Lieu Annual Leave Si…" at bounding box center [777, 268] width 281 height 26
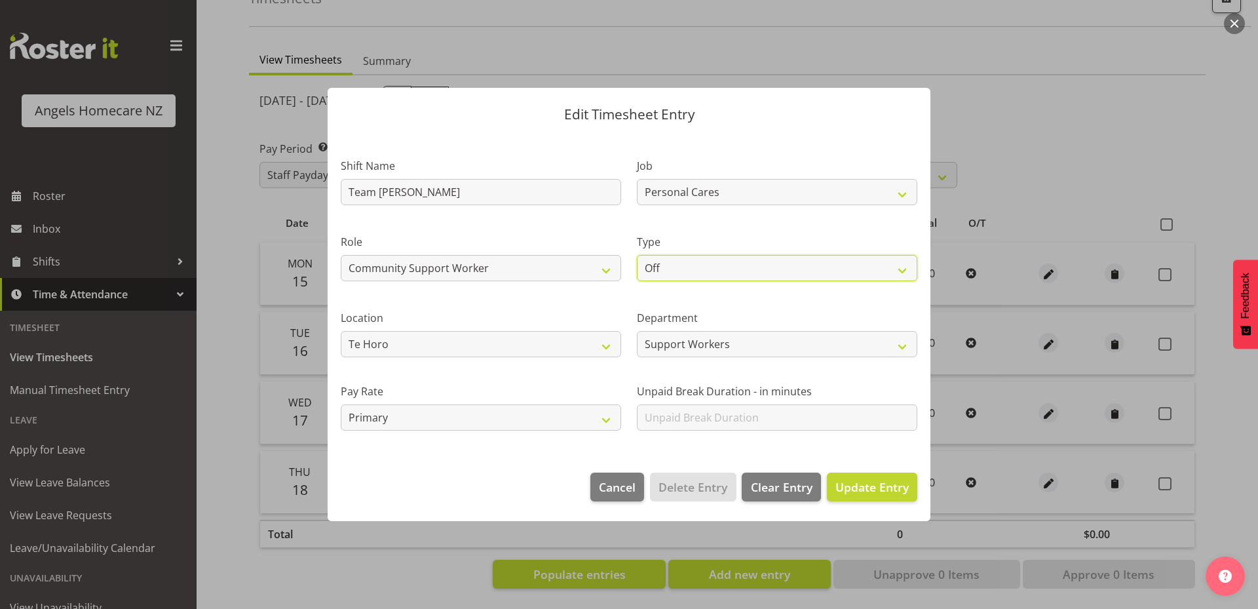
select select "Standard"
click at [637, 255] on select "Off Standard Public Holiday Public Holiday (Worked) Day In Lieu Annual Leave Si…" at bounding box center [777, 268] width 281 height 26
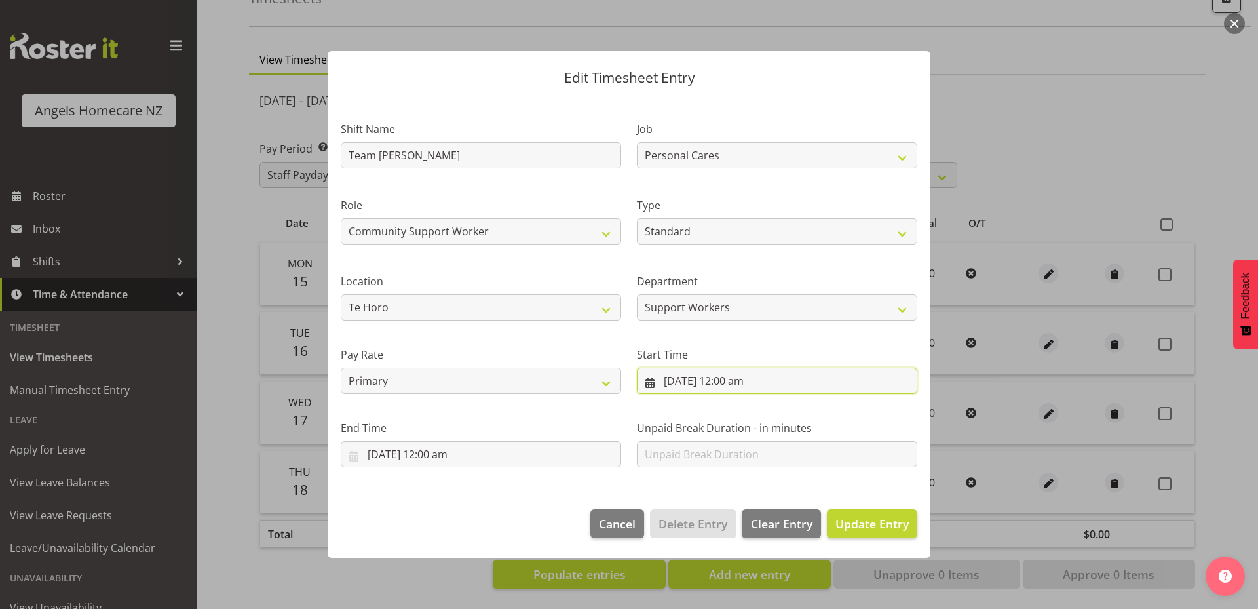
click at [686, 382] on input "16/09/2025, 12:00 am" at bounding box center [777, 381] width 281 height 26
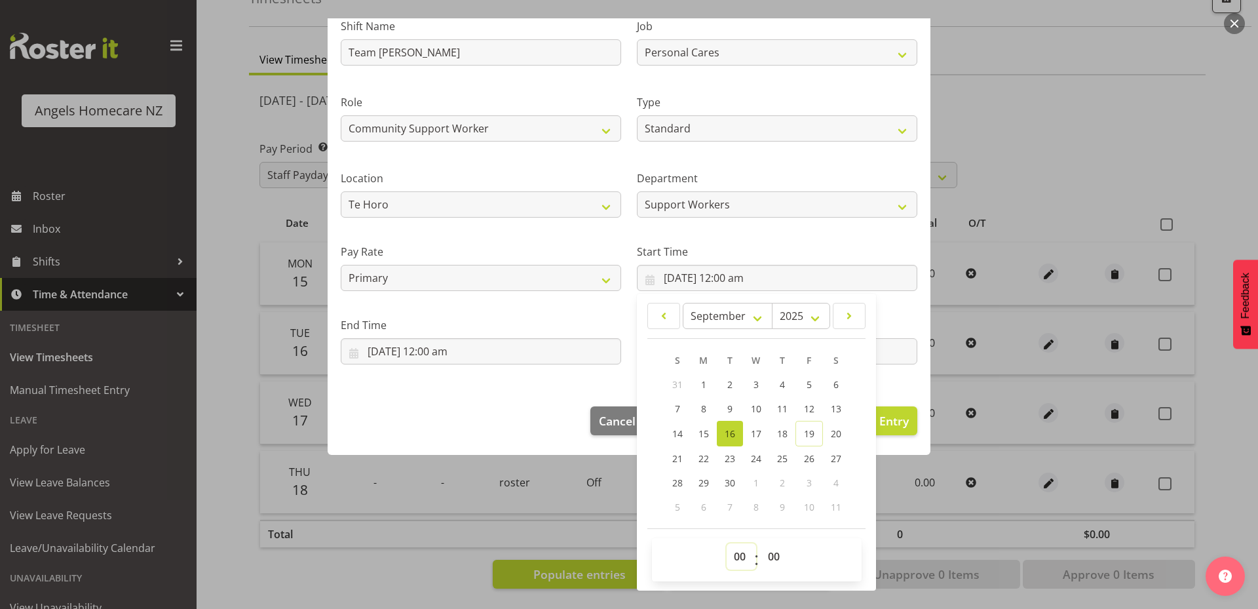
click at [731, 557] on select "00 01 02 03 04 05 06 07 08 09 10 11 12 13 14 15 16 17 18 19 20 21 22 23" at bounding box center [741, 556] width 29 height 26
select select "23"
click at [727, 543] on select "00 01 02 03 04 05 06 07 08 09 10 11 12 13 14 15 16 17 18 19 20 21 22 23" at bounding box center [741, 556] width 29 height 26
type input "16/09/2025, 11:00 pm"
click at [522, 400] on footer "Cancel Delete Entry Clear Entry Update Entry" at bounding box center [629, 424] width 603 height 62
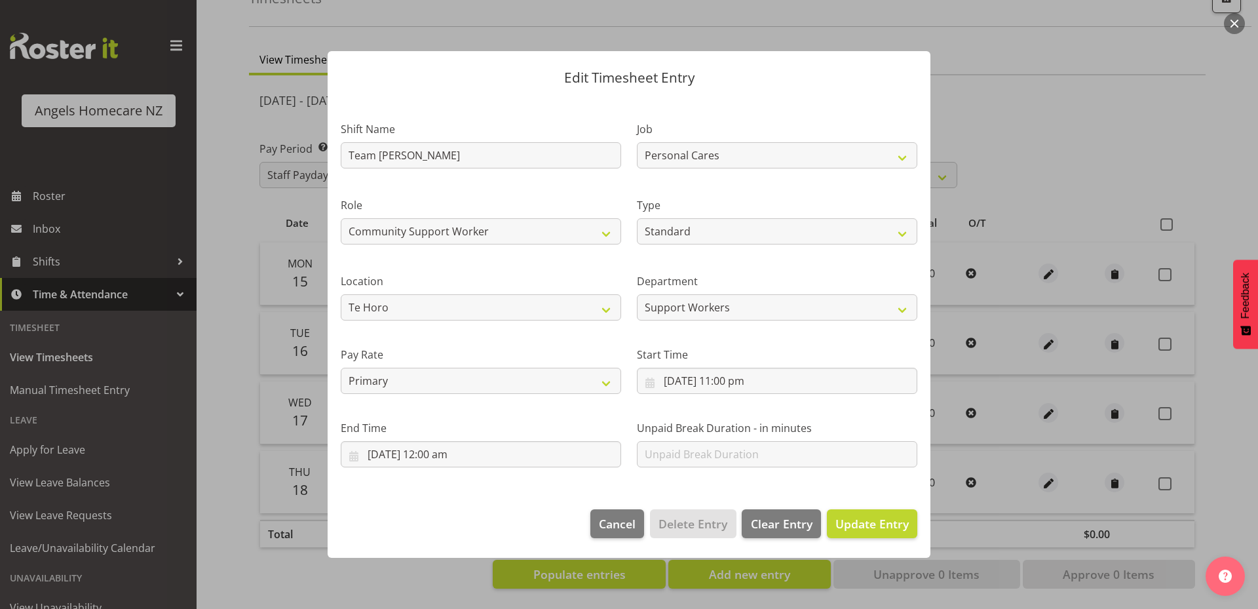
scroll to position [0, 0]
click at [513, 454] on input "16/09/2025, 12:00 am" at bounding box center [481, 454] width 281 height 26
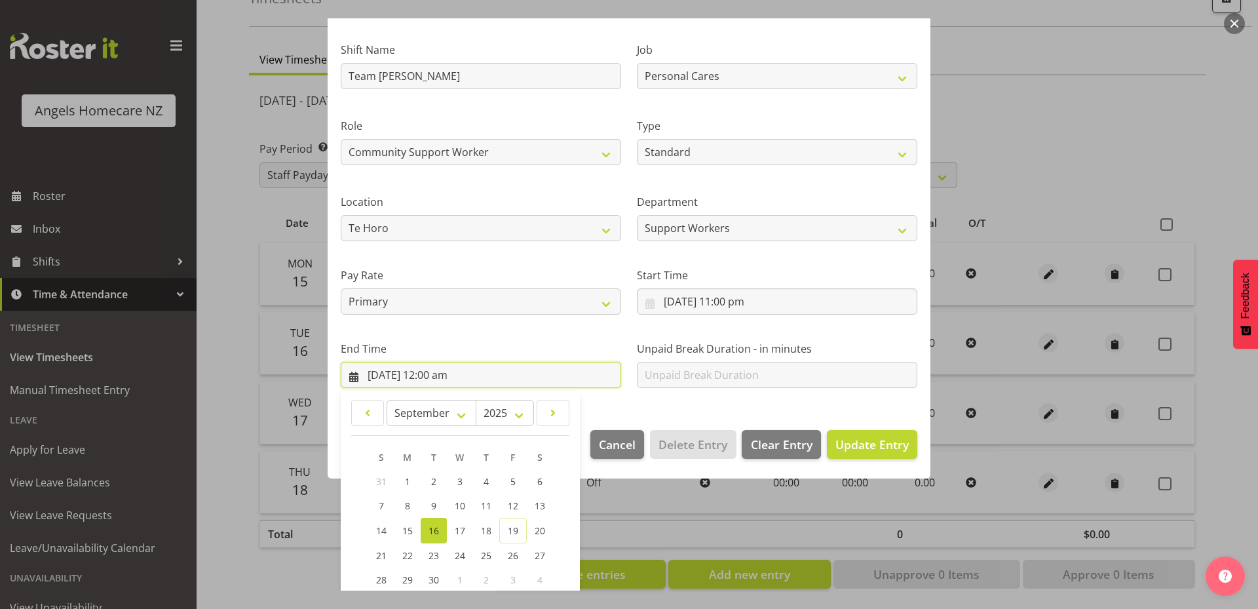
scroll to position [176, 0]
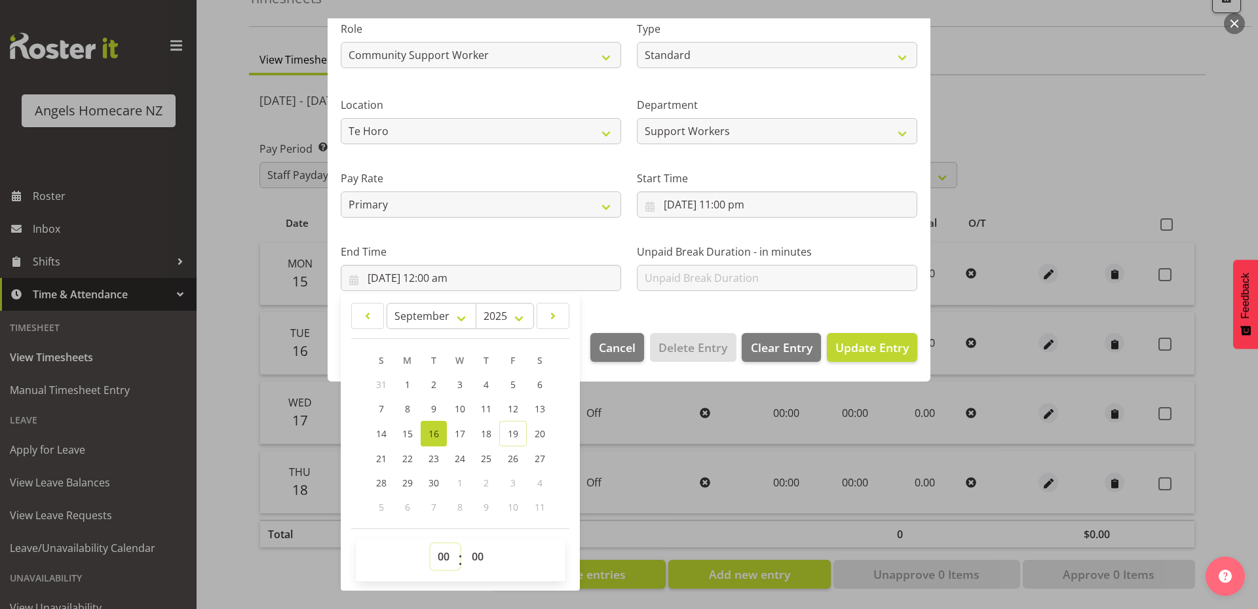
click at [446, 559] on select "00 01 02 03 04 05 06 07 08 09 10 11 12 13 14 15 16 17 18 19 20 21 22 23" at bounding box center [445, 556] width 29 height 26
select select "7"
click at [431, 543] on select "00 01 02 03 04 05 06 07 08 09 10 11 12 13 14 15 16 17 18 19 20 21 22 23" at bounding box center [445, 556] width 29 height 26
type input "16/09/2025, 7:00 am"
click at [623, 459] on div "Edit Timesheet Entry Shift Name Team Kerry Job Personal Cares Role Community Su…" at bounding box center [629, 304] width 629 height 572
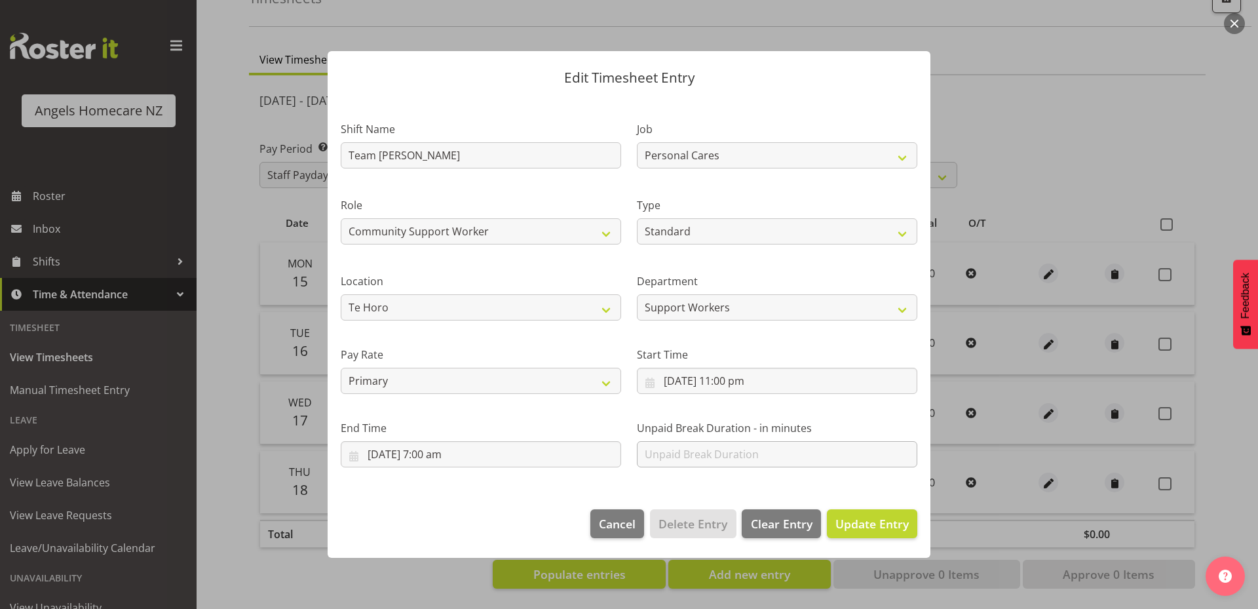
scroll to position [0, 0]
click at [872, 519] on span "Update Entry" at bounding box center [872, 524] width 73 height 16
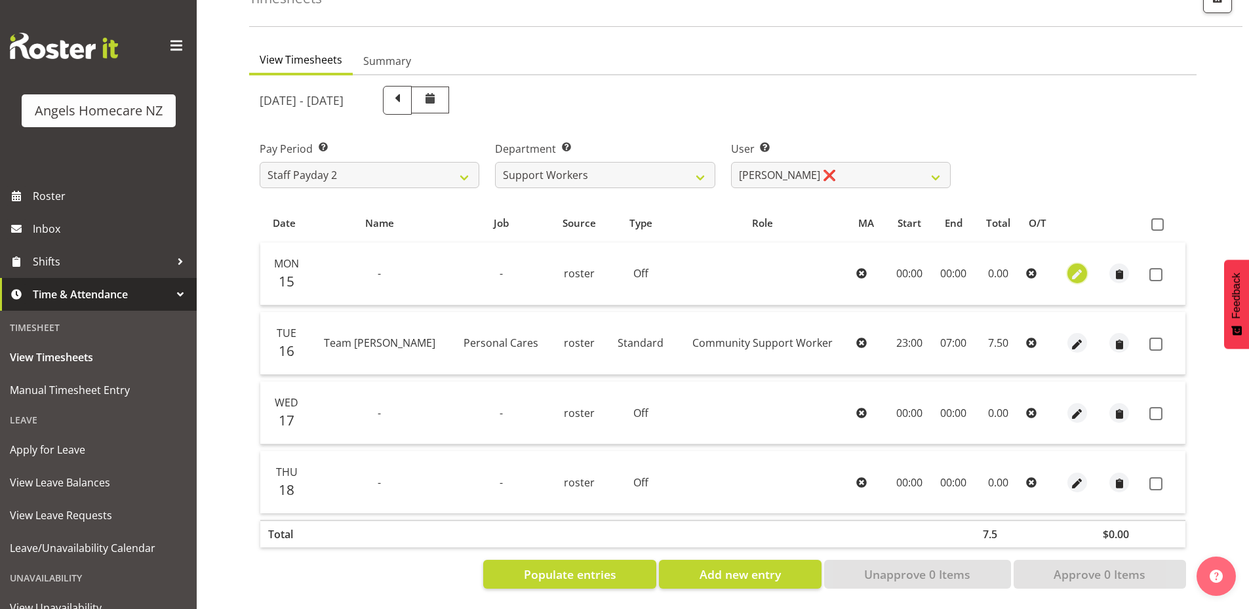
click at [1070, 267] on span "button" at bounding box center [1077, 274] width 15 height 15
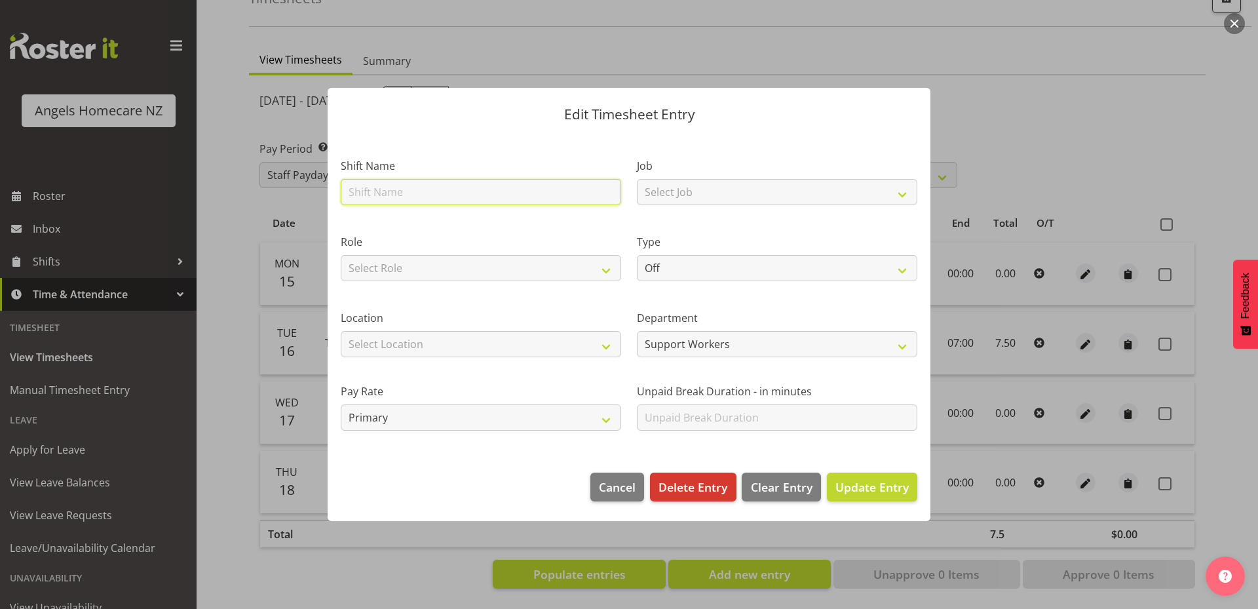
click at [535, 189] on input "text" at bounding box center [481, 192] width 281 height 26
type input "Team [PERSON_NAME]"
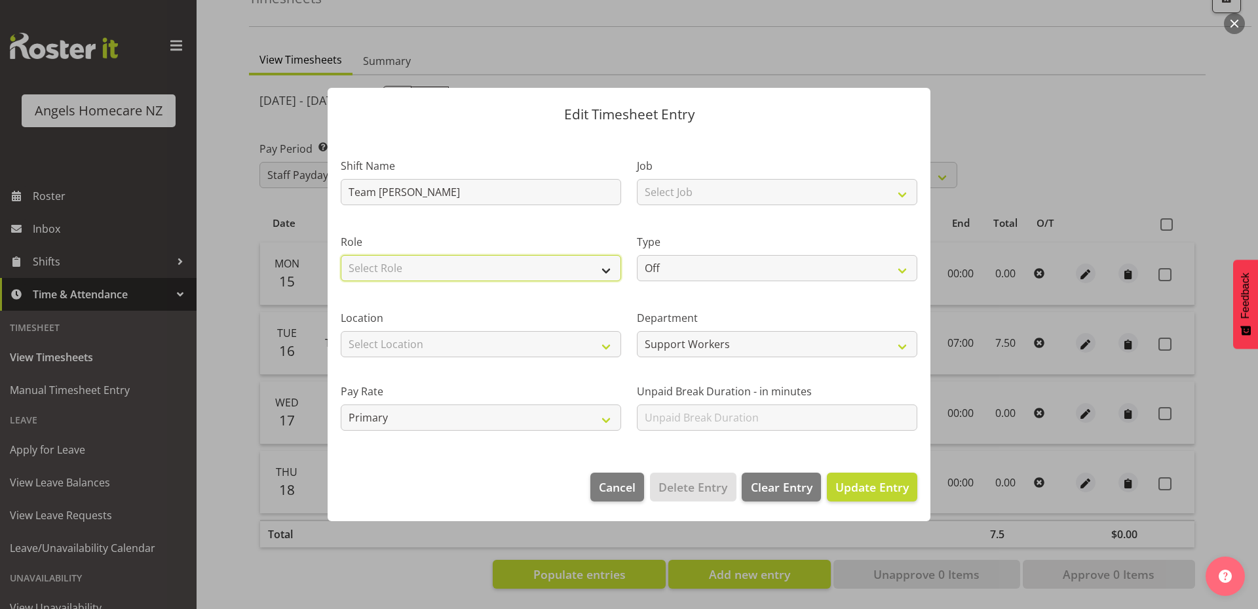
click at [477, 262] on select "Select Role Community Support Worker" at bounding box center [481, 268] width 281 height 26
select select "1572"
click at [341, 255] on select "Select Role Community Support Worker" at bounding box center [481, 268] width 281 height 26
click at [476, 351] on select "Select Location Hutt Kapiti Coast Paraparaumu Te Horo Waikanae Wellington" at bounding box center [481, 344] width 281 height 26
select select "1285"
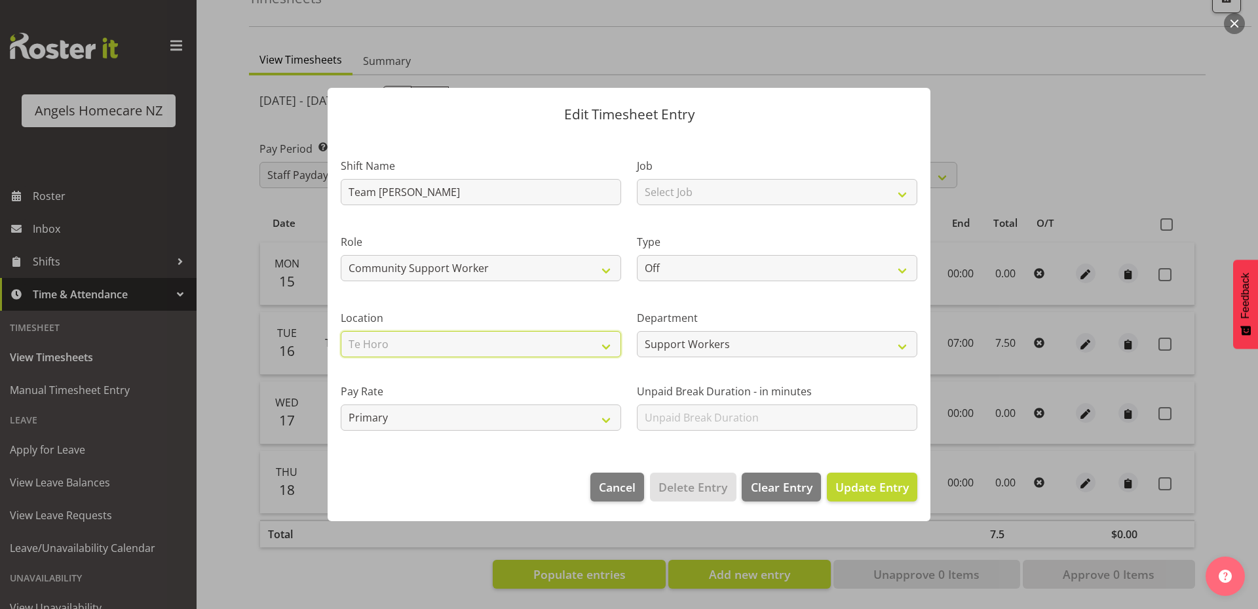
click at [341, 331] on select "Select Location Hutt Kapiti Coast Paraparaumu Te Horo Waikanae Wellington" at bounding box center [481, 344] width 281 height 26
click at [678, 192] on select "Select Job Personal Cares" at bounding box center [777, 192] width 281 height 26
select select "10686"
click at [637, 179] on select "Select Job Personal Cares" at bounding box center [777, 192] width 281 height 26
click at [690, 265] on select "Off Standard Public Holiday Public Holiday (Worked) Day In Lieu Annual Leave Si…" at bounding box center [777, 268] width 281 height 26
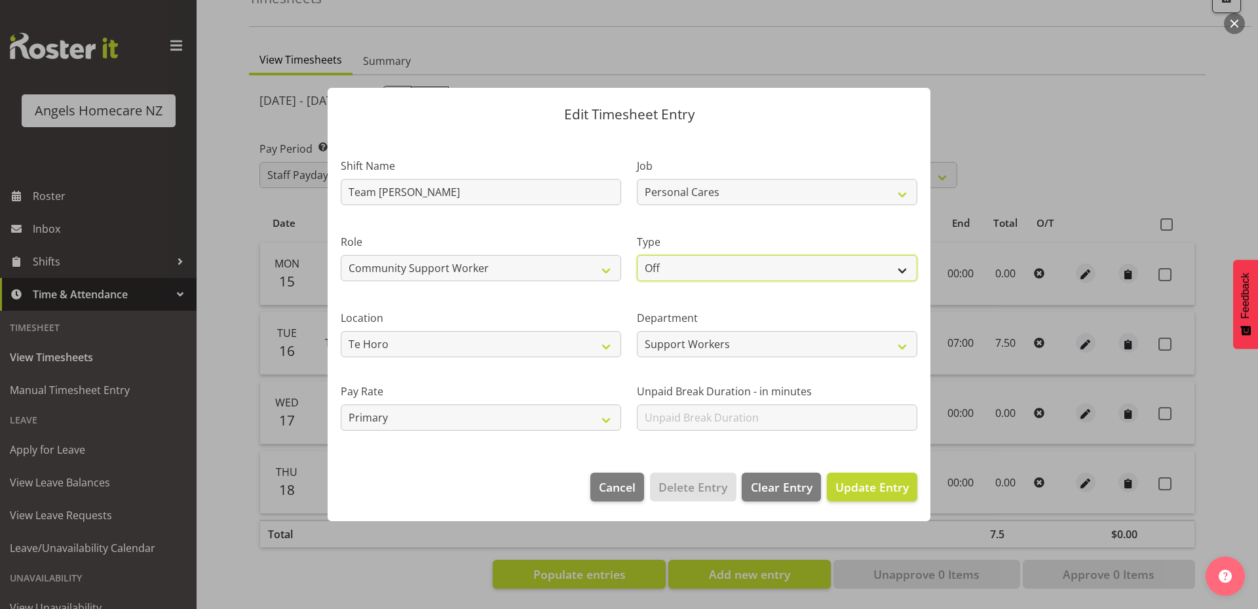
select select "Standard"
click at [637, 255] on select "Off Standard Public Holiday Public Holiday (Worked) Day In Lieu Annual Leave Si…" at bounding box center [777, 268] width 281 height 26
select select "8"
select select "2025"
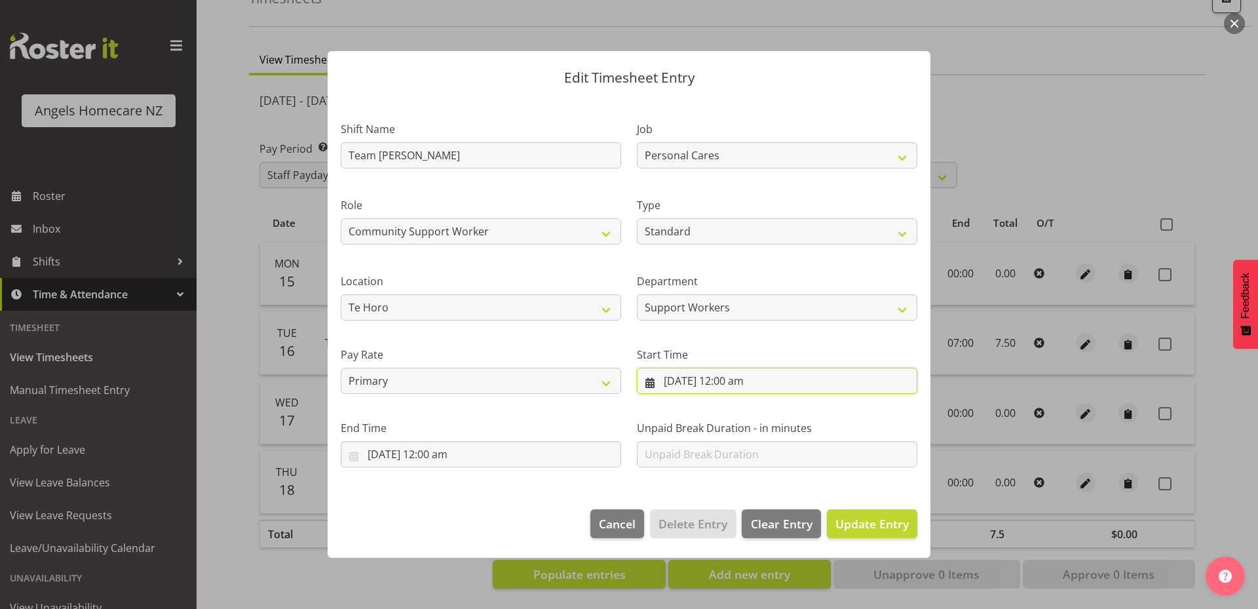
click at [745, 383] on input "15/09/2025, 12:00 am" at bounding box center [777, 381] width 281 height 26
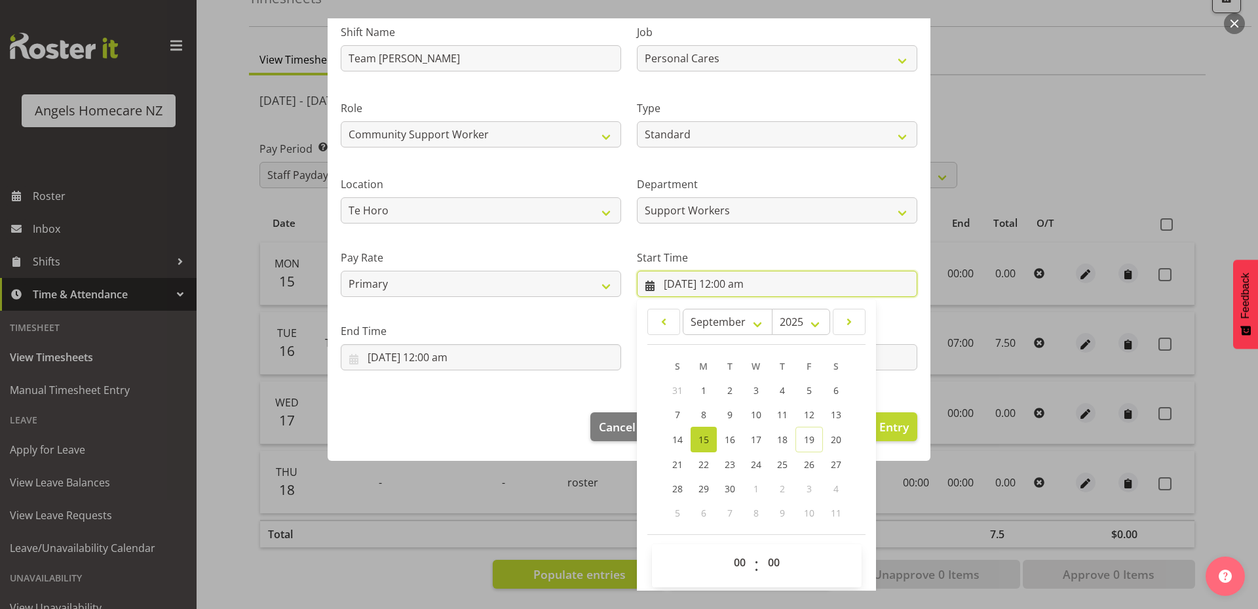
scroll to position [103, 0]
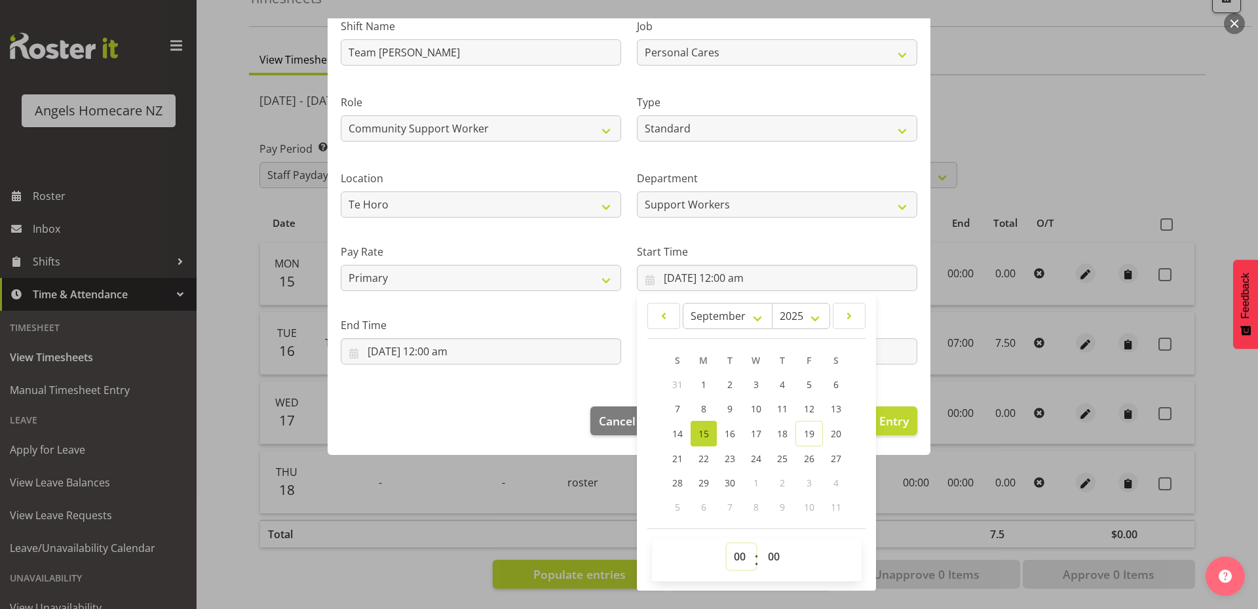
click at [736, 552] on select "00 01 02 03 04 05 06 07 08 09 10 11 12 13 14 15 16 17 18 19 20 21 22 23" at bounding box center [741, 556] width 29 height 26
select select "13"
click at [727, 543] on select "00 01 02 03 04 05 06 07 08 09 10 11 12 13 14 15 16 17 18 19 20 21 22 23" at bounding box center [741, 556] width 29 height 26
type input "15/09/2025, 1:00 pm"
click at [889, 516] on div "Edit Timesheet Entry Shift Name Team Kerry Job Personal Cares Role Community Su…" at bounding box center [629, 304] width 629 height 572
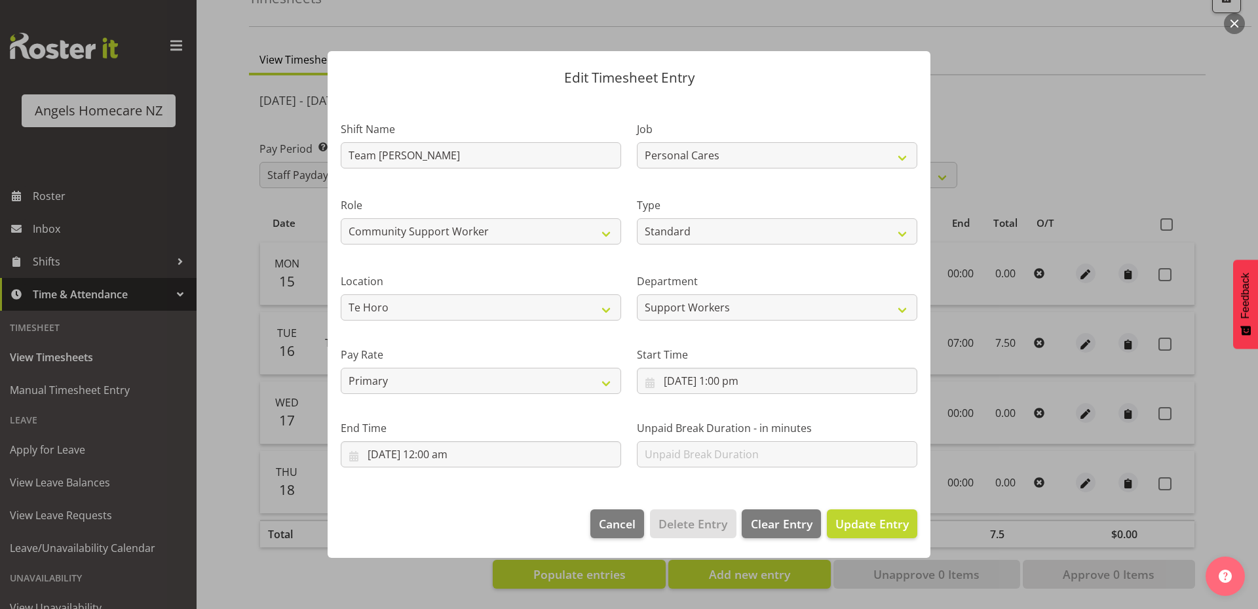
scroll to position [0, 0]
click at [517, 453] on input "15/09/2025, 12:00 am" at bounding box center [481, 454] width 281 height 26
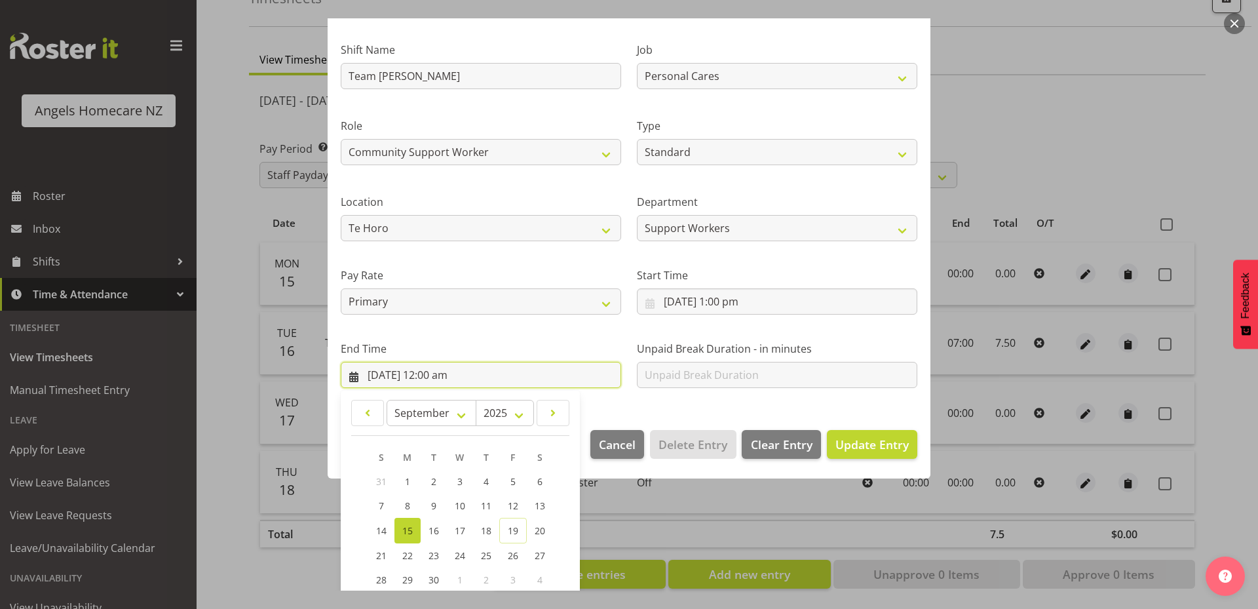
scroll to position [176, 0]
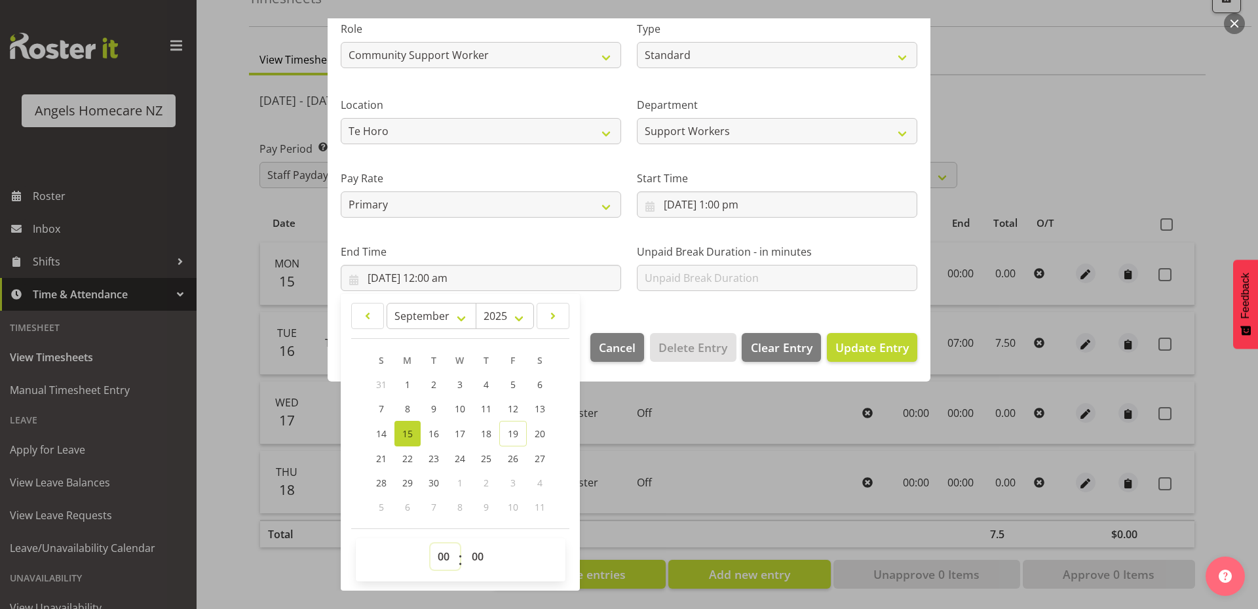
click at [440, 554] on select "00 01 02 03 04 05 06 07 08 09 10 11 12 13 14 15 16 17 18 19 20 21 22 23" at bounding box center [445, 556] width 29 height 26
select select "17"
click at [431, 543] on select "00 01 02 03 04 05 06 07 08 09 10 11 12 13 14 15 16 17 18 19 20 21 22 23" at bounding box center [445, 556] width 29 height 26
type input "15/09/2025, 5:00 pm"
click at [651, 472] on div "Edit Timesheet Entry Shift Name Team Kerry Job Personal Cares Role Community Su…" at bounding box center [629, 304] width 629 height 572
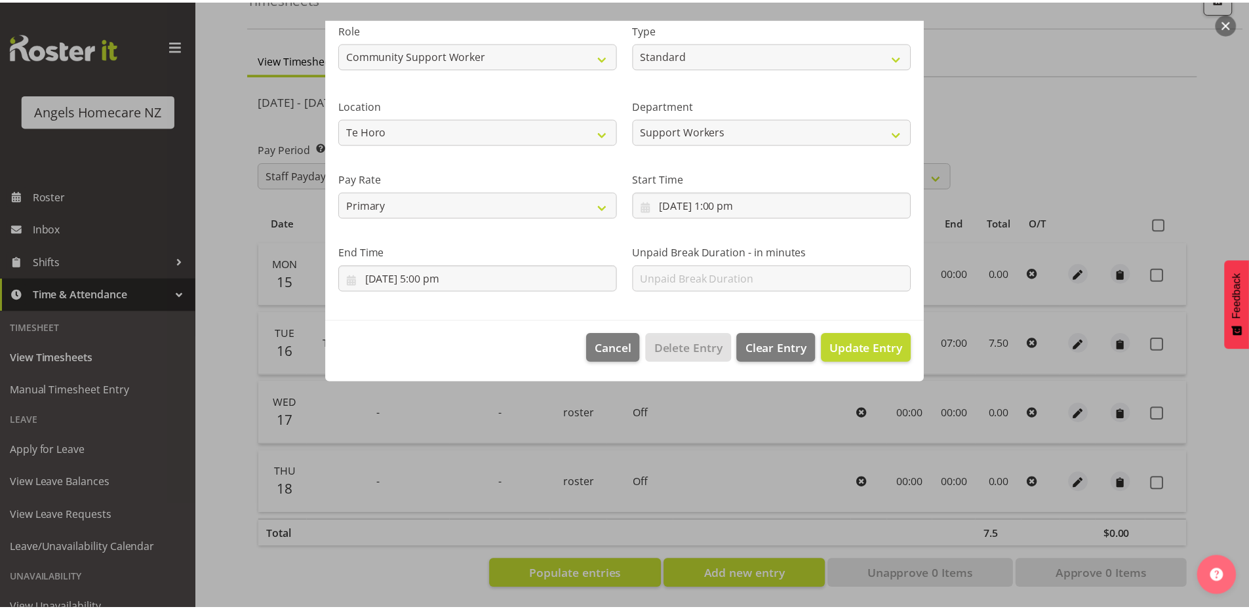
scroll to position [0, 0]
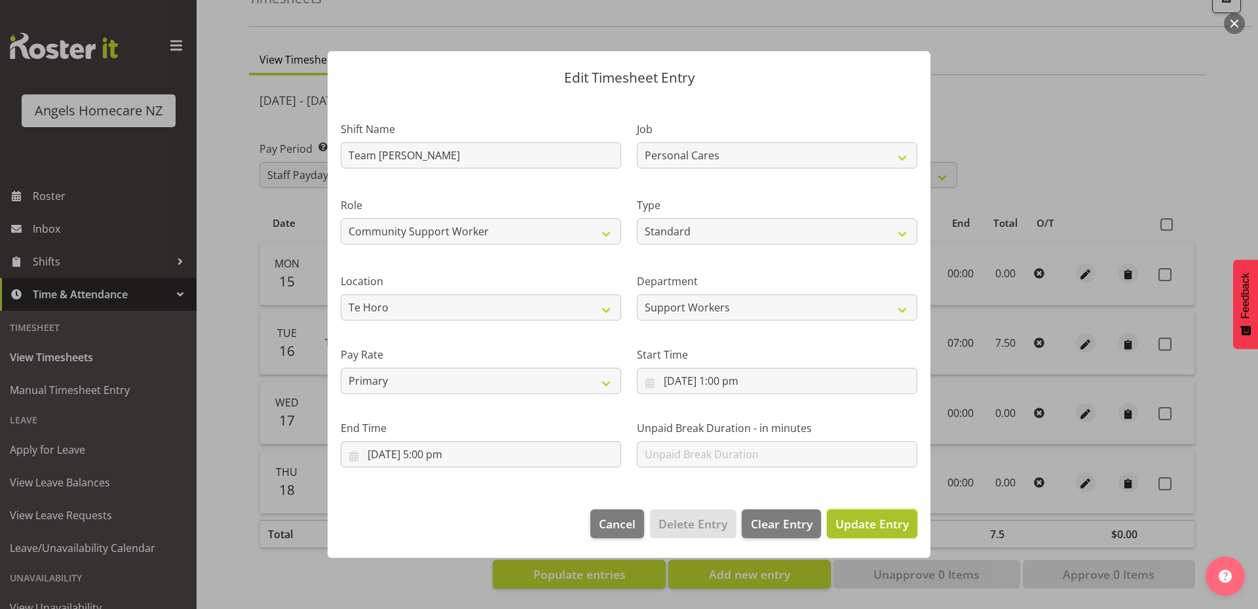
click at [888, 528] on span "Update Entry" at bounding box center [872, 524] width 73 height 16
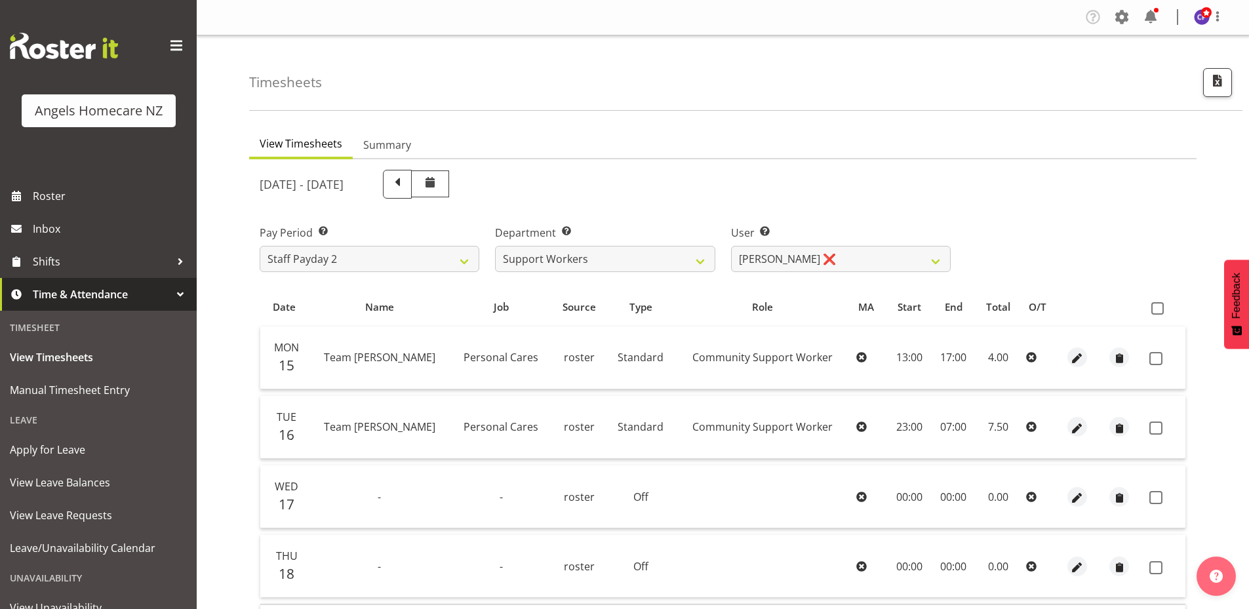
scroll to position [94, 0]
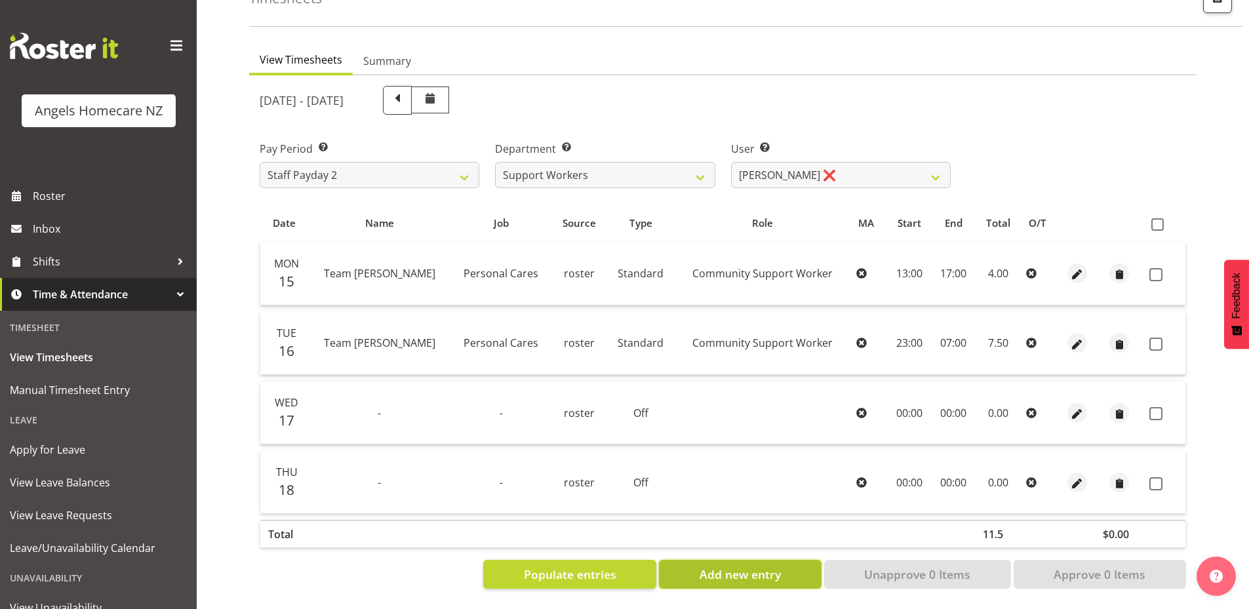
click at [707, 566] on span "Add new entry" at bounding box center [739, 574] width 81 height 17
select select
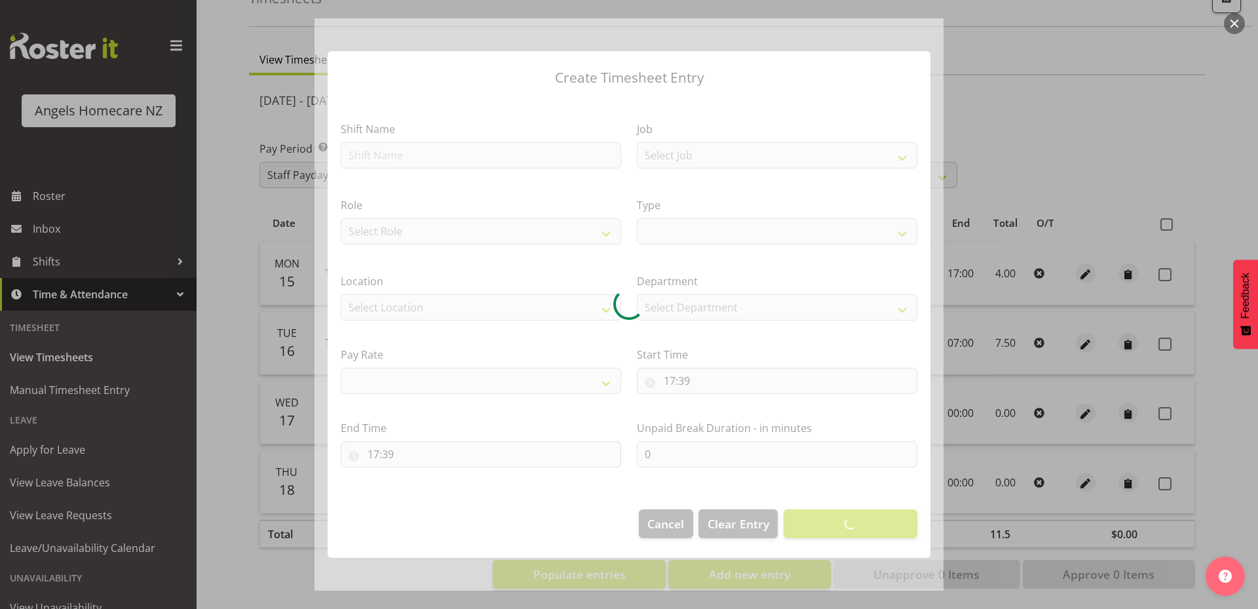
select select
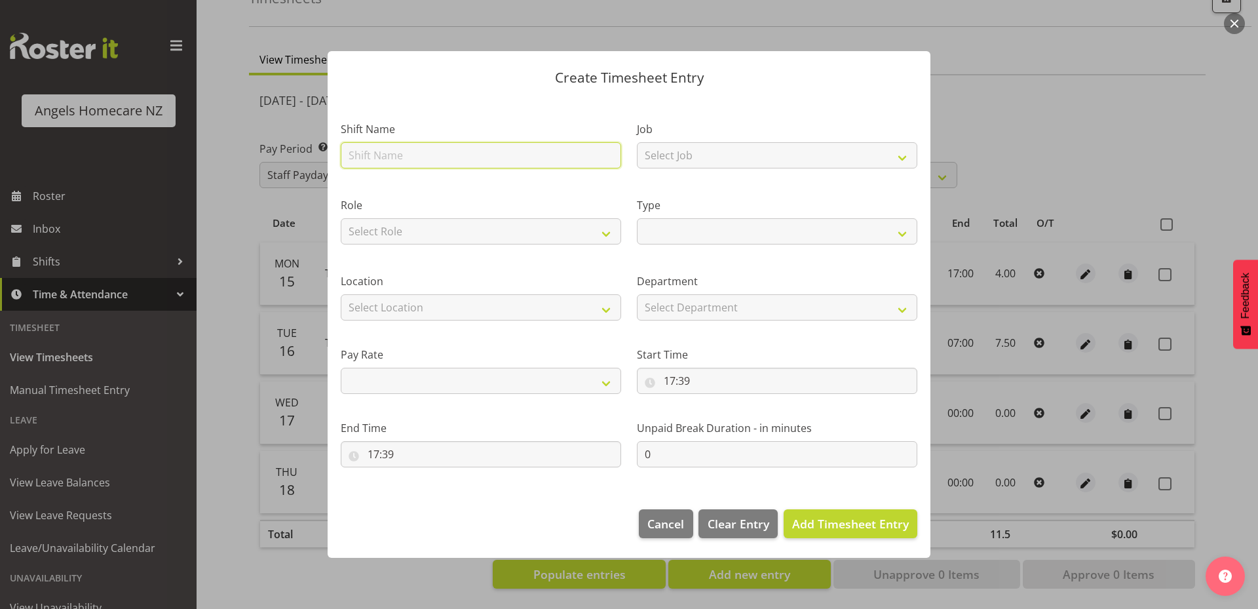
click at [490, 149] on input "text" at bounding box center [481, 155] width 281 height 26
type input "Team [PERSON_NAME]"
select select
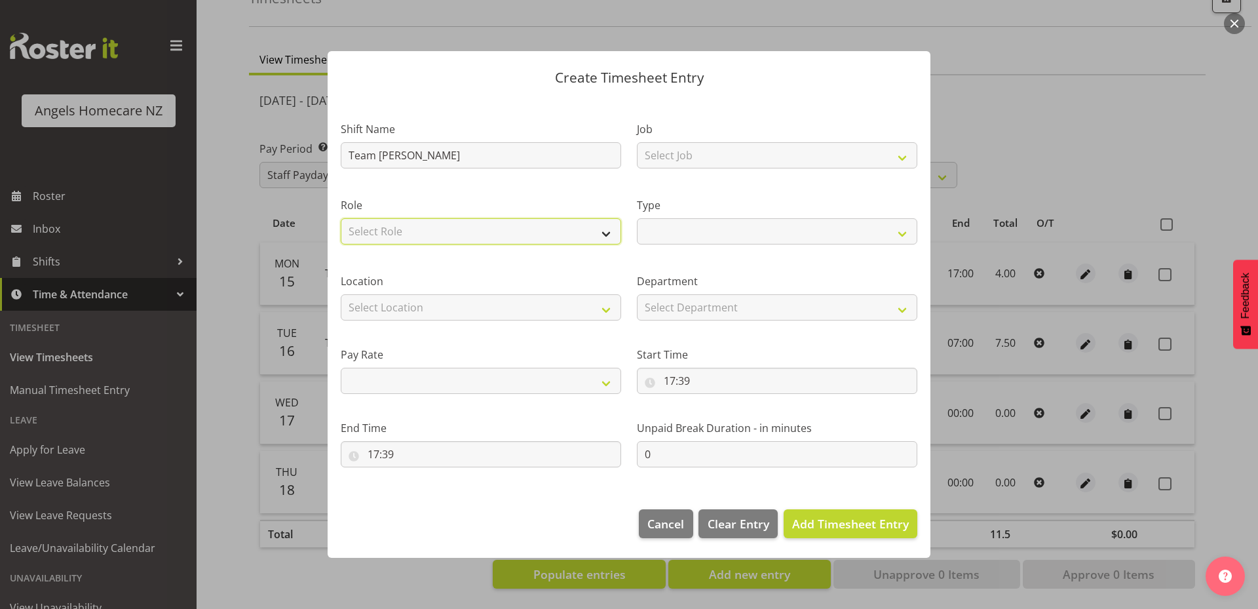
click at [438, 235] on select "Select Role Community Support Worker" at bounding box center [481, 231] width 281 height 26
select select "1572"
click at [341, 218] on select "Select Role Community Support Worker" at bounding box center [481, 231] width 281 height 26
select select
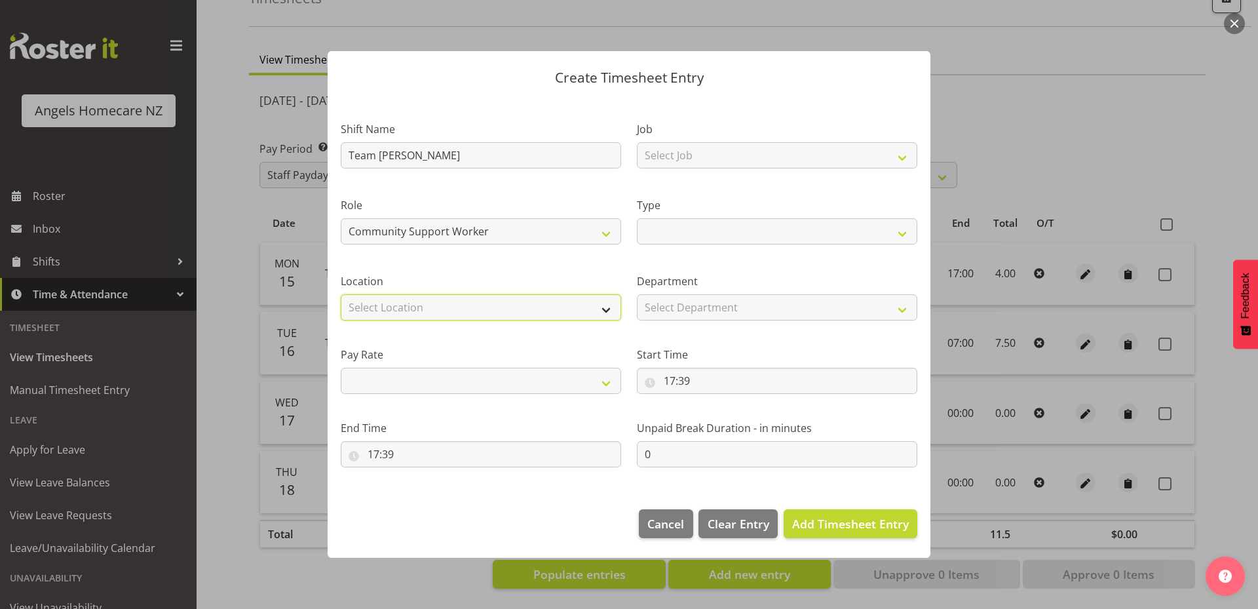
click at [445, 303] on select "Select Location Hutt Kapiti Coast Paraparaumu Te Horo Waikanae Wellington" at bounding box center [481, 307] width 281 height 26
select select "1285"
click at [341, 294] on select "Select Location Hutt Kapiti Coast Paraparaumu Te Horo Waikanae Wellington" at bounding box center [481, 307] width 281 height 26
select select
click at [461, 374] on select "Primary Secondary Tertiary Fourth Fifth" at bounding box center [481, 381] width 281 height 26
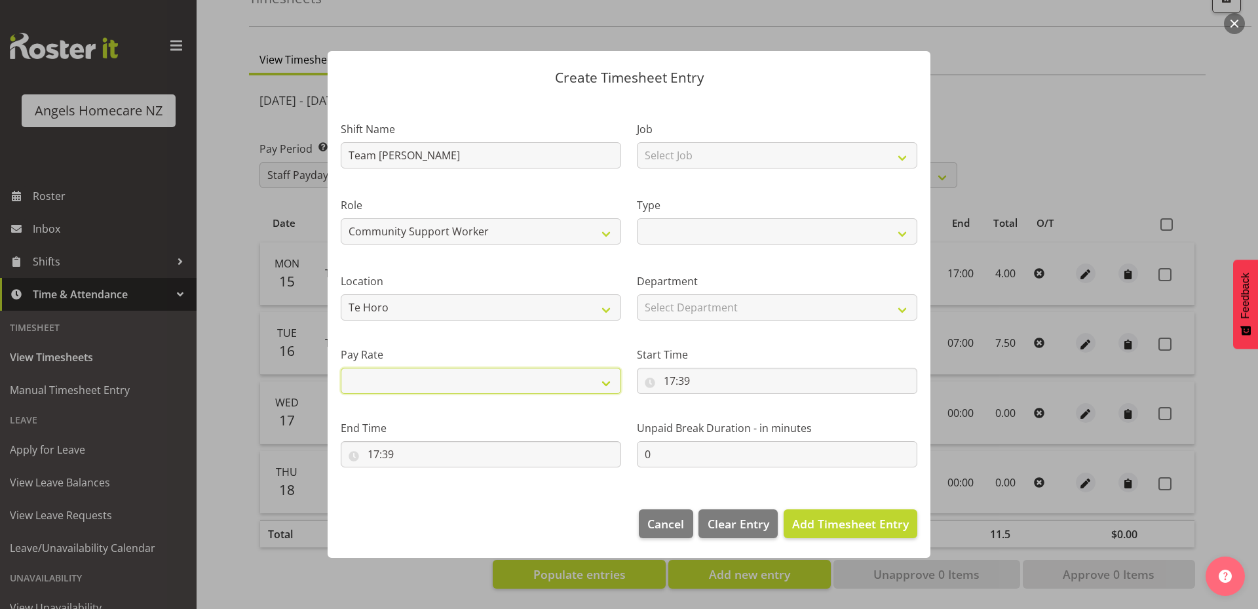
select select "primary"
click at [341, 368] on select "Primary Secondary Tertiary Fourth Fifth" at bounding box center [481, 381] width 281 height 26
select select
click at [465, 450] on input "17:39" at bounding box center [481, 454] width 281 height 26
click at [706, 157] on select "Select Job Personal Cares" at bounding box center [777, 155] width 281 height 26
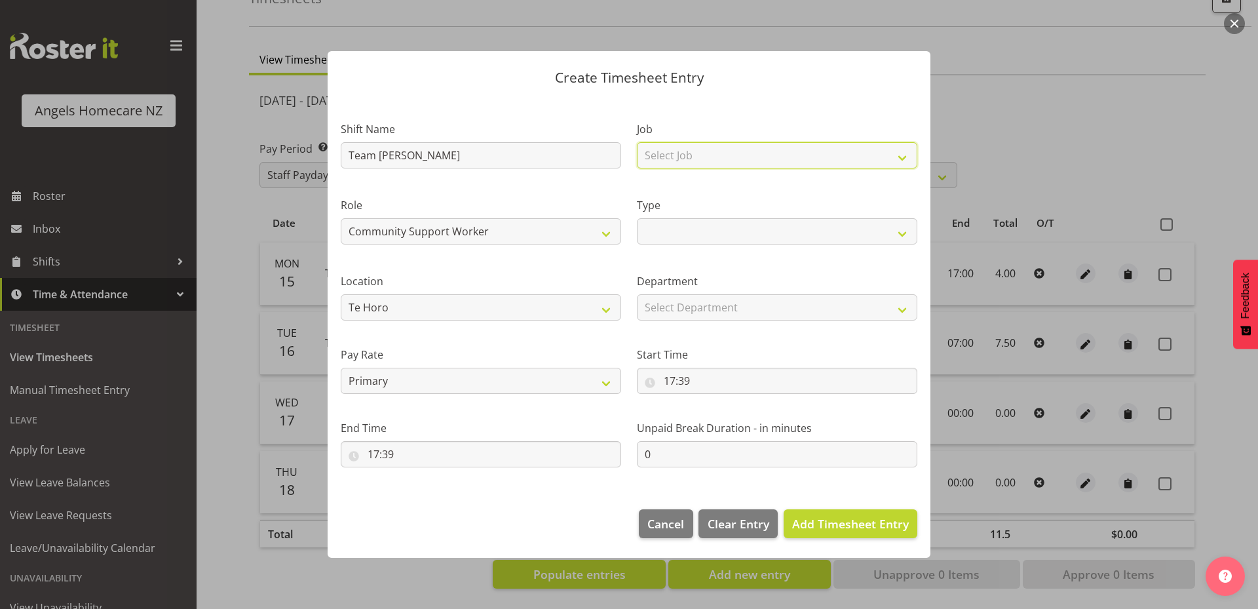
select select "10686"
click at [637, 142] on select "Select Job Personal Cares" at bounding box center [777, 155] width 281 height 26
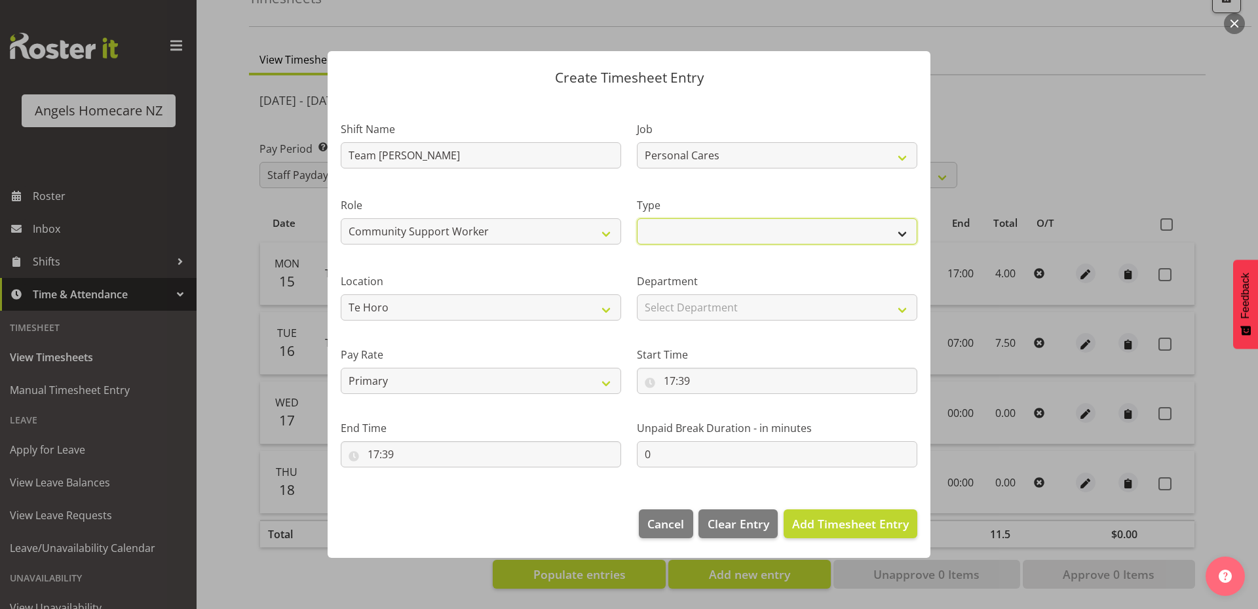
click at [712, 225] on select "Off Standard Public Holiday Public Holiday (Worked) Day In Lieu Annual Leave Si…" at bounding box center [777, 231] width 281 height 26
select select "Standard"
click at [637, 218] on select "Off Standard Public Holiday Public Holiday (Worked) Day In Lieu Annual Leave Si…" at bounding box center [777, 231] width 281 height 26
click at [709, 300] on select "Select Department Support Workers" at bounding box center [777, 307] width 281 height 26
select select "928"
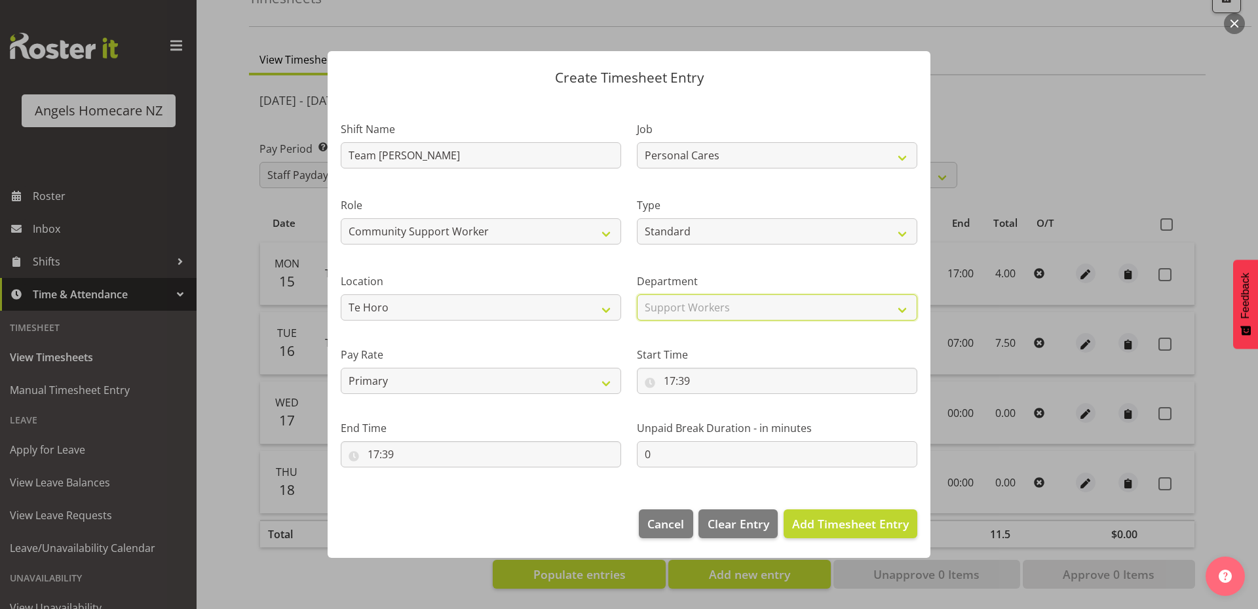
click at [637, 294] on select "Select Department Support Workers" at bounding box center [777, 307] width 281 height 26
click at [686, 383] on input "17:39" at bounding box center [777, 381] width 281 height 26
click at [722, 414] on select "00 01 02 03 04 05 06 07 08 09 10 11 12 13 14 15 16 17 18 19 20 21 22 23" at bounding box center [726, 415] width 29 height 26
select select "15"
click at [712, 402] on select "00 01 02 03 04 05 06 07 08 09 10 11 12 13 14 15 16 17 18 19 20 21 22 23" at bounding box center [726, 415] width 29 height 26
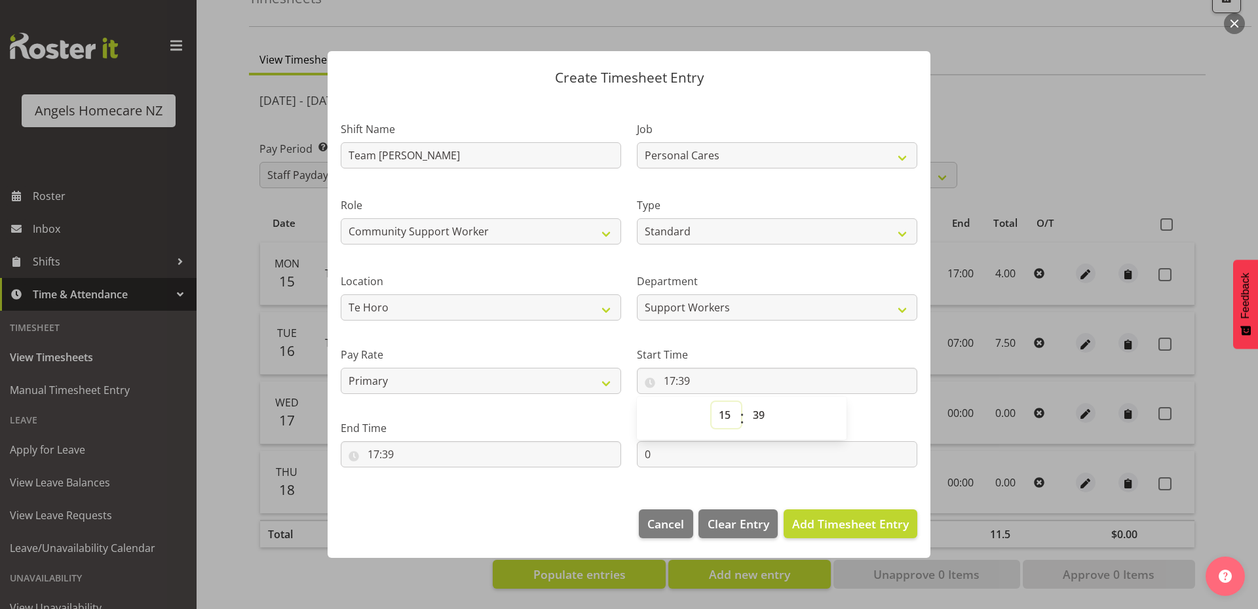
type input "15:39"
click at [756, 416] on select "00 01 02 03 04 05 06 07 08 09 10 11 12 13 14 15 16 17 18 19 20 21 22 23 24 25 2…" at bounding box center [760, 415] width 29 height 26
select select "0"
click at [746, 402] on select "00 01 02 03 04 05 06 07 08 09 10 11 12 13 14 15 16 17 18 19 20 21 22 23 24 25 2…" at bounding box center [760, 415] width 29 height 26
type input "15:00"
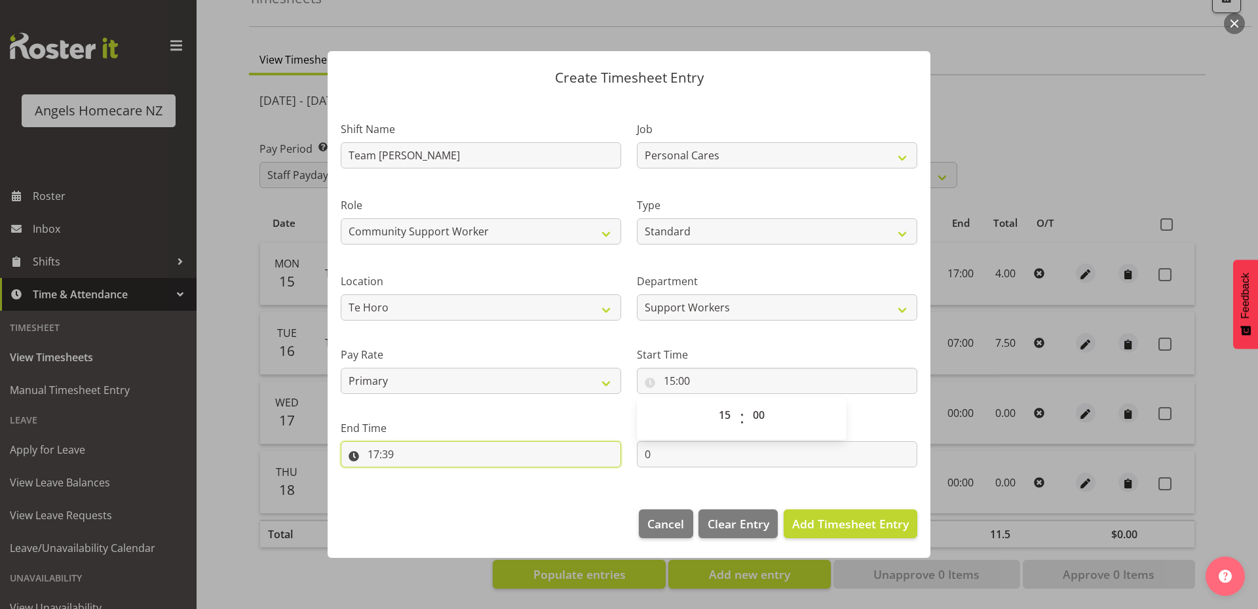
click at [509, 461] on input "17:39" at bounding box center [481, 454] width 281 height 26
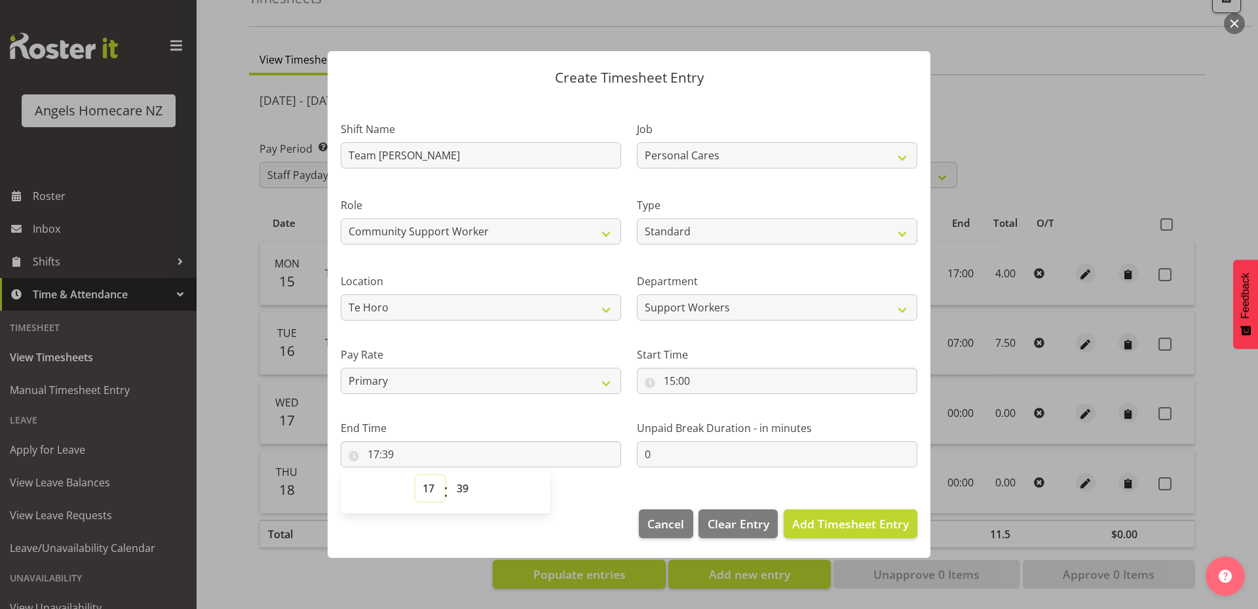
click at [431, 489] on select "00 01 02 03 04 05 06 07 08 09 10 11 12 13 14 15 16 17 18 19 20 21 22 23" at bounding box center [430, 488] width 29 height 26
select select "7"
click at [416, 475] on select "00 01 02 03 04 05 06 07 08 09 10 11 12 13 14 15 16 17 18 19 20 21 22 23" at bounding box center [430, 488] width 29 height 26
type input "07:39"
click at [460, 482] on select "00 01 02 03 04 05 06 07 08 09 10 11 12 13 14 15 16 17 18 19 20 21 22 23 24 25 2…" at bounding box center [464, 488] width 29 height 26
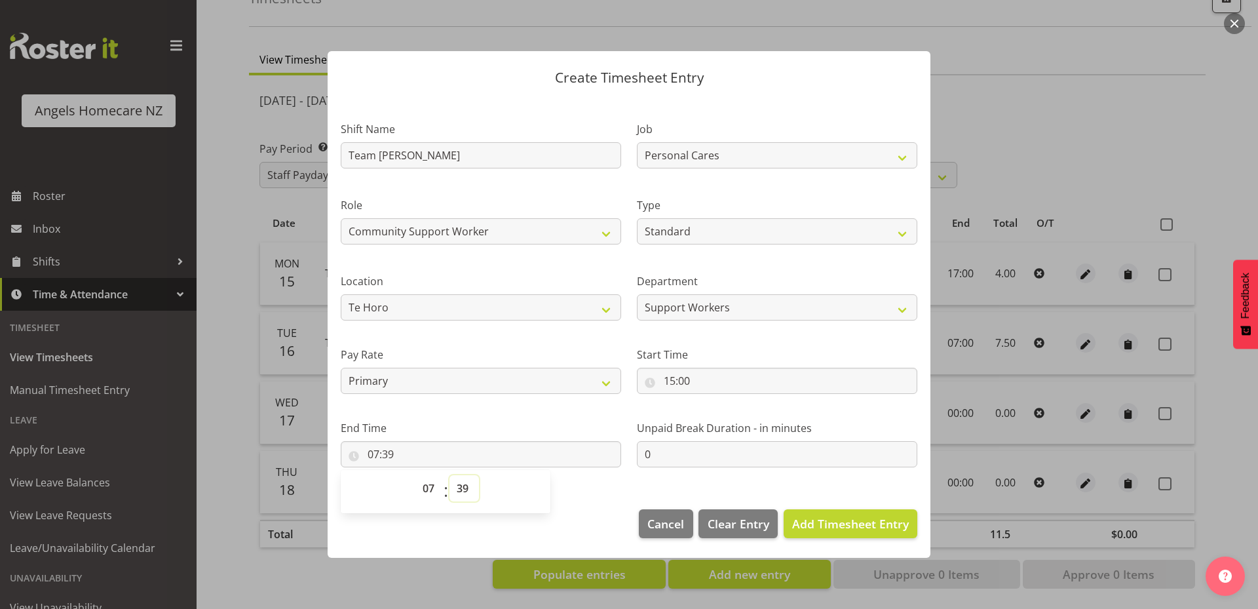
select select "0"
click at [450, 475] on select "00 01 02 03 04 05 06 07 08 09 10 11 12 13 14 15 16 17 18 19 20 21 22 23 24 25 2…" at bounding box center [464, 488] width 29 height 26
type input "07:00"
click at [827, 527] on span "Add Timesheet Entry" at bounding box center [850, 524] width 117 height 16
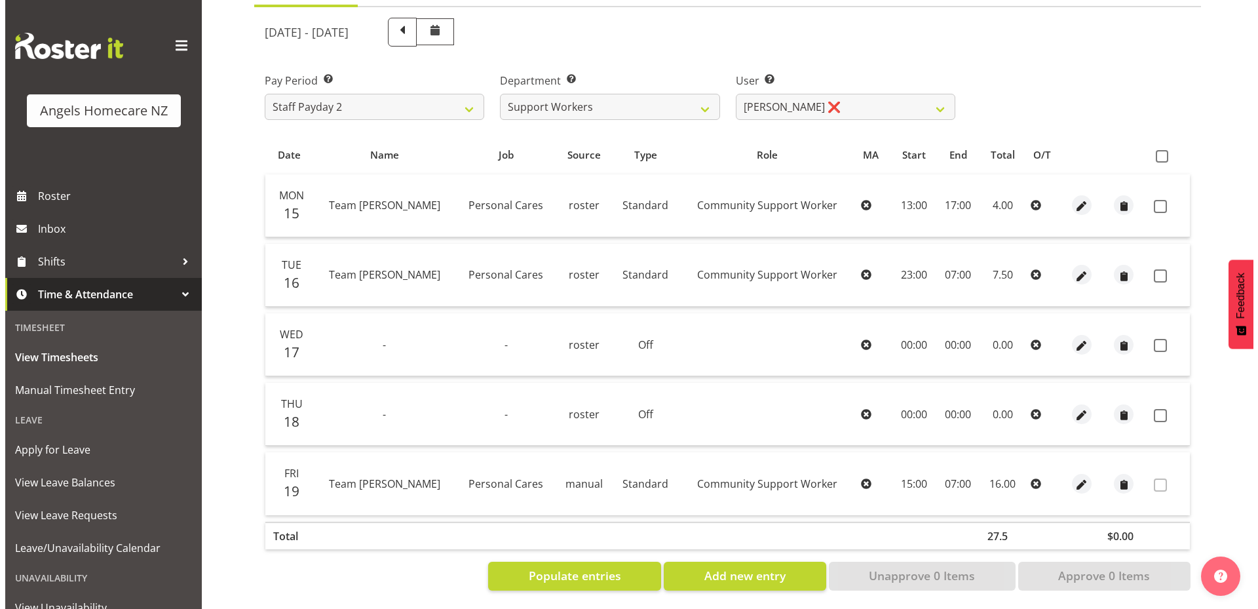
scroll to position [164, 0]
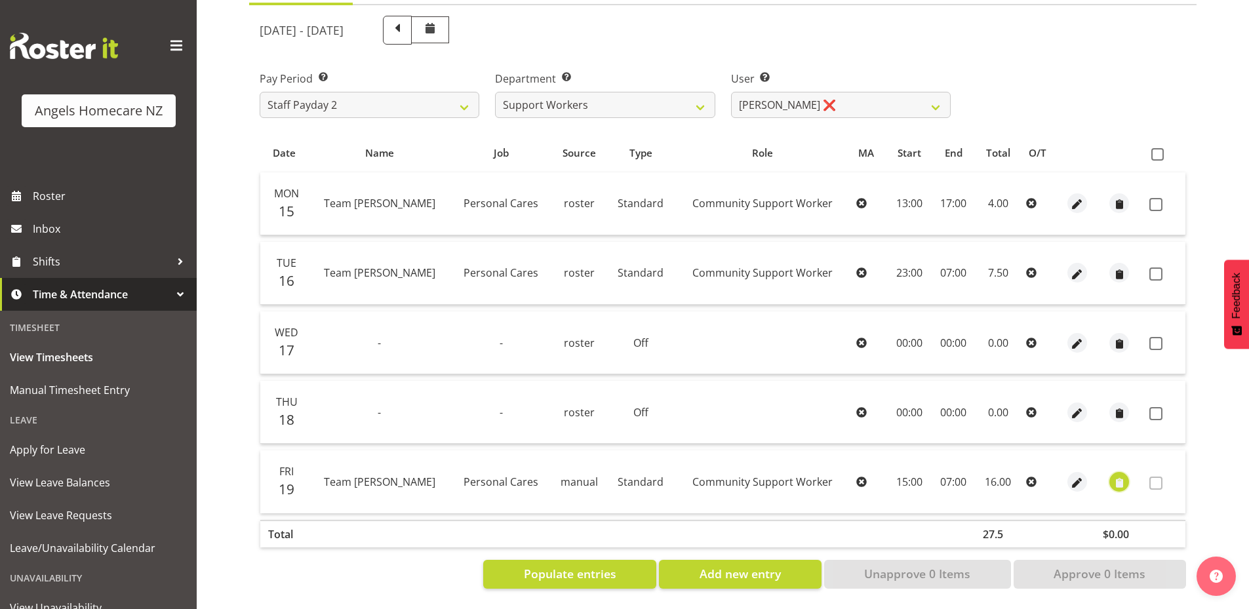
click at [1120, 475] on span "button" at bounding box center [1119, 482] width 15 height 15
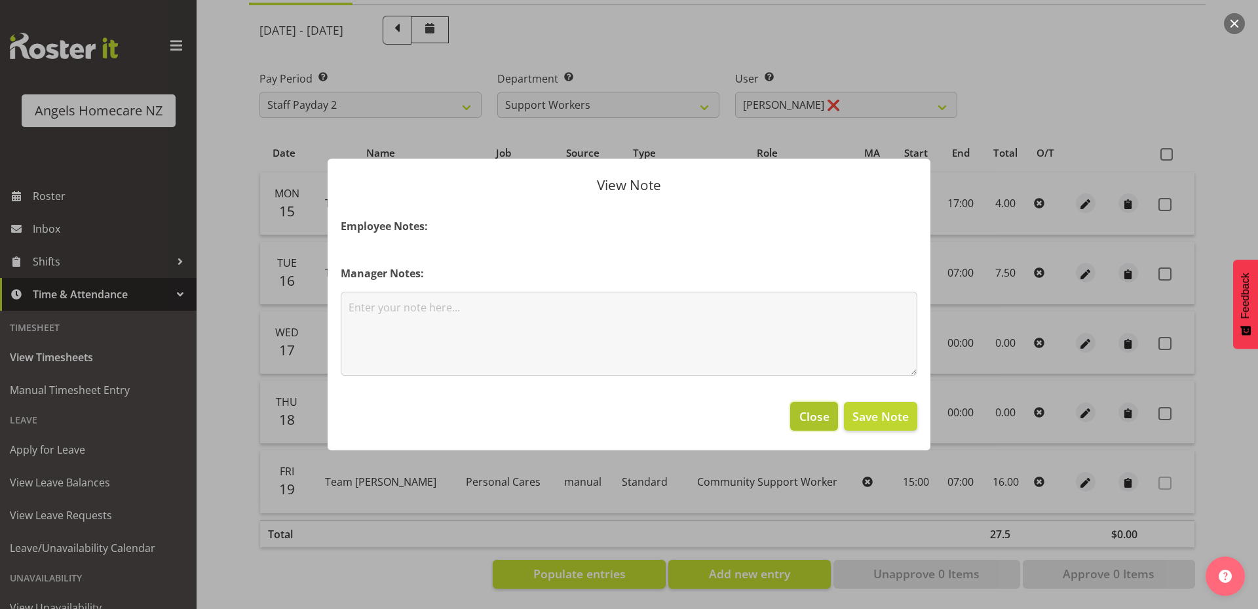
click at [811, 419] on span "Close" at bounding box center [815, 416] width 30 height 17
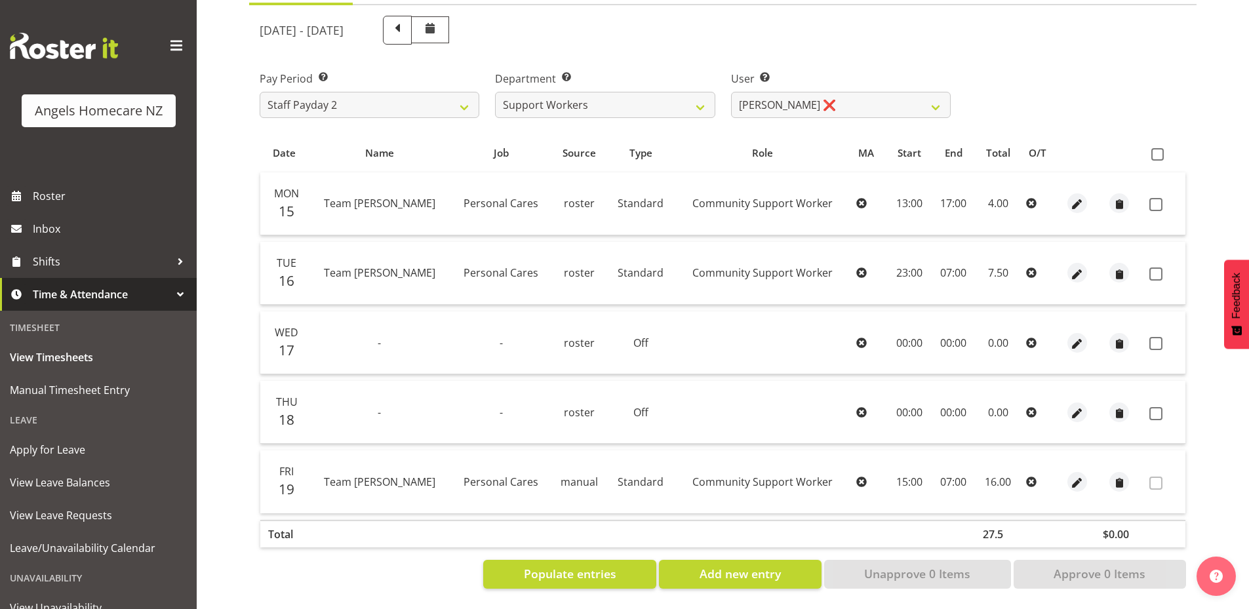
click at [1026, 477] on icon at bounding box center [1031, 482] width 10 height 10
click at [1156, 477] on span at bounding box center [1155, 483] width 13 height 13
click at [485, 482] on td "Personal Cares" at bounding box center [501, 481] width 100 height 62
click at [463, 475] on span "Personal Cares" at bounding box center [500, 482] width 75 height 14
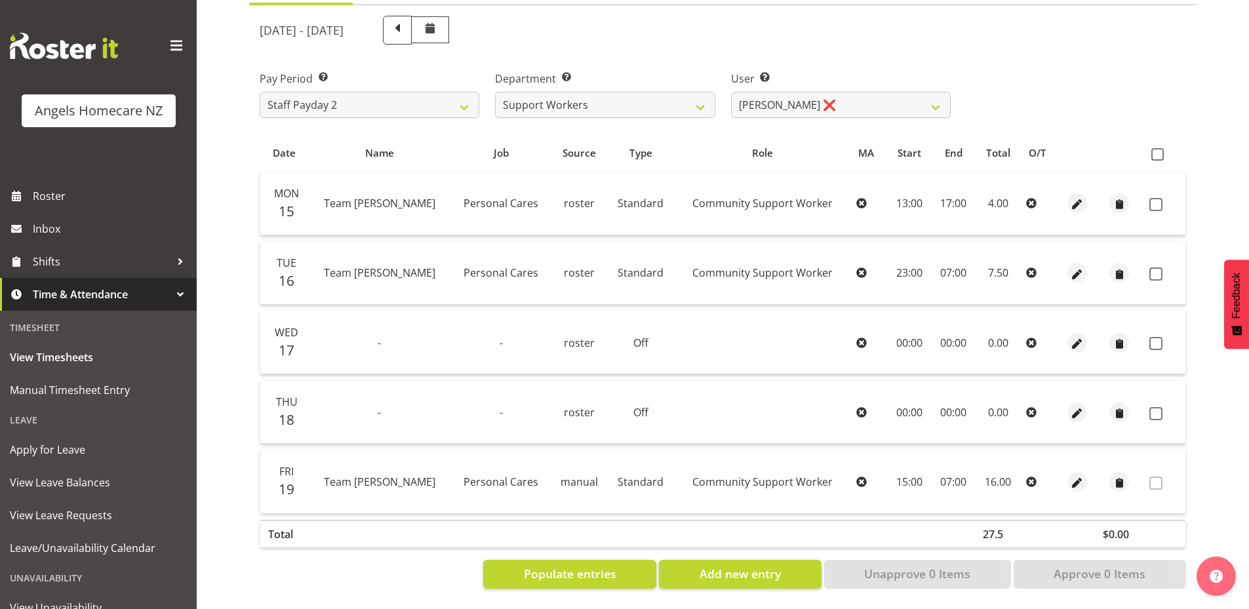
click at [293, 480] on span "19" at bounding box center [287, 489] width 16 height 18
click at [583, 565] on span "Populate entries" at bounding box center [570, 573] width 92 height 17
click at [1072, 475] on span "button" at bounding box center [1077, 482] width 15 height 15
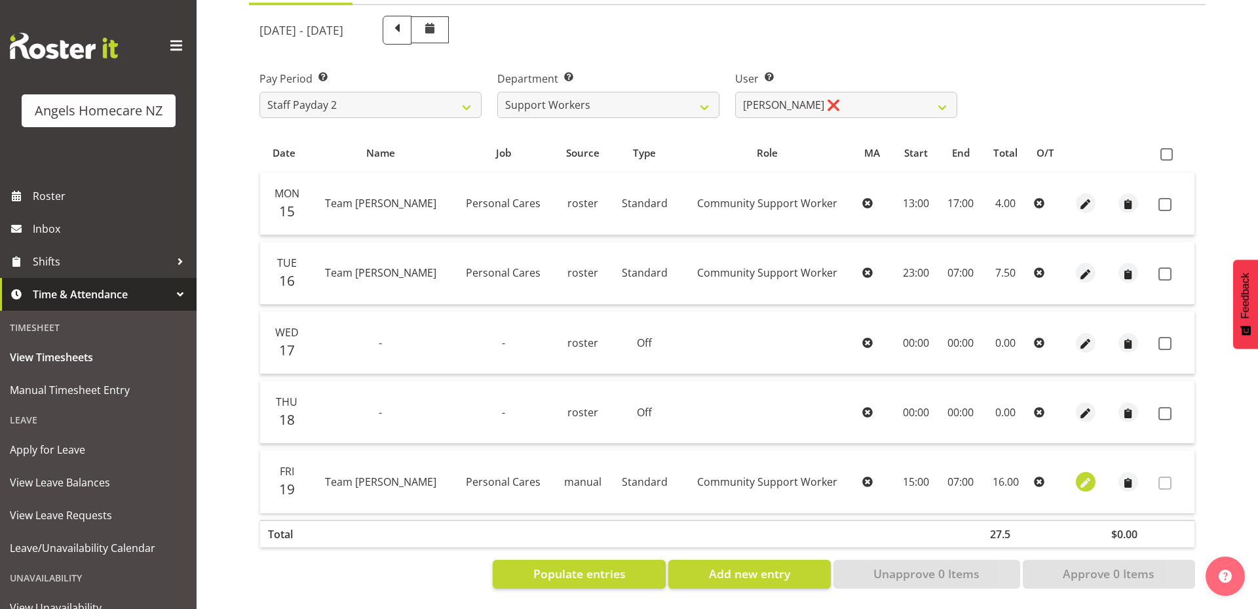
select select "Standard"
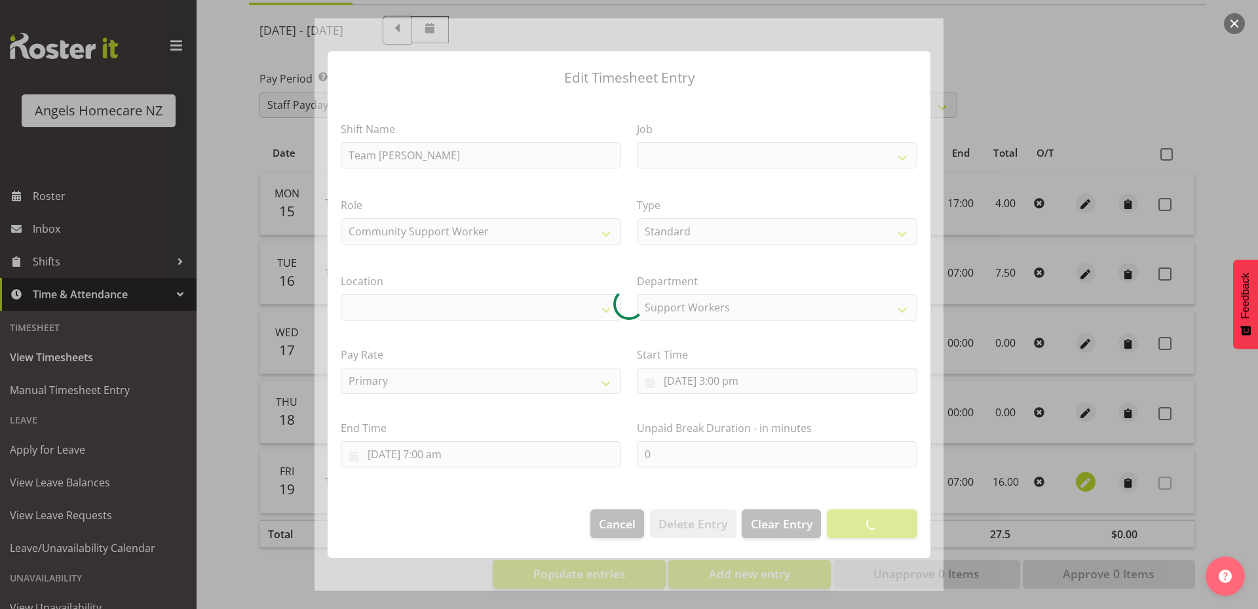
select select
select select "1285"
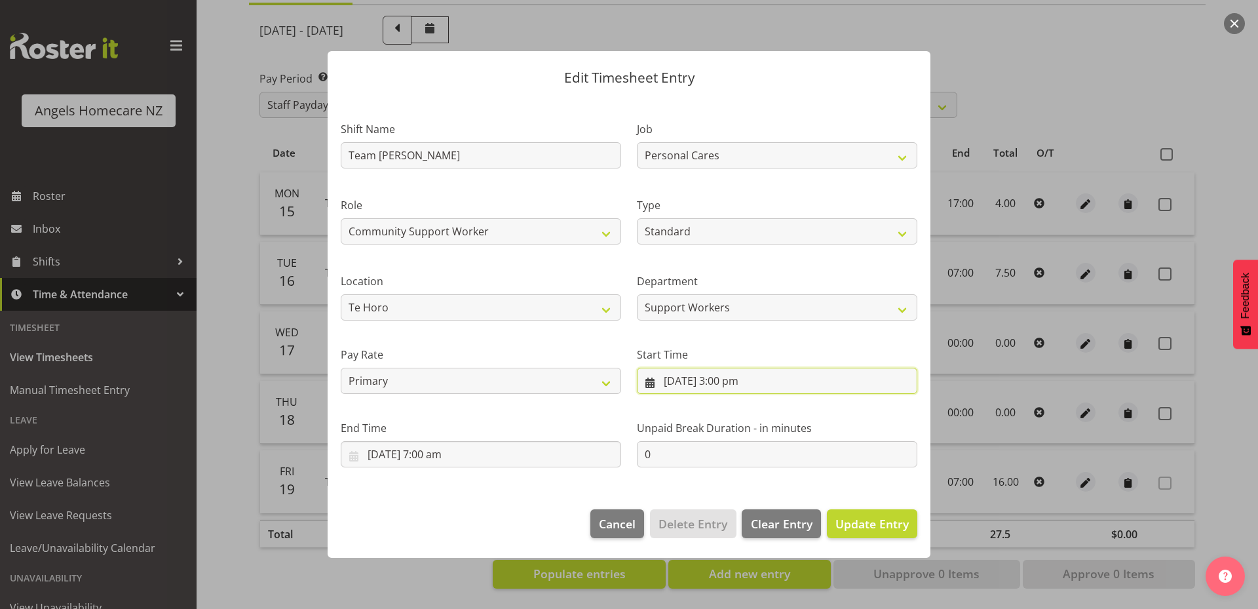
click at [697, 382] on input "19/09/2025, 3:00 pm" at bounding box center [777, 381] width 281 height 26
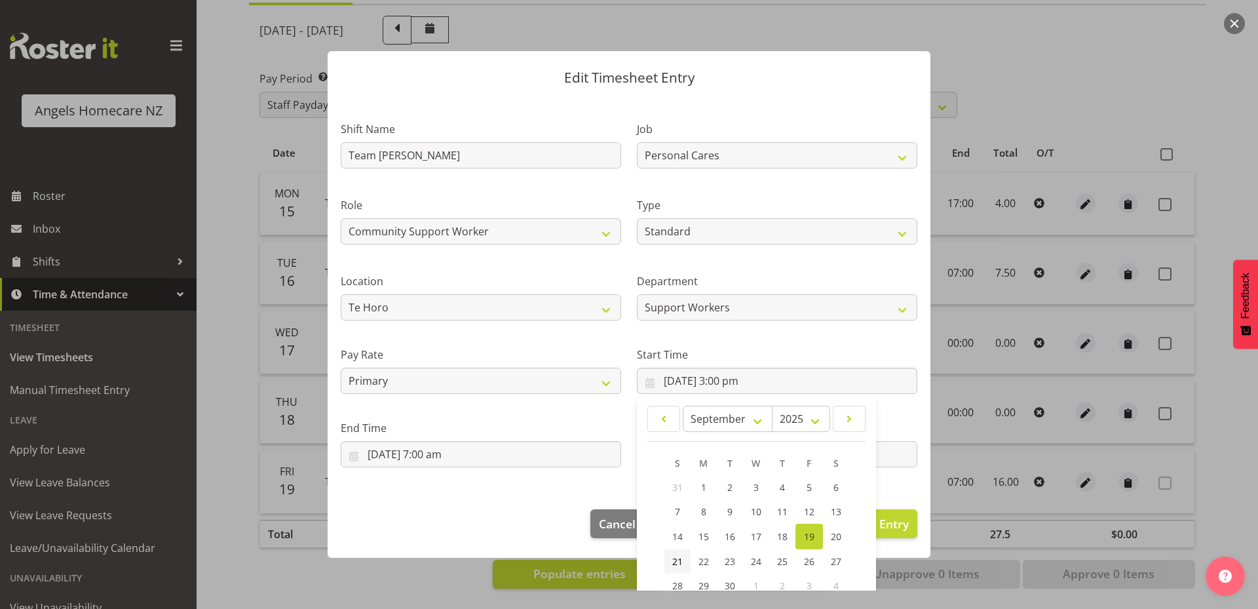
click at [673, 563] on span "21" at bounding box center [677, 561] width 10 height 12
type input "21/09/2025, 3:00 pm"
click at [550, 513] on footer "Cancel Delete Entry Clear Entry Update Entry" at bounding box center [629, 527] width 603 height 62
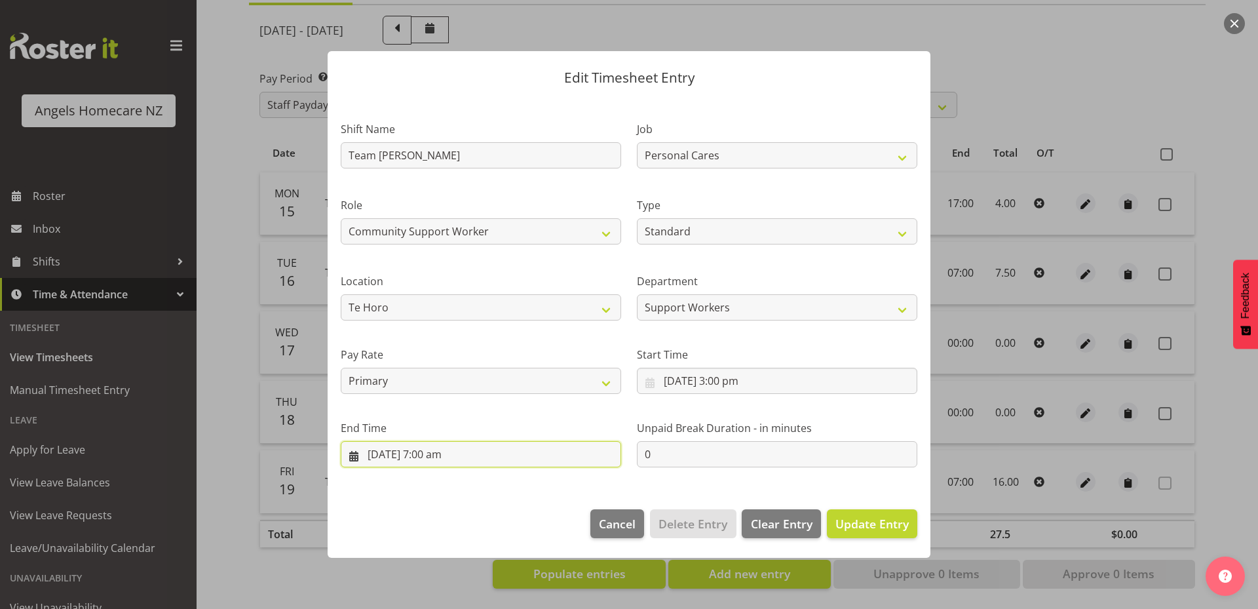
click at [547, 456] on input "20/09/2025, 7:00 am" at bounding box center [481, 454] width 281 height 26
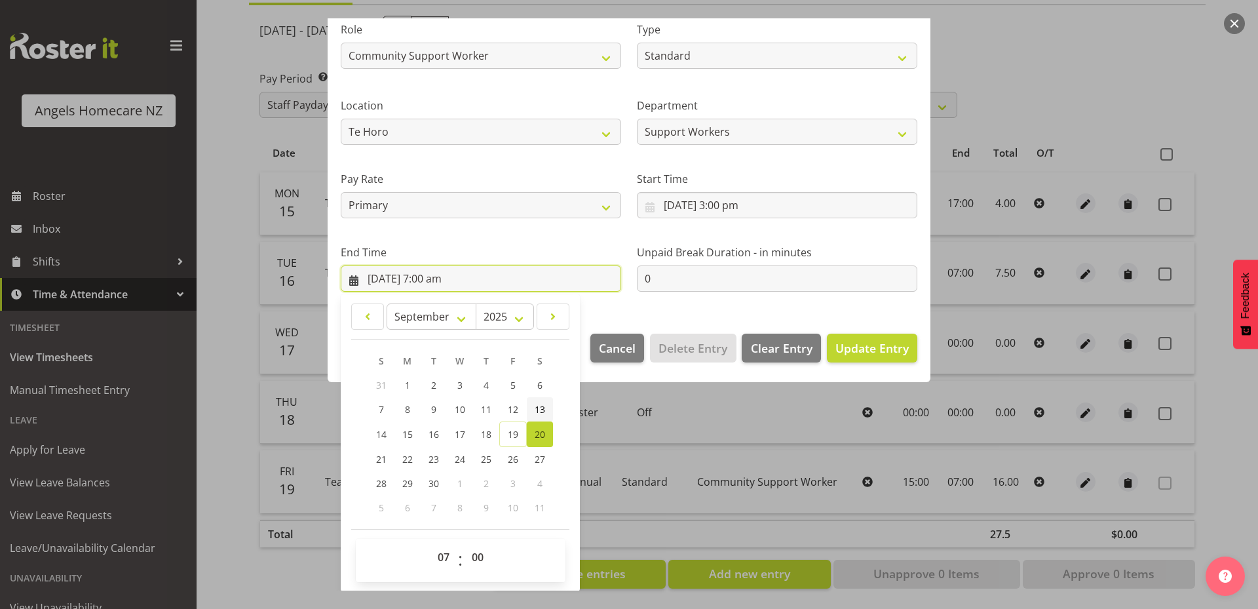
scroll to position [176, 0]
click at [400, 461] on link "22" at bounding box center [408, 458] width 26 height 24
type input "22/09/2025, 7:00 am"
click at [650, 477] on div "Edit Timesheet Entry Shift Name Team Kerry Job Personal Cares Role Community Su…" at bounding box center [629, 304] width 629 height 572
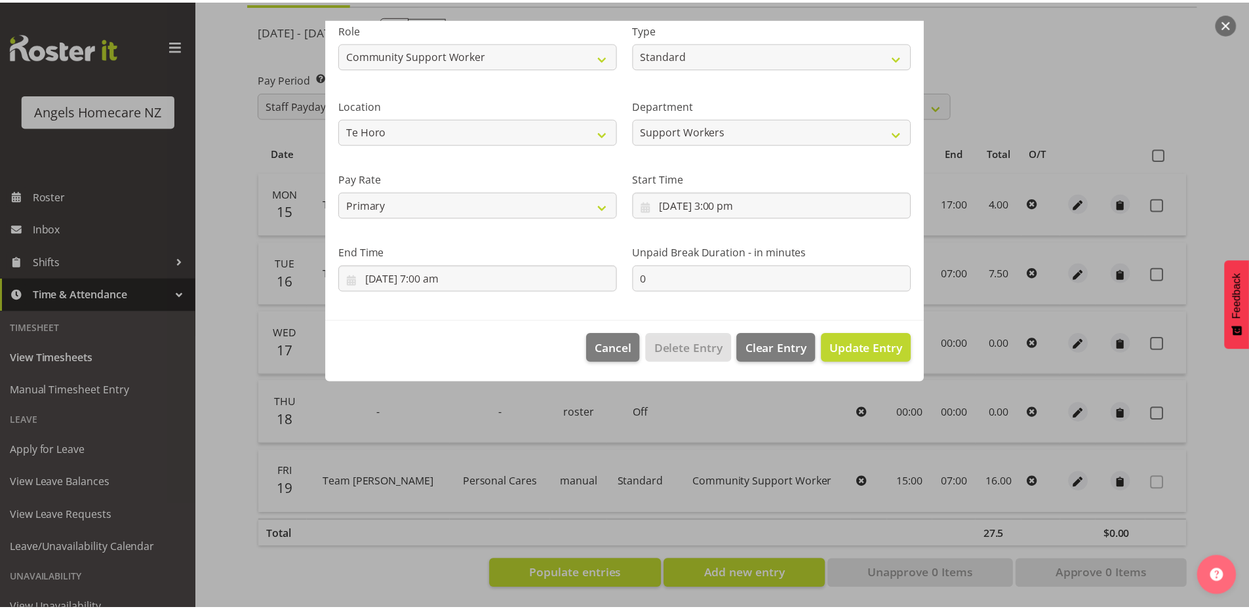
scroll to position [0, 0]
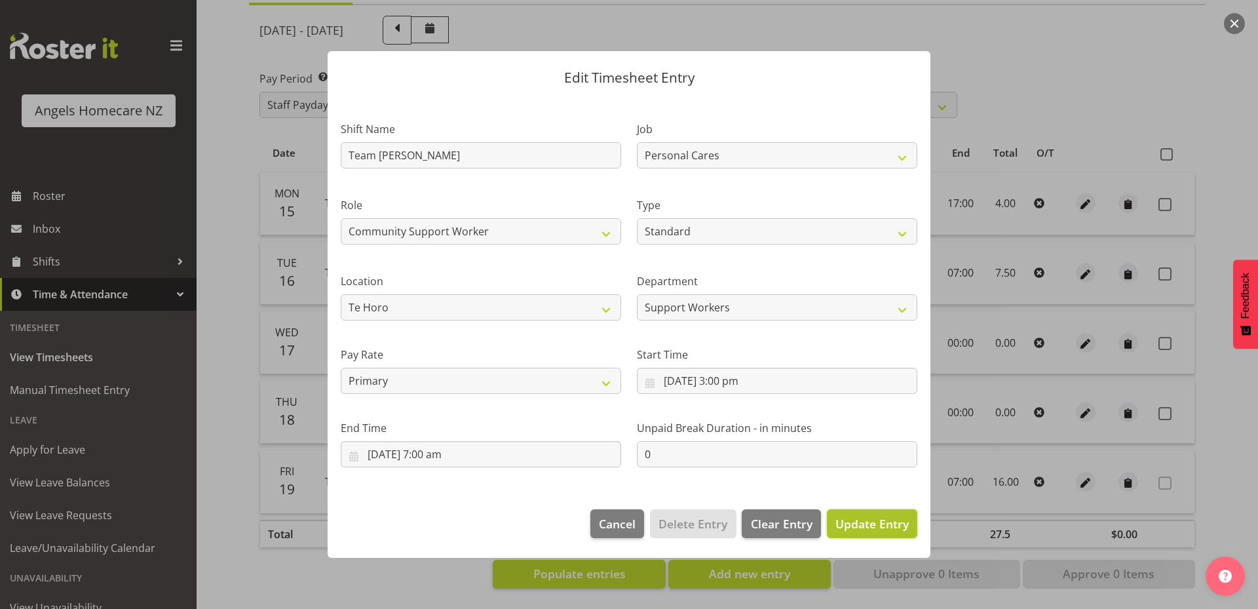
click at [854, 524] on span "Update Entry" at bounding box center [872, 524] width 73 height 16
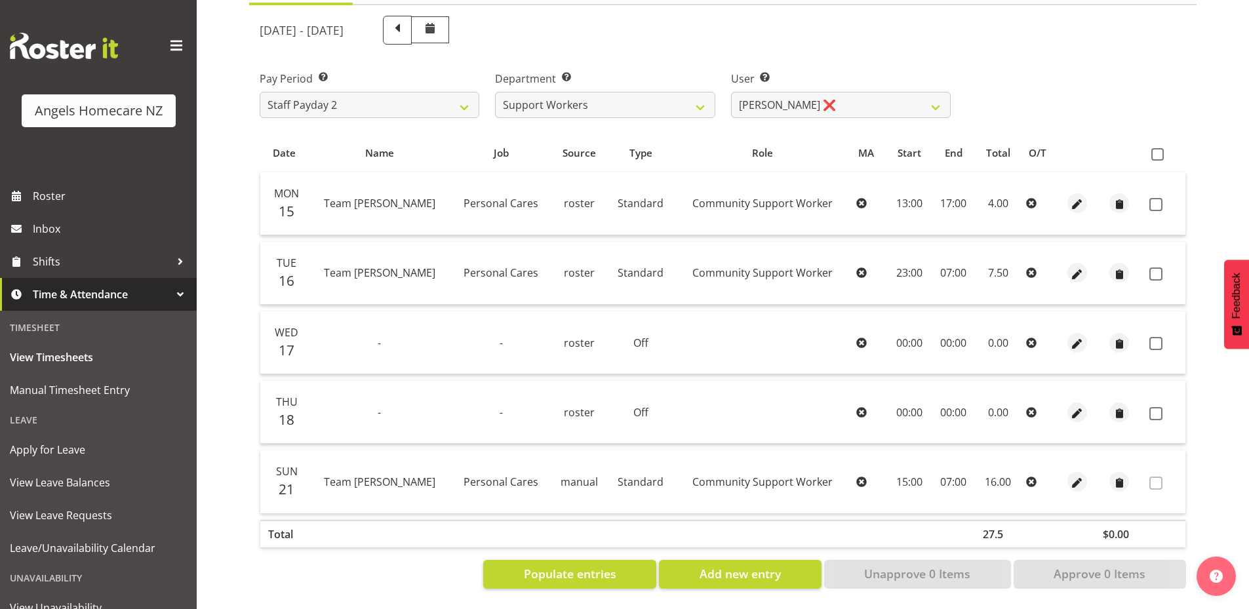
click at [930, 589] on div "View Timesheets Summary September 15th - September 21st 2025 Pay Period Select …" at bounding box center [749, 288] width 1000 height 642
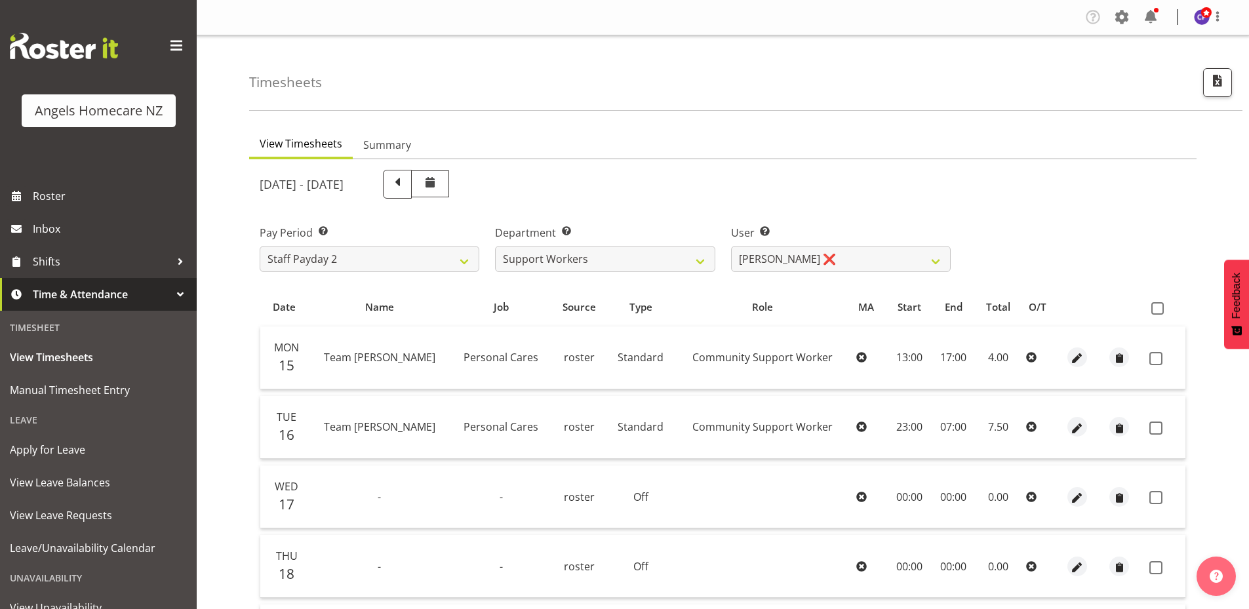
scroll to position [164, 0]
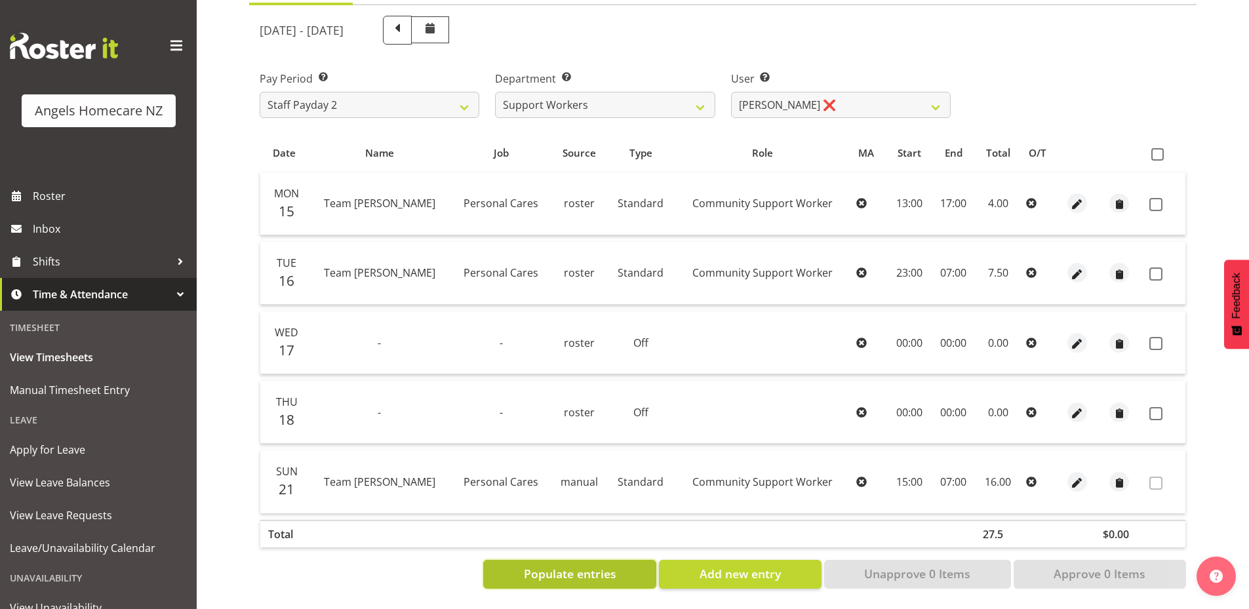
click at [568, 567] on span "Populate entries" at bounding box center [570, 573] width 92 height 17
click at [937, 98] on select "Alyssa Ashley Basco ❌ Amanda Jane Lavington ❌ Analin Basco ❌ Caryl Bautista ❌ C…" at bounding box center [841, 105] width 220 height 26
select select "11944"
click at [731, 92] on select "Alyssa Ashley Basco ❌ Amanda Jane Lavington ❌ Analin Basco ❌ Caryl Bautista ❌ C…" at bounding box center [841, 105] width 220 height 26
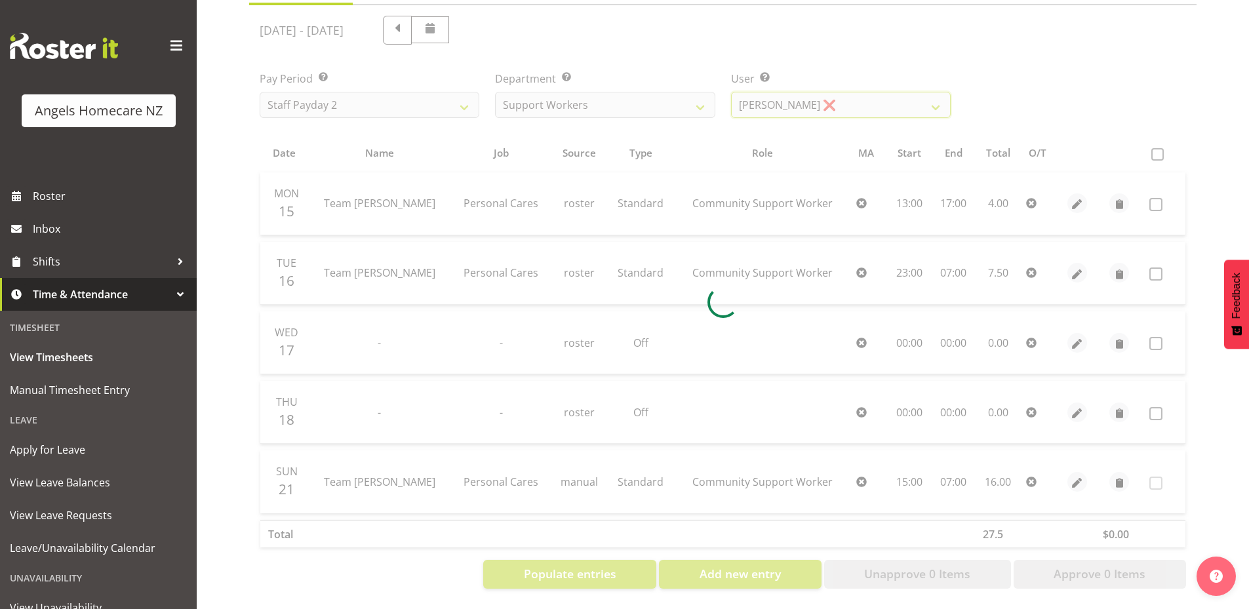
scroll to position [94, 0]
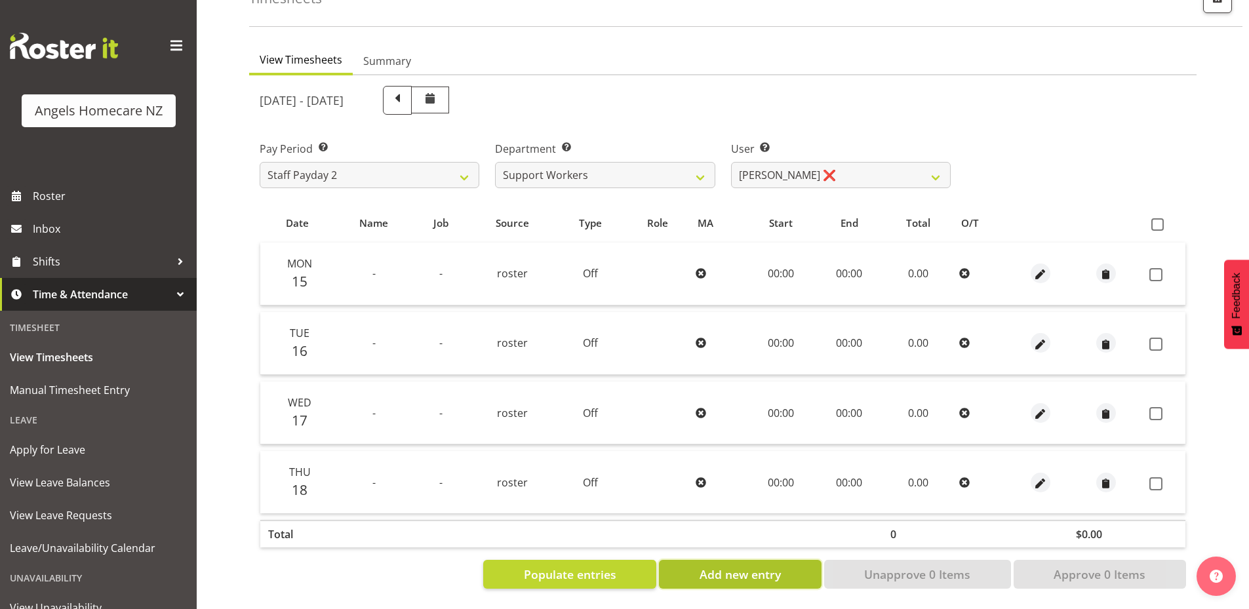
click at [730, 566] on span "Add new entry" at bounding box center [739, 574] width 81 height 17
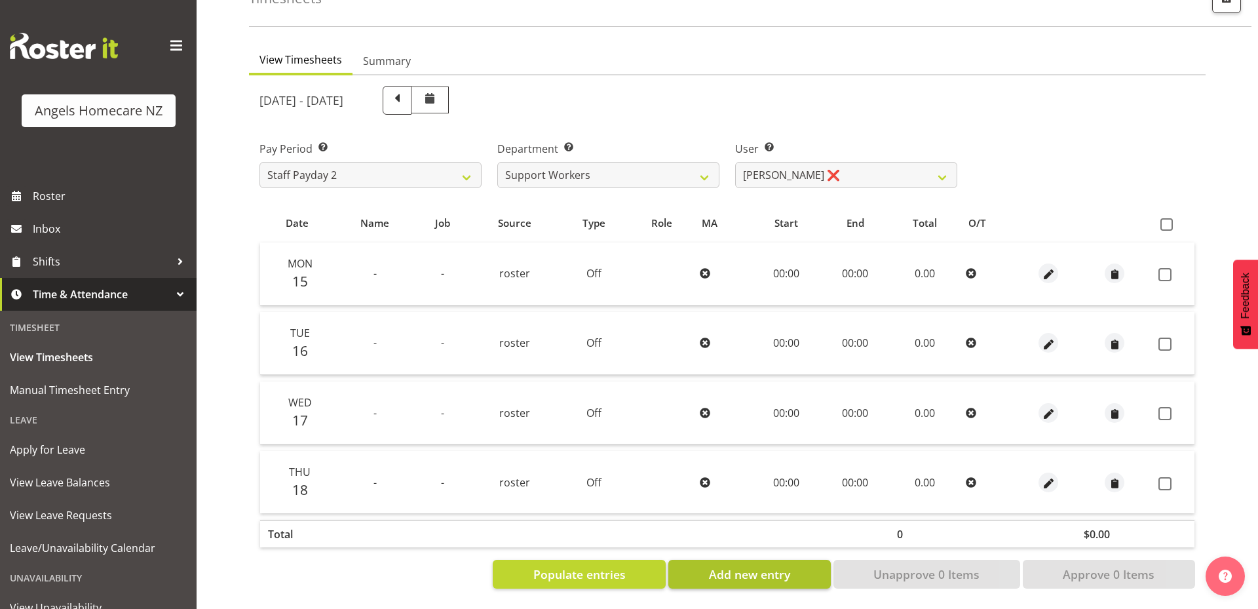
select select
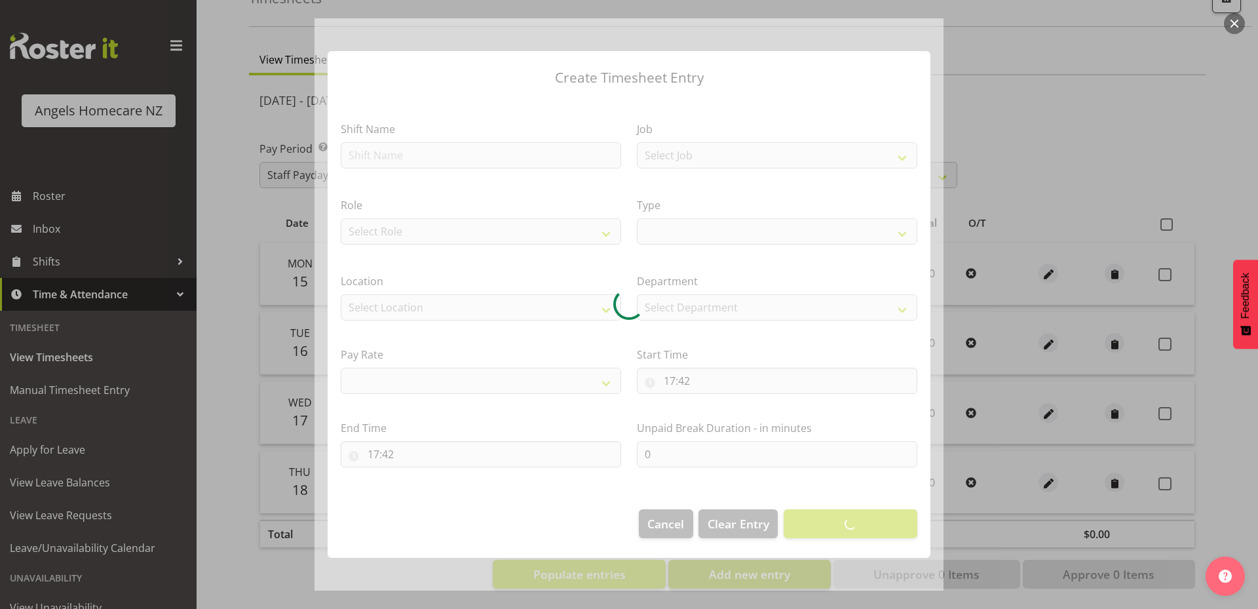
select select
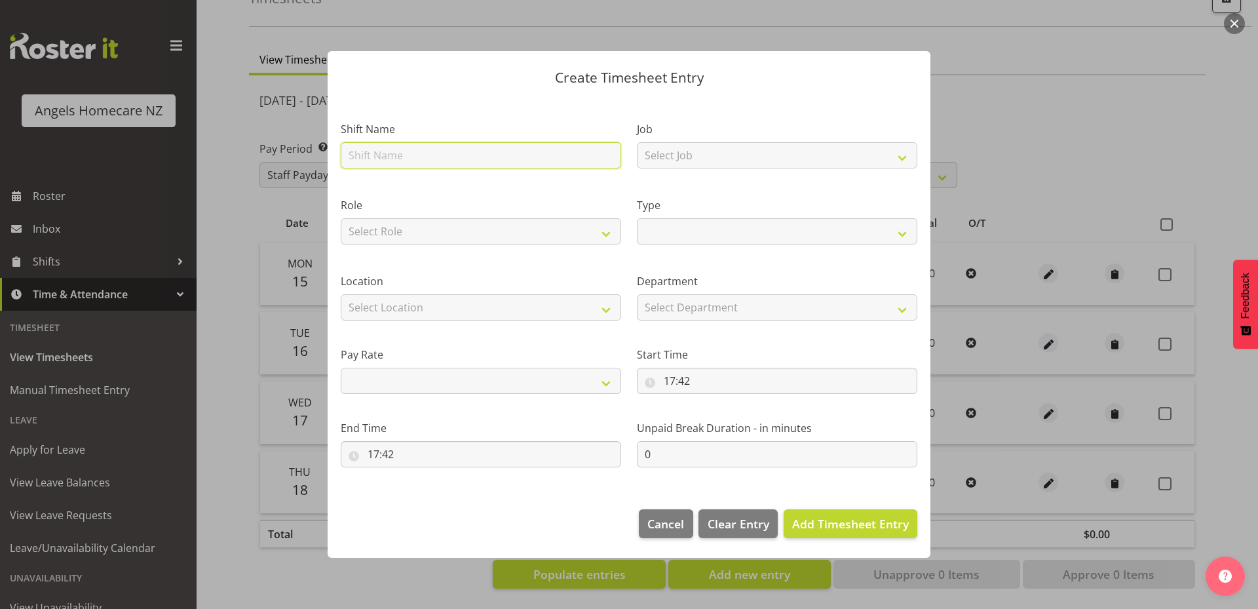
click at [566, 148] on input "text" at bounding box center [481, 155] width 281 height 26
type input "Team [PERSON_NAME]"
select select
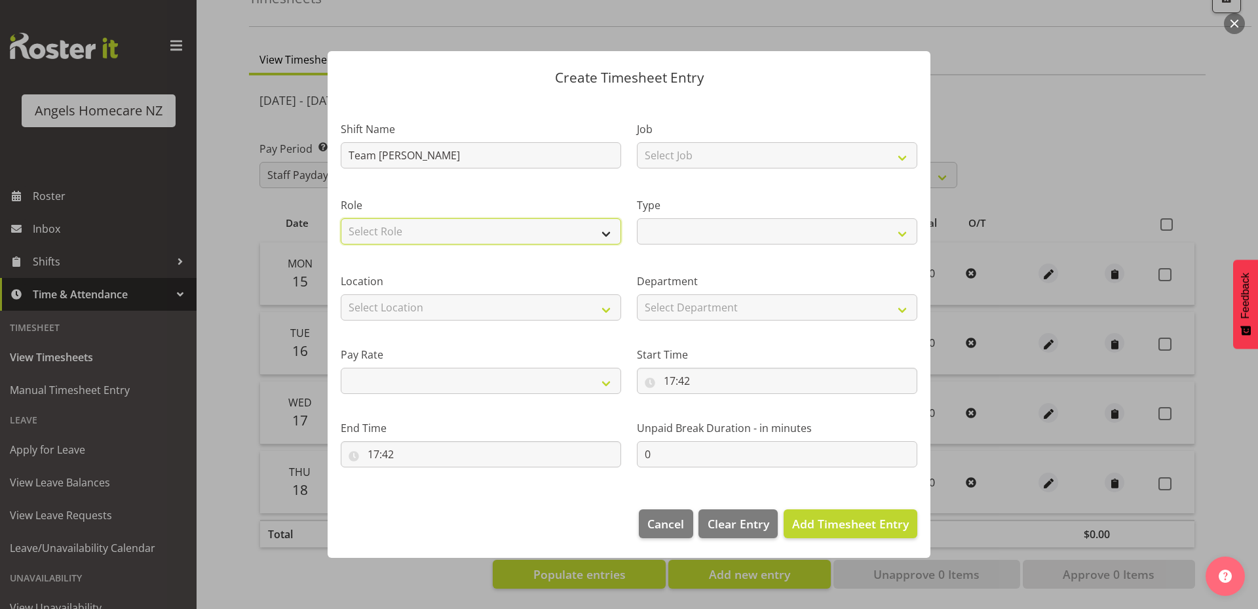
click at [510, 231] on select "Select Role Community Support Worker" at bounding box center [481, 231] width 281 height 26
select select "1572"
click at [341, 218] on select "Select Role Community Support Worker" at bounding box center [481, 231] width 281 height 26
select select
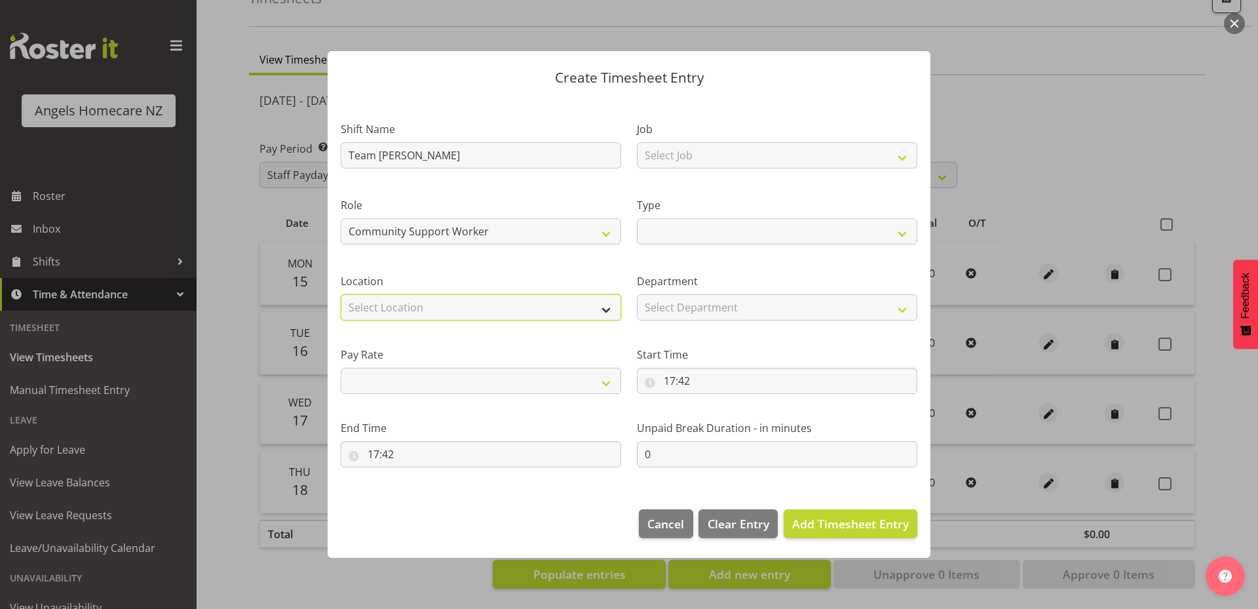
click at [510, 303] on select "Select Location Hutt Kapiti Coast Paraparaumu Te Horo Waikanae Wellington" at bounding box center [481, 307] width 281 height 26
select select "1285"
click at [341, 294] on select "Select Location Hutt Kapiti Coast Paraparaumu Te Horo Waikanae Wellington" at bounding box center [481, 307] width 281 height 26
select select
click at [499, 386] on select "Primary Secondary Tertiary Fourth Fifth" at bounding box center [481, 381] width 281 height 26
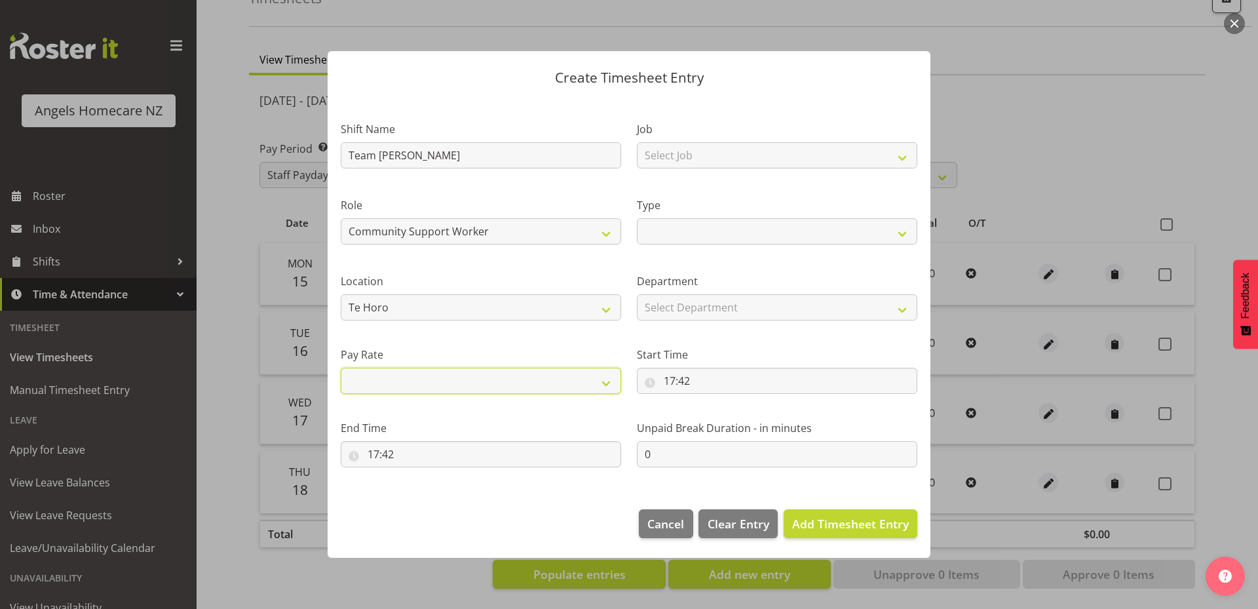
select select "primary"
click at [341, 368] on select "Primary Secondary Tertiary Fourth Fifth" at bounding box center [481, 381] width 281 height 26
select select
click at [737, 151] on select "Select Job Personal Cares" at bounding box center [777, 155] width 281 height 26
select select "10686"
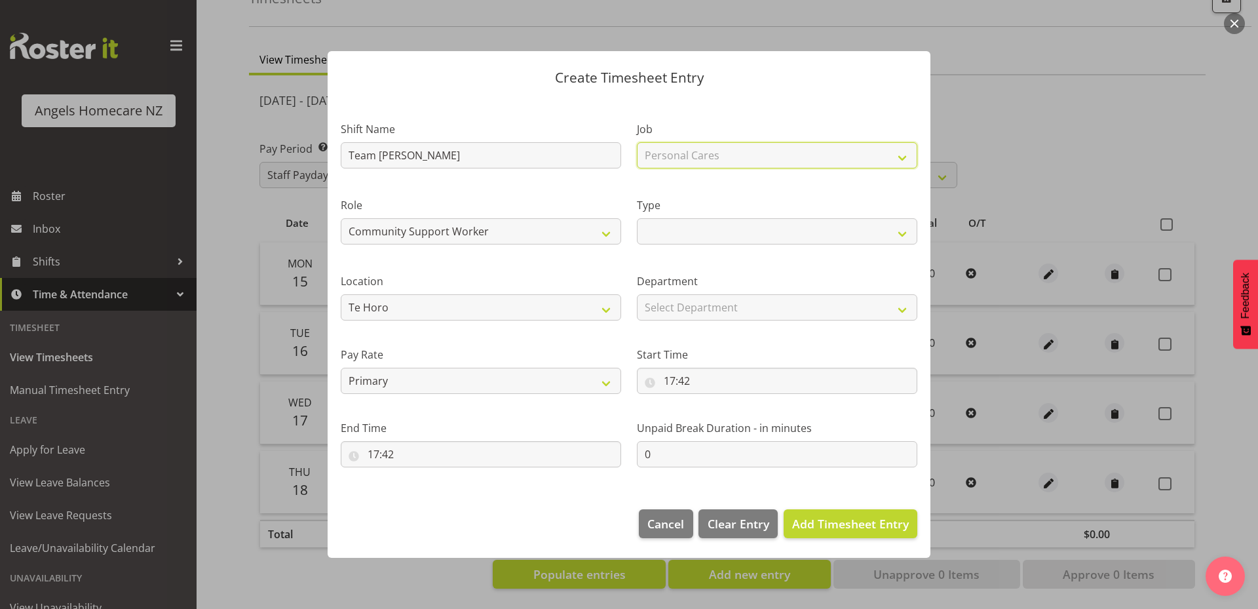
click at [637, 142] on select "Select Job Personal Cares" at bounding box center [777, 155] width 281 height 26
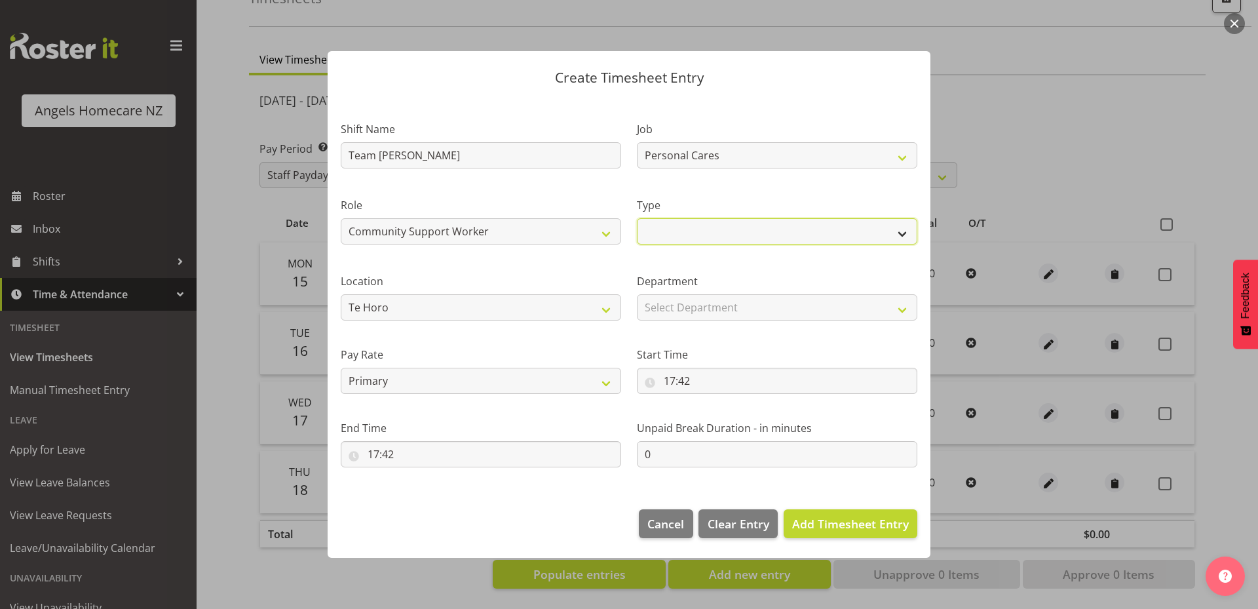
click at [737, 229] on select "Off Standard Public Holiday Public Holiday (Worked) Day In Lieu Annual Leave Si…" at bounding box center [777, 231] width 281 height 26
select select "Standard"
click at [637, 218] on select "Off Standard Public Holiday Public Holiday (Worked) Day In Lieu Annual Leave Si…" at bounding box center [777, 231] width 281 height 26
click at [726, 302] on select "Select Department Support Workers" at bounding box center [777, 307] width 281 height 26
select select "928"
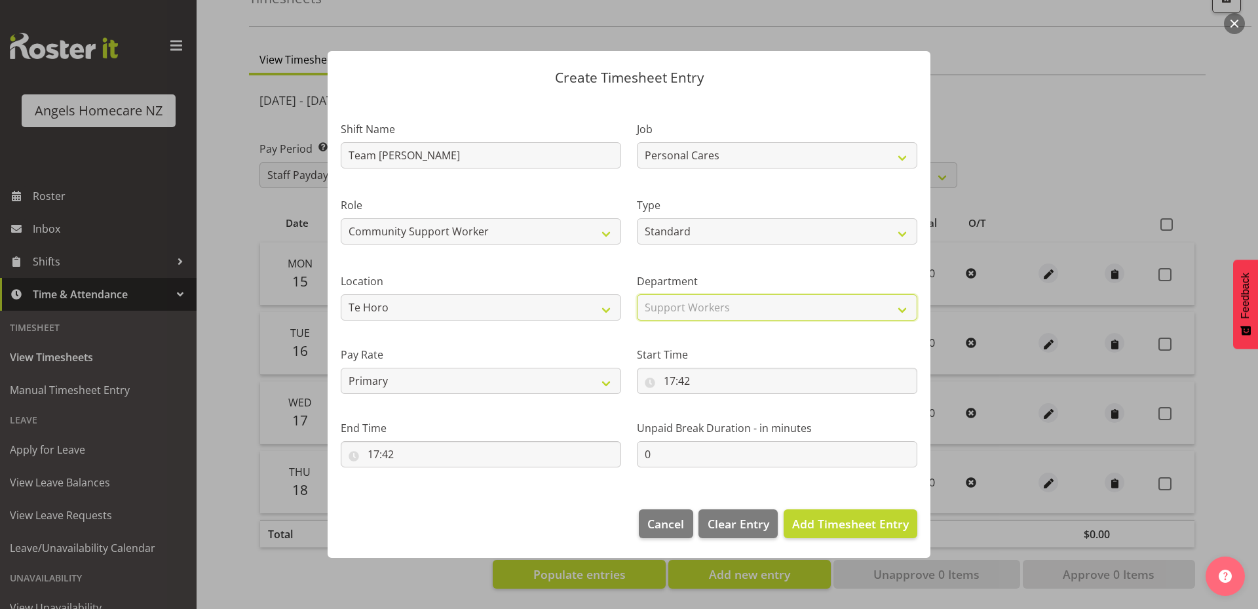
click at [637, 294] on select "Select Department Support Workers" at bounding box center [777, 307] width 281 height 26
click at [715, 379] on input "17:42" at bounding box center [777, 381] width 281 height 26
click at [723, 414] on select "00 01 02 03 04 05 06 07 08 09 10 11 12 13 14 15 16 17 18 19 20 21 22 23" at bounding box center [726, 415] width 29 height 26
select select "23"
click at [712, 402] on select "00 01 02 03 04 05 06 07 08 09 10 11 12 13 14 15 16 17 18 19 20 21 22 23" at bounding box center [726, 415] width 29 height 26
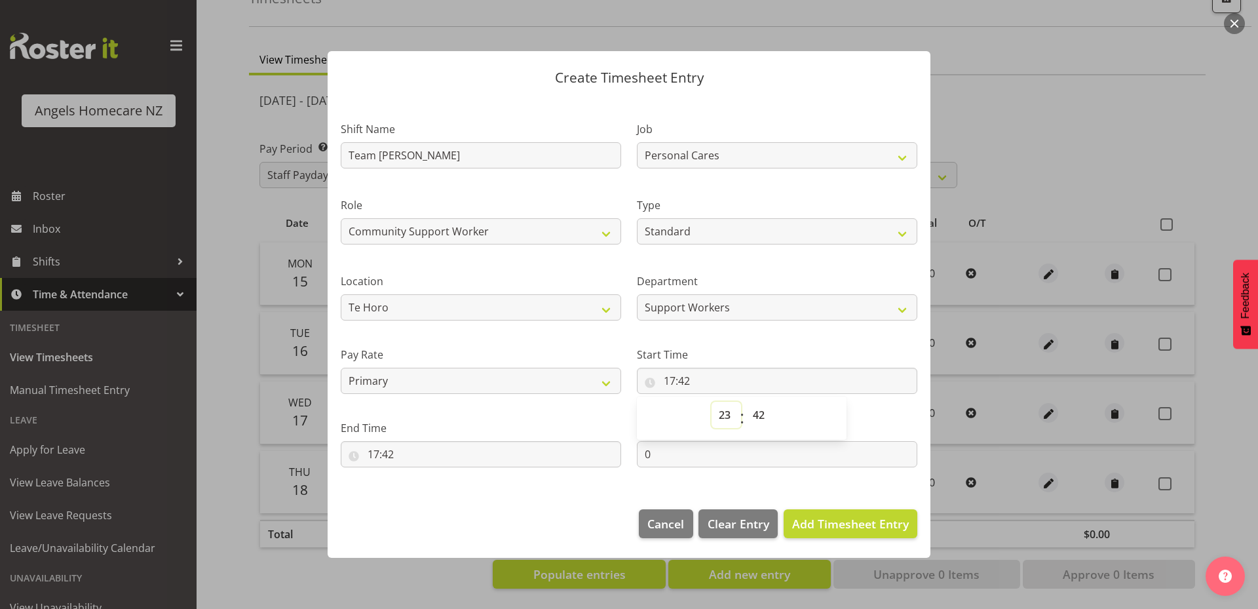
type input "23:42"
click at [770, 419] on select "00 01 02 03 04 05 06 07 08 09 10 11 12 13 14 15 16 17 18 19 20 21 22 23 24 25 2…" at bounding box center [760, 415] width 29 height 26
select select "0"
click at [746, 402] on select "00 01 02 03 04 05 06 07 08 09 10 11 12 13 14 15 16 17 18 19 20 21 22 23 24 25 2…" at bounding box center [760, 415] width 29 height 26
type input "23:00"
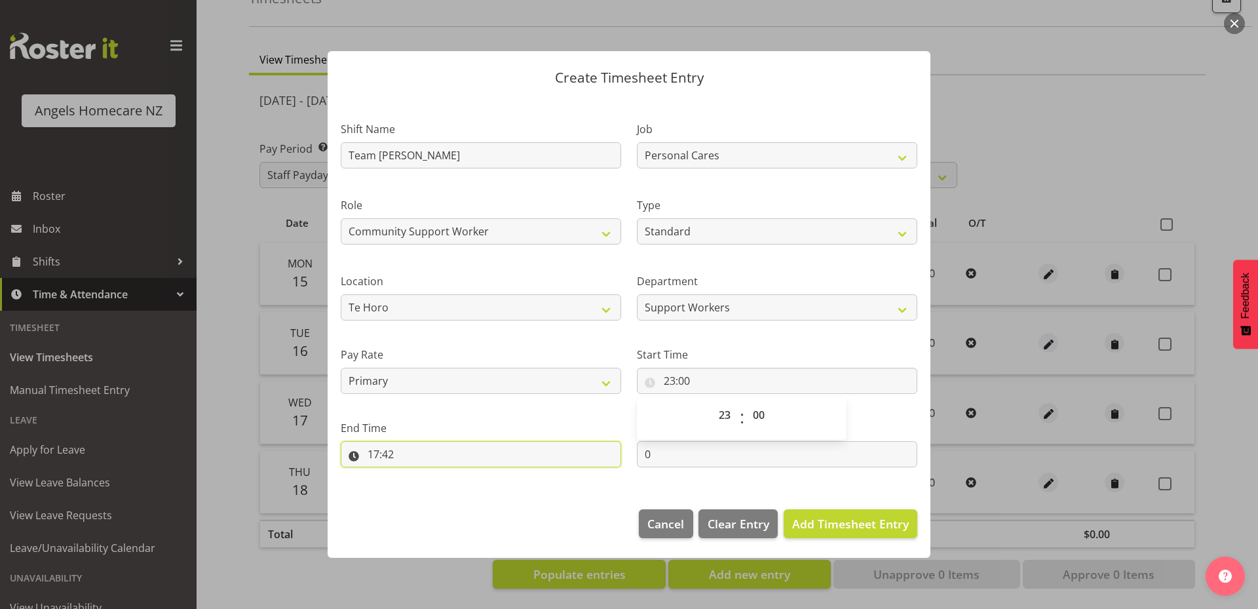
click at [573, 456] on input "17:42" at bounding box center [481, 454] width 281 height 26
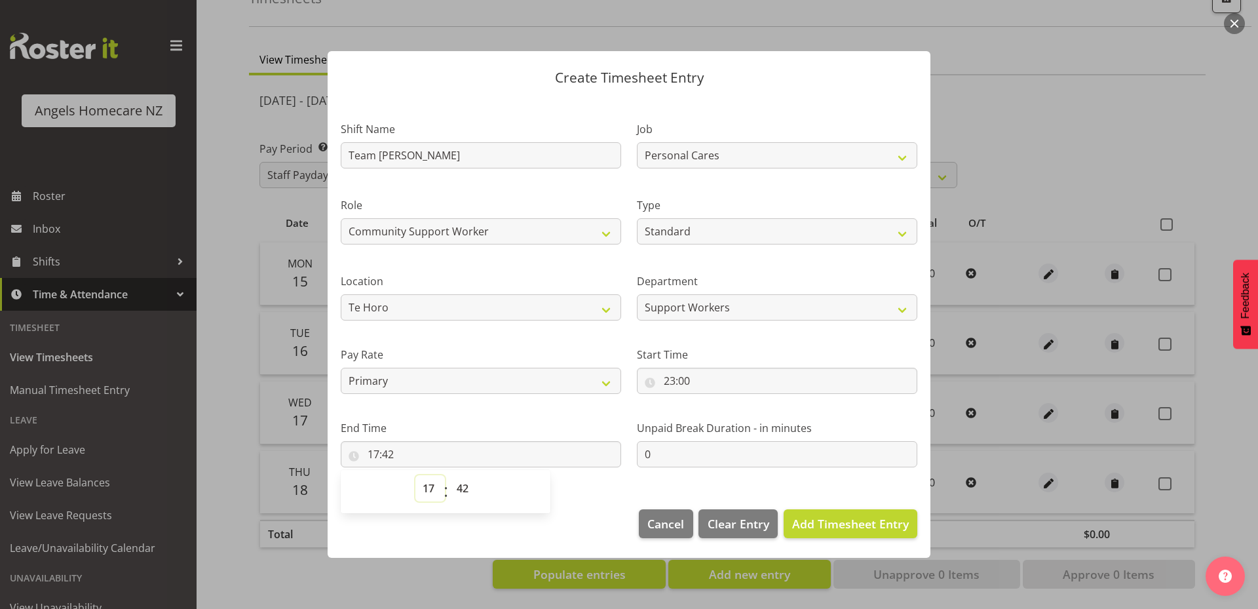
click at [431, 490] on select "00 01 02 03 04 05 06 07 08 09 10 11 12 13 14 15 16 17 18 19 20 21 22 23" at bounding box center [430, 488] width 29 height 26
select select "7"
click at [416, 475] on select "00 01 02 03 04 05 06 07 08 09 10 11 12 13 14 15 16 17 18 19 20 21 22 23" at bounding box center [430, 488] width 29 height 26
type input "07:42"
click at [465, 484] on select "00 01 02 03 04 05 06 07 08 09 10 11 12 13 14 15 16 17 18 19 20 21 22 23 24 25 2…" at bounding box center [464, 488] width 29 height 26
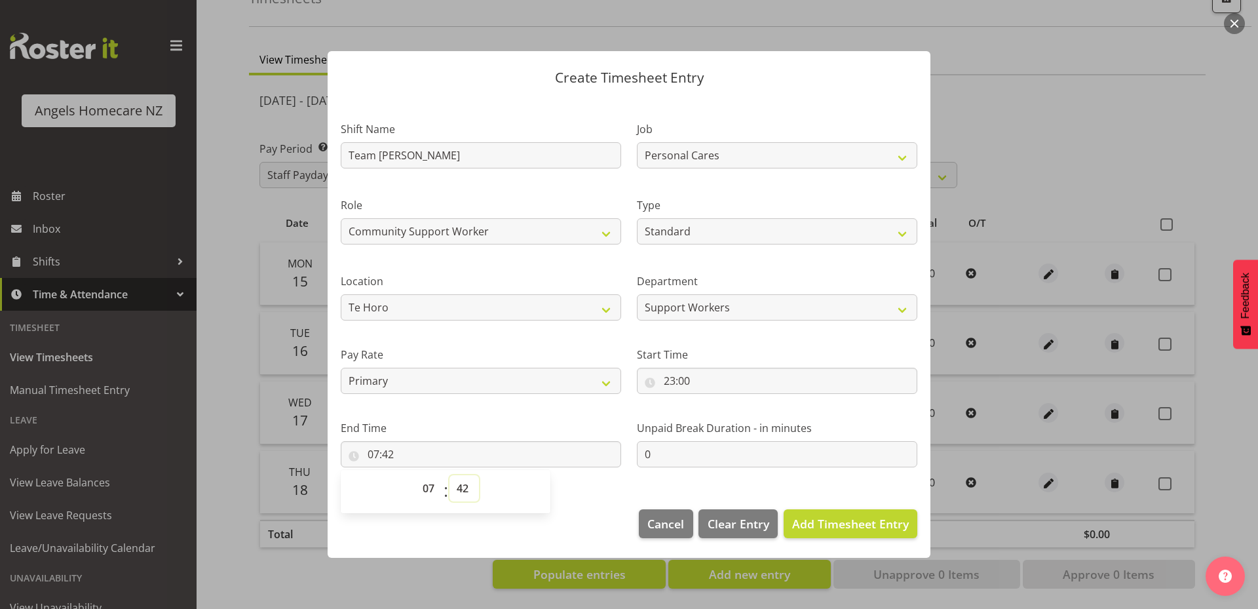
select select "30"
click at [450, 475] on select "00 01 02 03 04 05 06 07 08 09 10 11 12 13 14 15 16 17 18 19 20 21 22 23 24 25 2…" at bounding box center [464, 488] width 29 height 26
type input "07:30"
click at [596, 482] on section "Shift Name Team Kerry Job Personal Cares Role Community Support Worker Type Off…" at bounding box center [629, 297] width 603 height 399
click at [823, 520] on span "Add Timesheet Entry" at bounding box center [850, 524] width 117 height 16
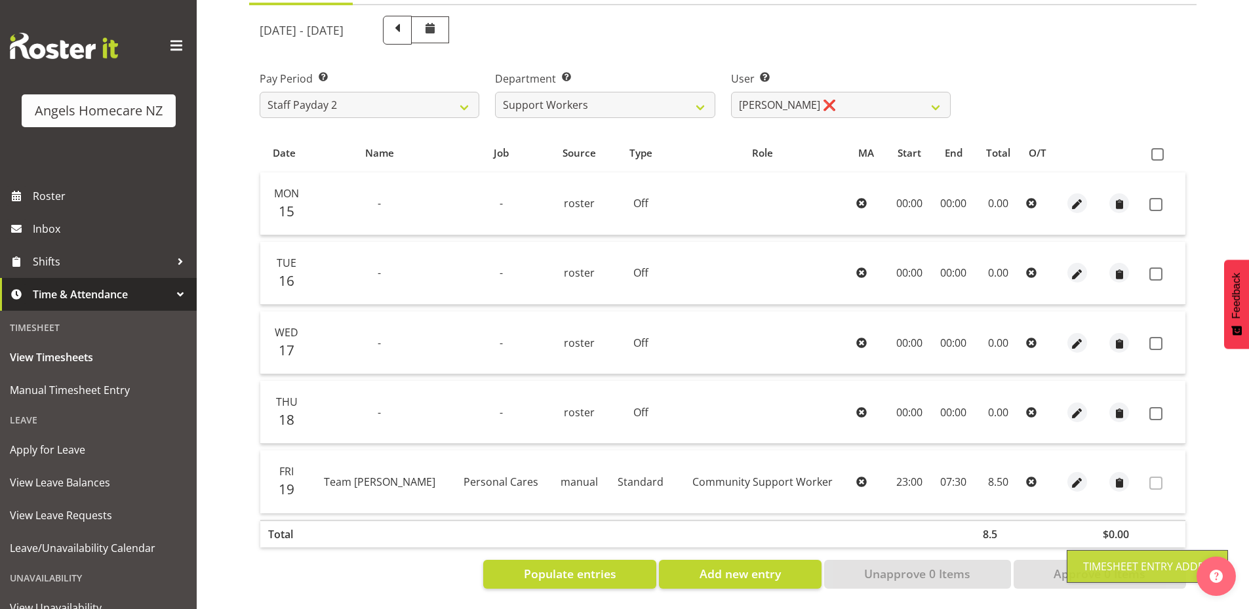
scroll to position [164, 0]
click at [1070, 475] on span "button" at bounding box center [1077, 482] width 15 height 15
select select "Standard"
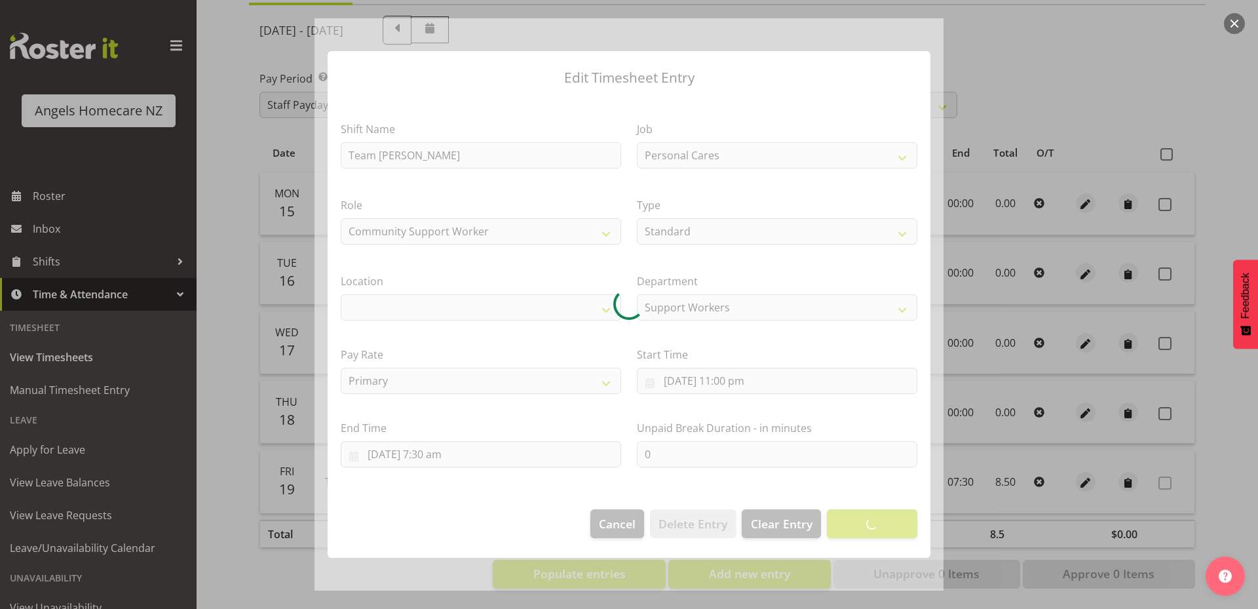
select select "1285"
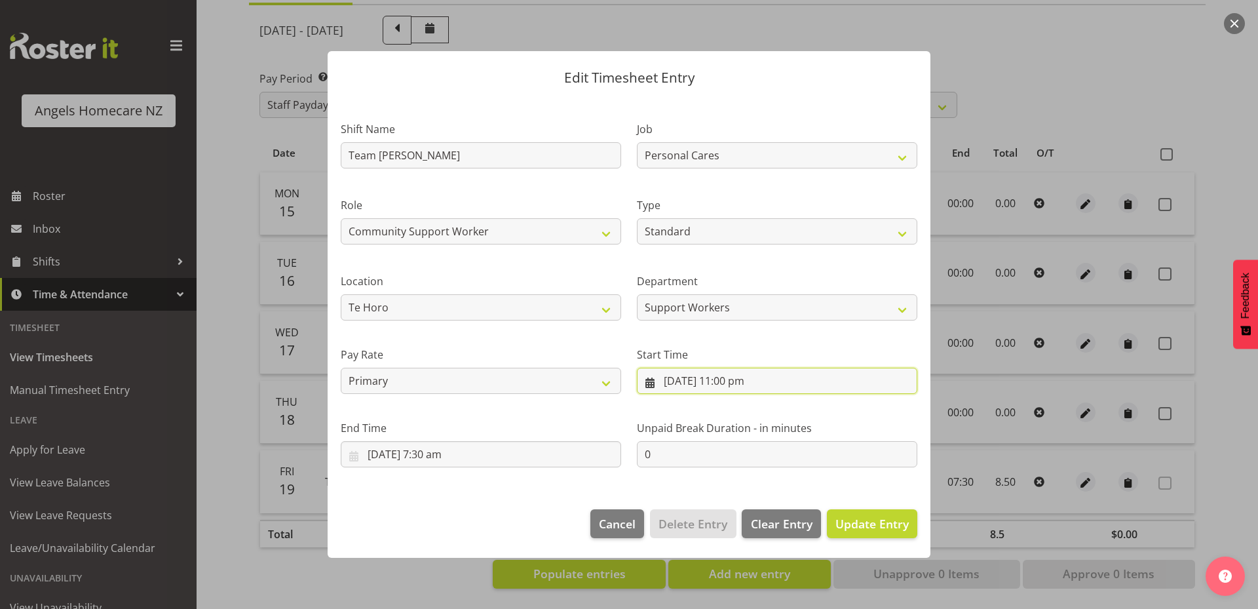
click at [648, 383] on input "19/09/2025, 11:00 pm" at bounding box center [777, 381] width 281 height 26
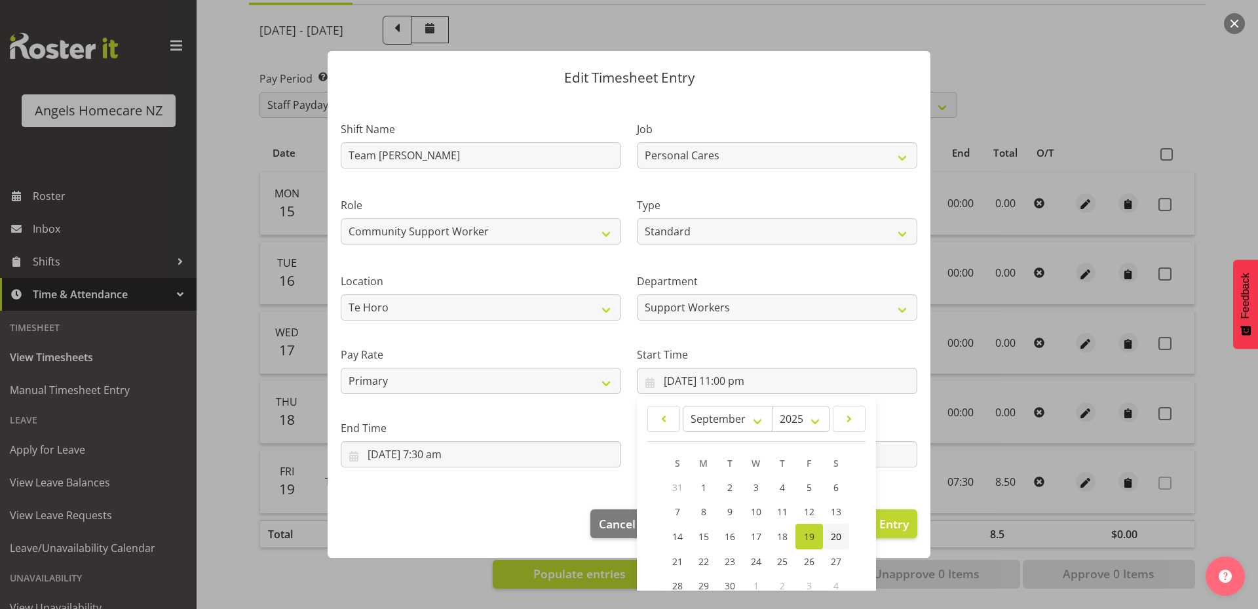
click at [832, 535] on span "20" at bounding box center [836, 536] width 10 height 12
type input "20/09/2025, 11:00 pm"
click at [455, 573] on div "Edit Timesheet Entry Shift Name Team Kerry Job Personal Cares Role Community Su…" at bounding box center [629, 304] width 629 height 572
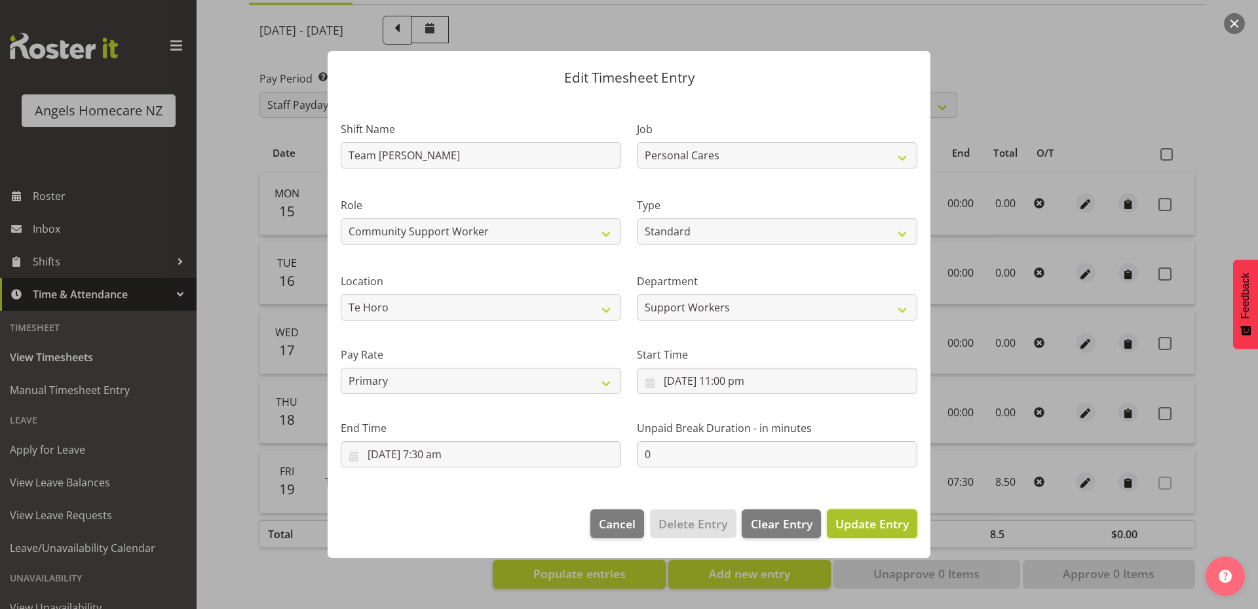
click at [872, 518] on span "Update Entry" at bounding box center [872, 524] width 73 height 16
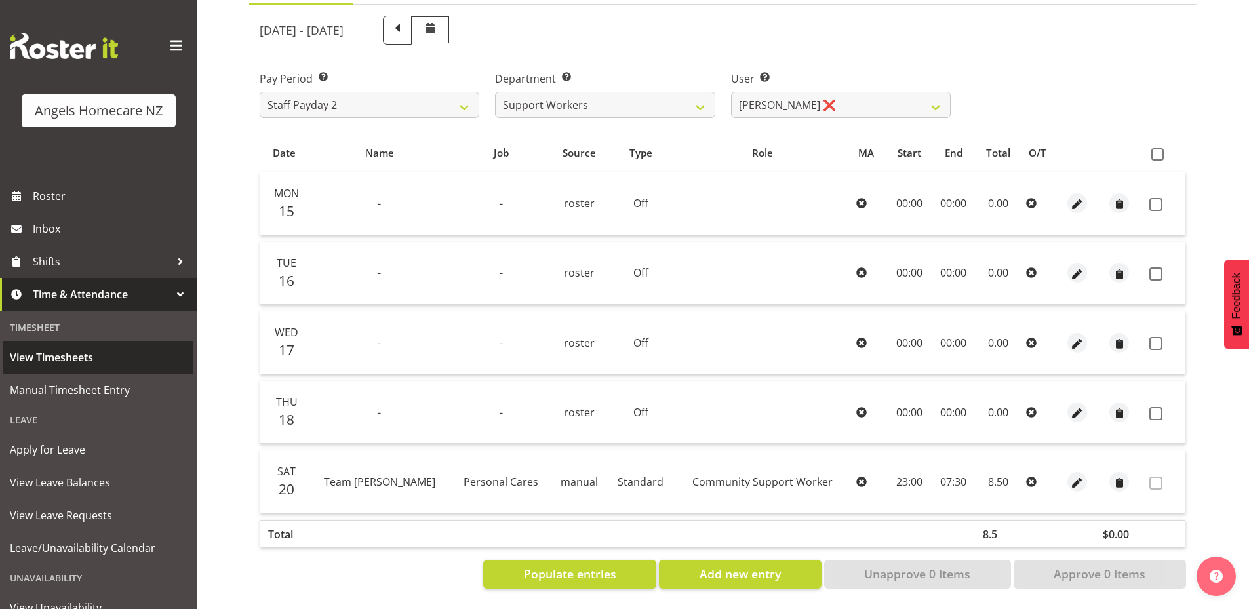
click at [105, 358] on span "View Timesheets" at bounding box center [98, 357] width 177 height 20
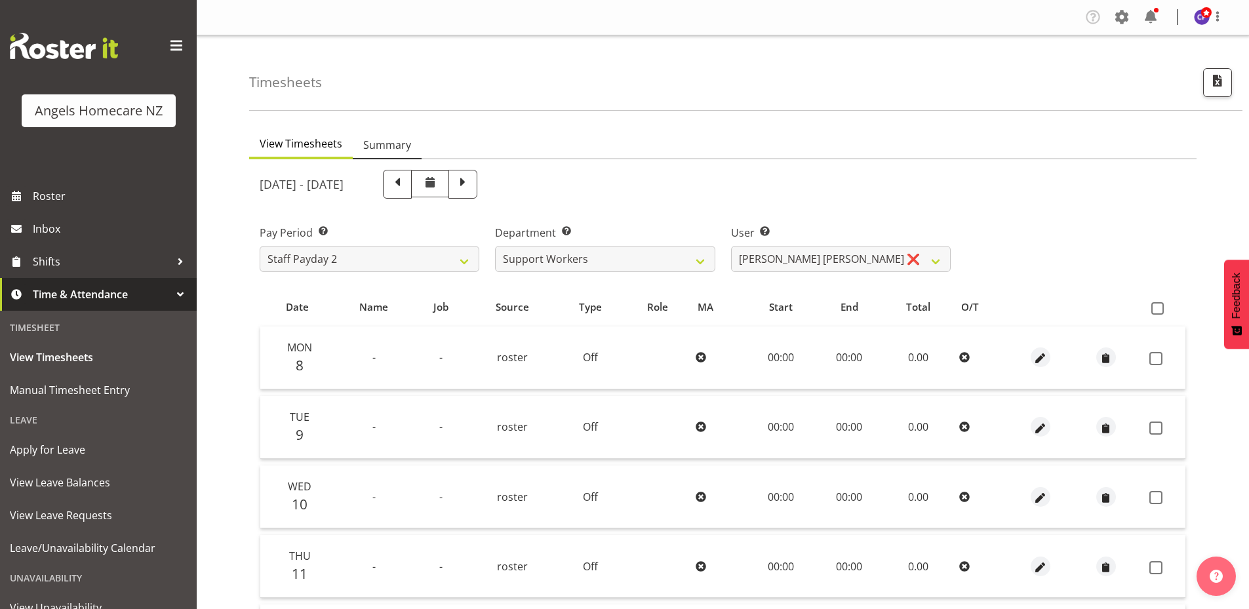
click at [375, 142] on span "Summary" at bounding box center [387, 145] width 48 height 16
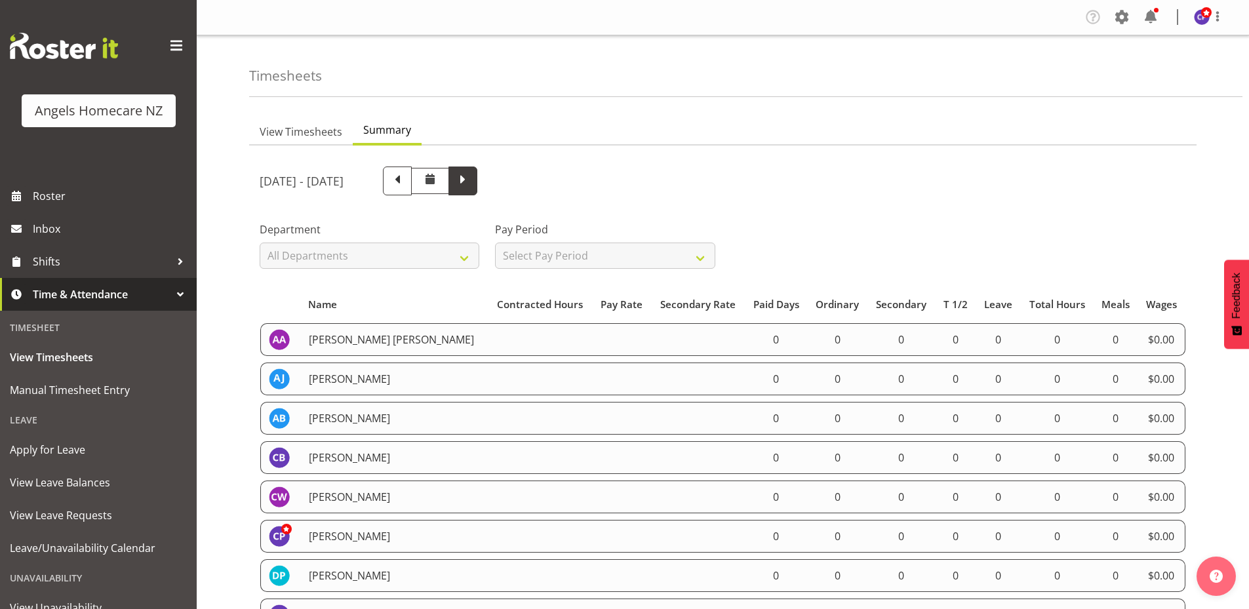
click at [471, 178] on span at bounding box center [462, 179] width 17 height 17
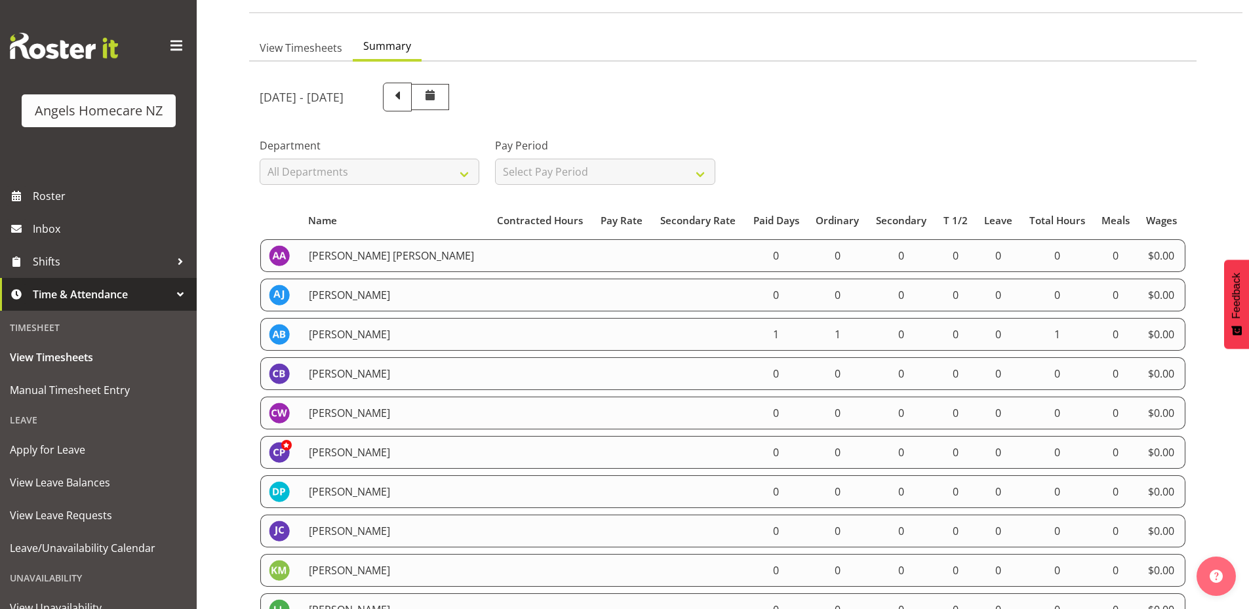
scroll to position [66, 0]
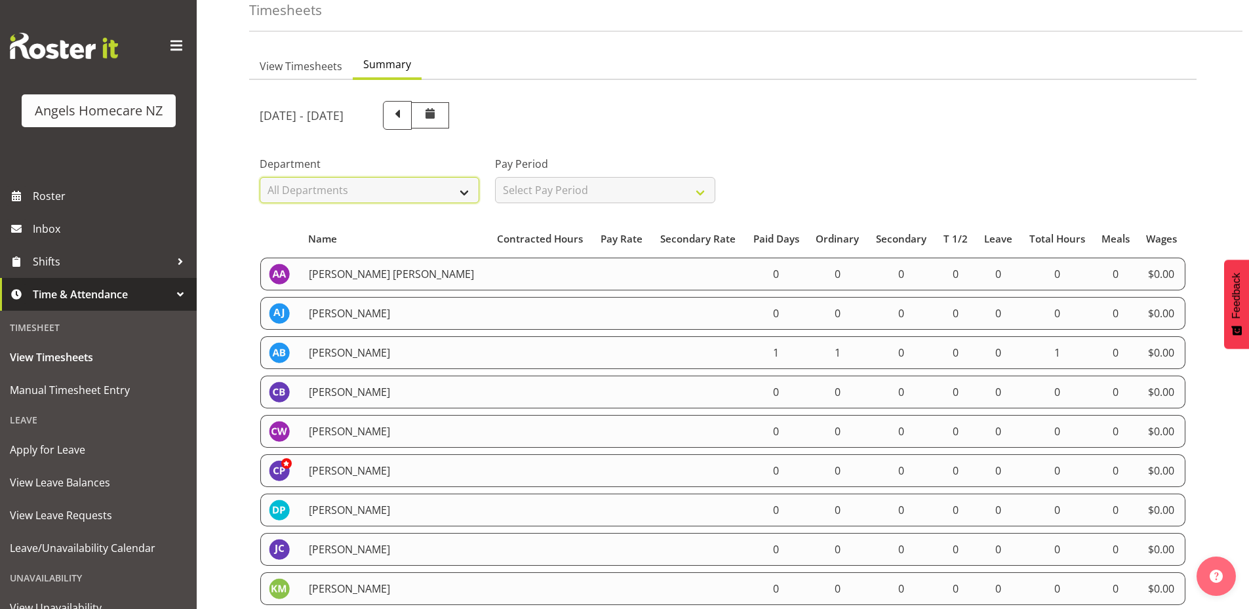
click at [459, 191] on select "All Departments Support Workers" at bounding box center [370, 190] width 220 height 26
select select "928"
click at [260, 177] on select "All Departments Support Workers" at bounding box center [370, 190] width 220 height 26
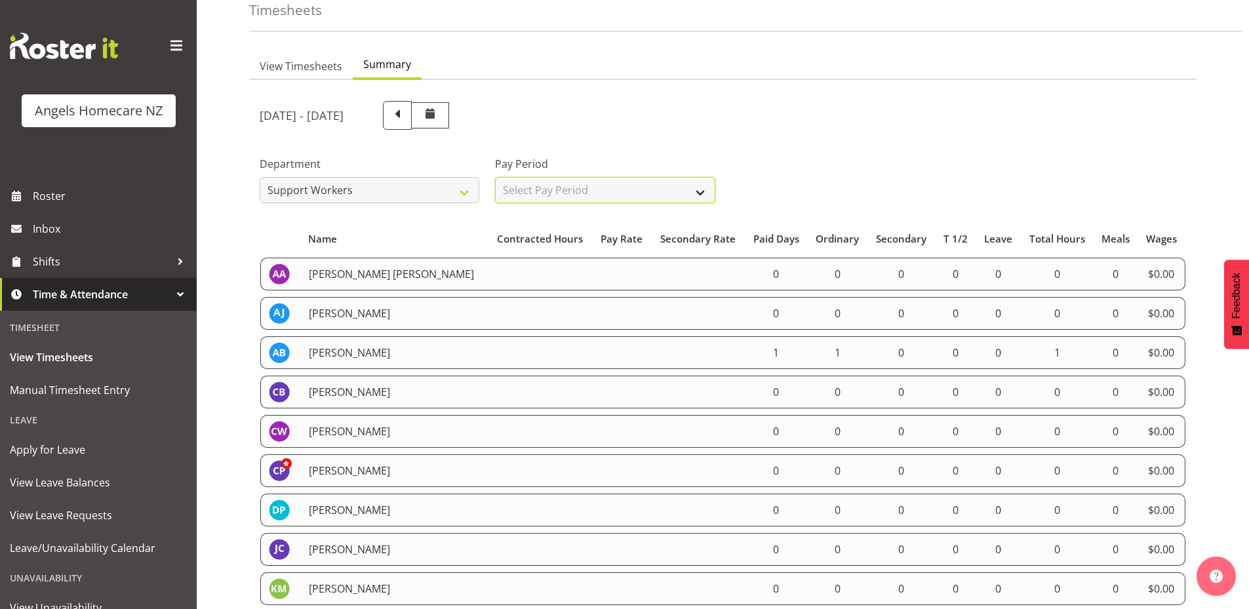
click at [703, 195] on select "Select Pay Period All Pay Periods Staff Payday 2 Staff Payday 1" at bounding box center [605, 190] width 220 height 26
select select "190"
click at [495, 177] on select "Select Pay Period All Pay Periods Staff Payday 2 Staff Payday 1" at bounding box center [605, 190] width 220 height 26
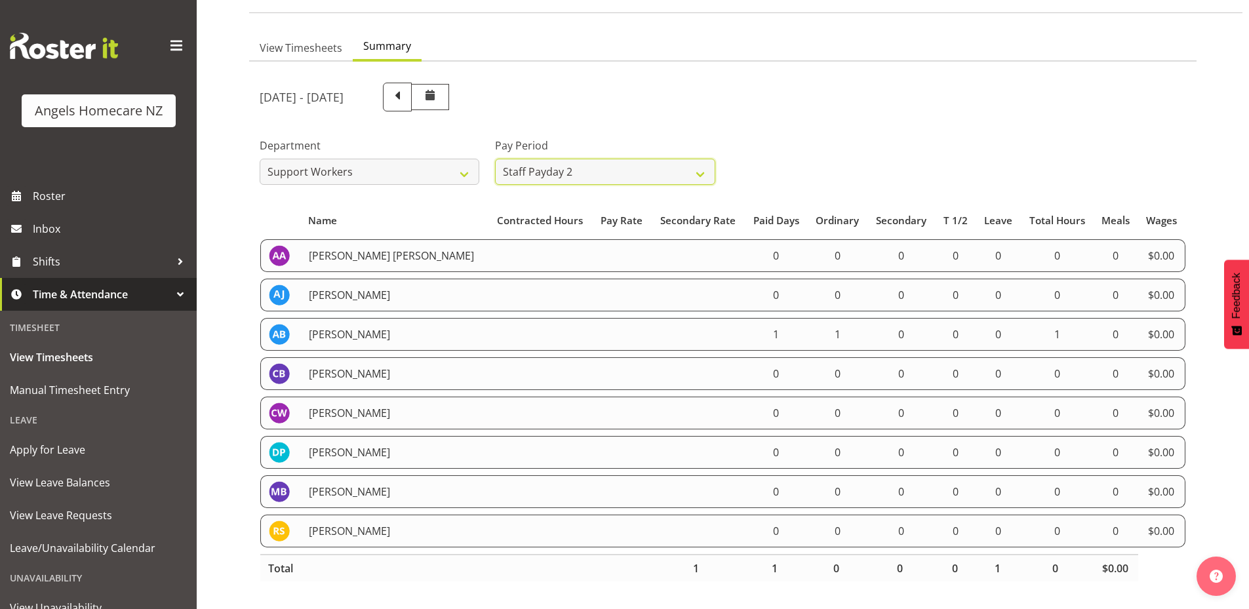
scroll to position [94, 0]
click at [288, 44] on span "View Timesheets" at bounding box center [301, 48] width 83 height 16
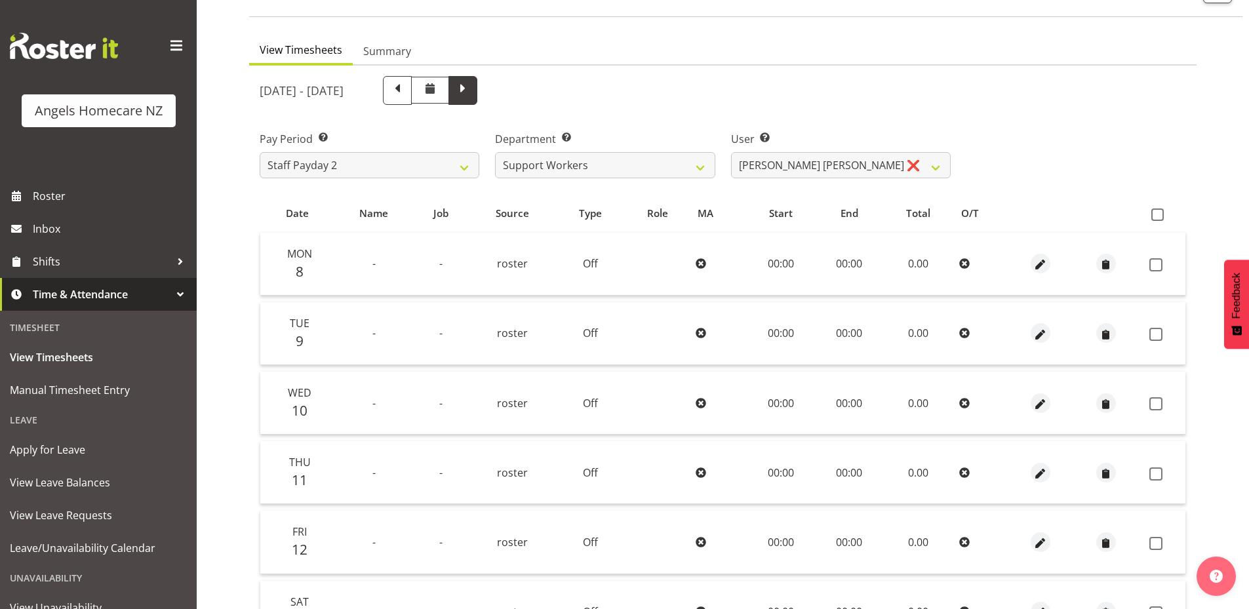
click at [471, 93] on span at bounding box center [462, 89] width 17 height 17
select select
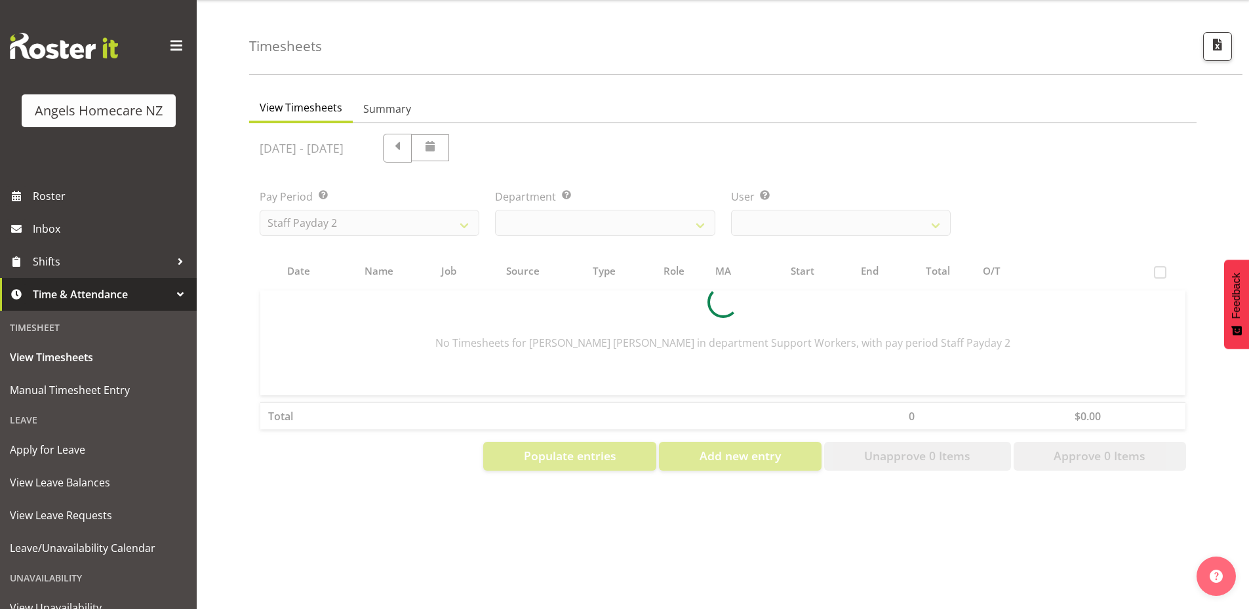
scroll to position [46, 0]
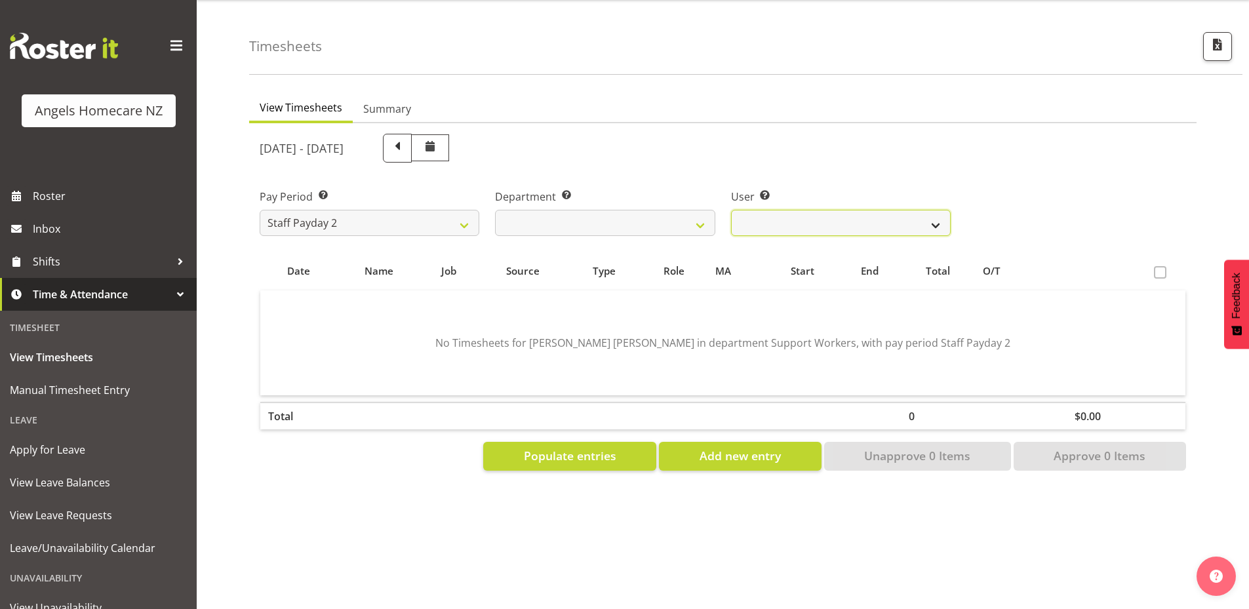
click at [933, 219] on select "[PERSON_NAME] [PERSON_NAME] ❌ [PERSON_NAME] ❌ [PERSON_NAME] ❌ [PERSON_NAME] ❌ […" at bounding box center [841, 223] width 220 height 26
select select "11943"
click at [731, 210] on select "[PERSON_NAME] [PERSON_NAME] ❌ [PERSON_NAME] ❌ [PERSON_NAME] ❌ [PERSON_NAME] ❌ […" at bounding box center [841, 223] width 220 height 26
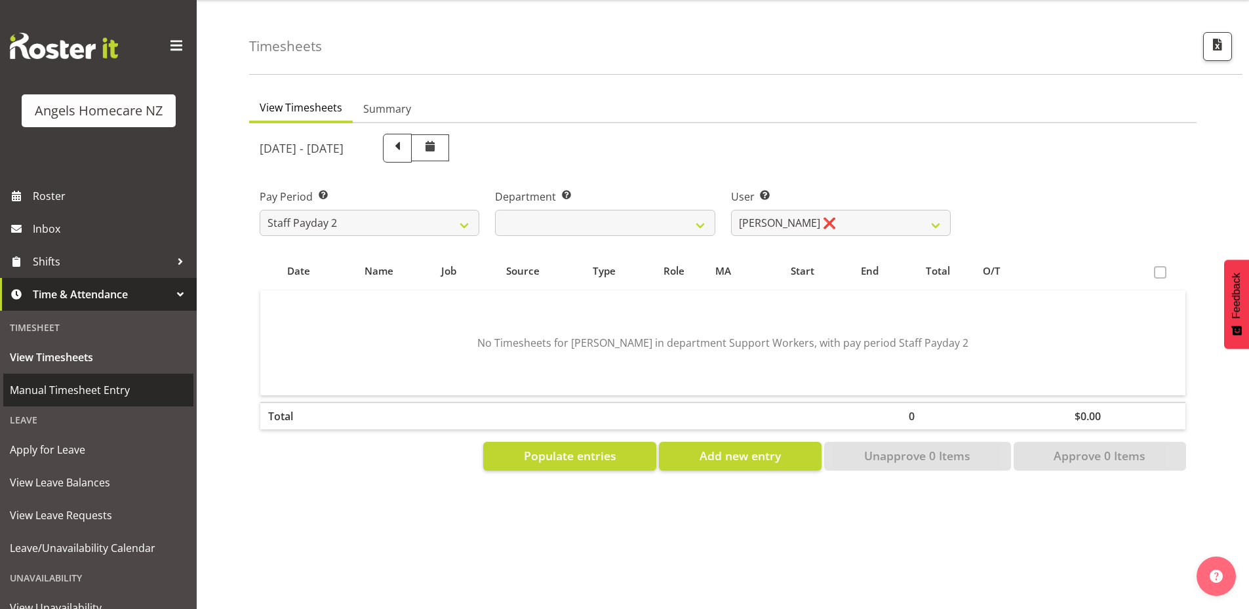
click at [68, 388] on span "Manual Timesheet Entry" at bounding box center [98, 390] width 177 height 20
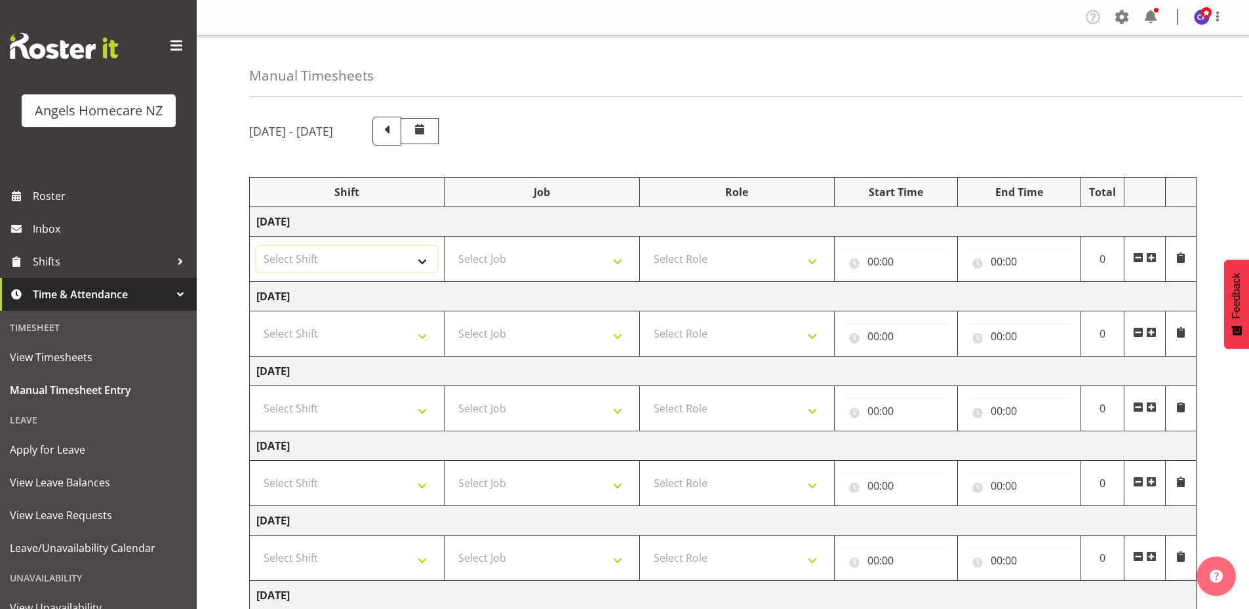
click at [418, 263] on select "Select Shift Team [PERSON_NAME] Team [PERSON_NAME] Team [PERSON_NAME]" at bounding box center [346, 259] width 181 height 26
select select "82277"
click at [256, 246] on select "Select Shift Team [PERSON_NAME] Team [PERSON_NAME] Team [PERSON_NAME]" at bounding box center [346, 259] width 181 height 26
click at [604, 264] on select "Select Job Personal Cares" at bounding box center [541, 259] width 181 height 26
select select "10686"
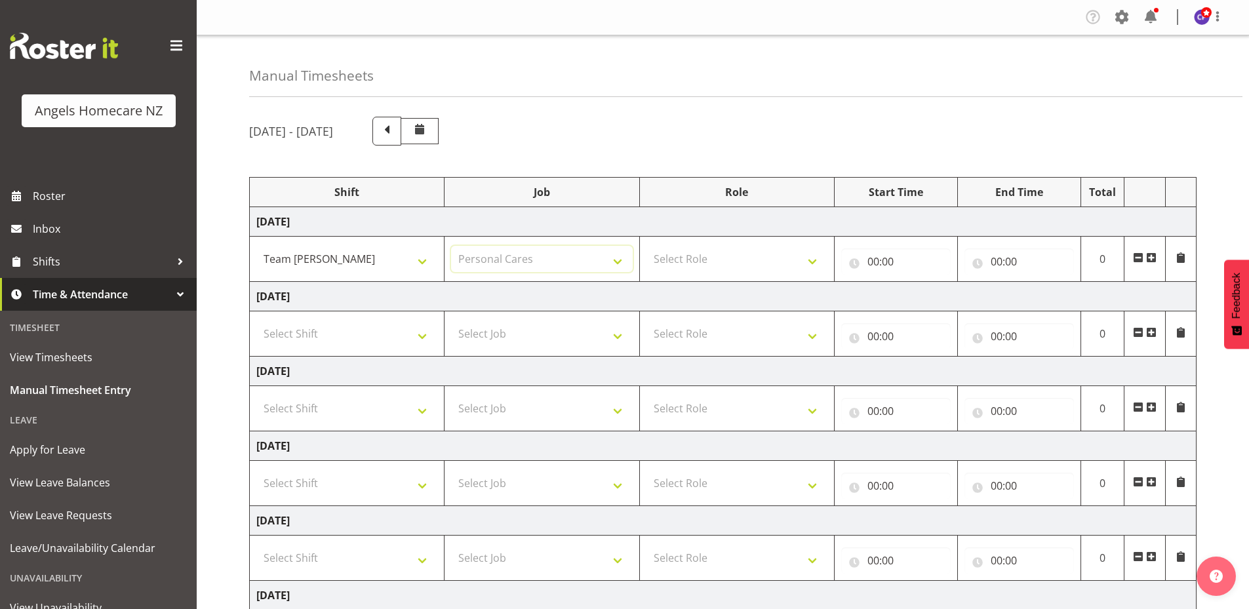
click at [451, 246] on select "Select Job Personal Cares" at bounding box center [541, 259] width 181 height 26
click at [690, 265] on select "Select Role Community Support Worker" at bounding box center [736, 259] width 181 height 26
select select "1572"
click at [646, 246] on select "Select Role Community Support Worker" at bounding box center [736, 259] width 181 height 26
click at [427, 126] on span at bounding box center [420, 129] width 16 height 16
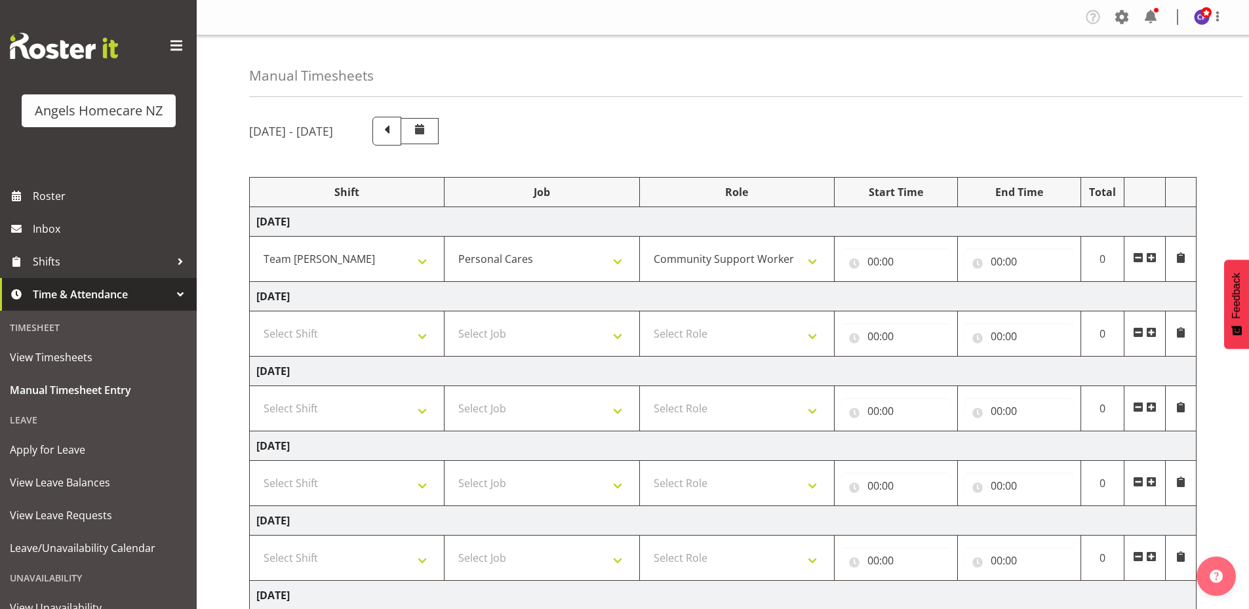
click at [427, 130] on span at bounding box center [420, 129] width 16 height 16
click at [401, 131] on span at bounding box center [386, 131] width 29 height 29
click at [427, 129] on span at bounding box center [420, 129] width 16 height 16
click at [461, 130] on span at bounding box center [452, 129] width 17 height 17
